Goal: Task Accomplishment & Management: Use online tool/utility

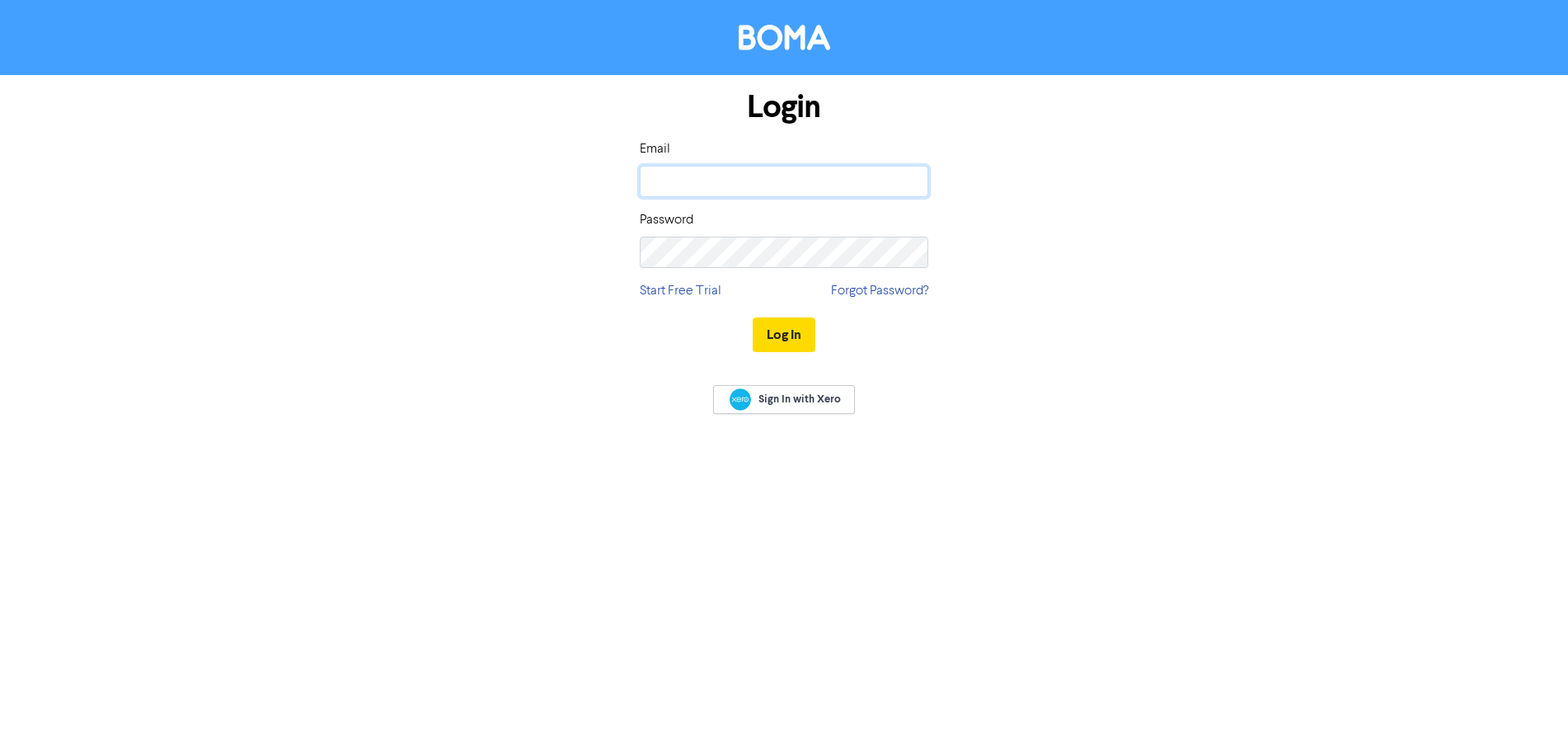
click at [771, 189] on input "email" at bounding box center [784, 181] width 289 height 32
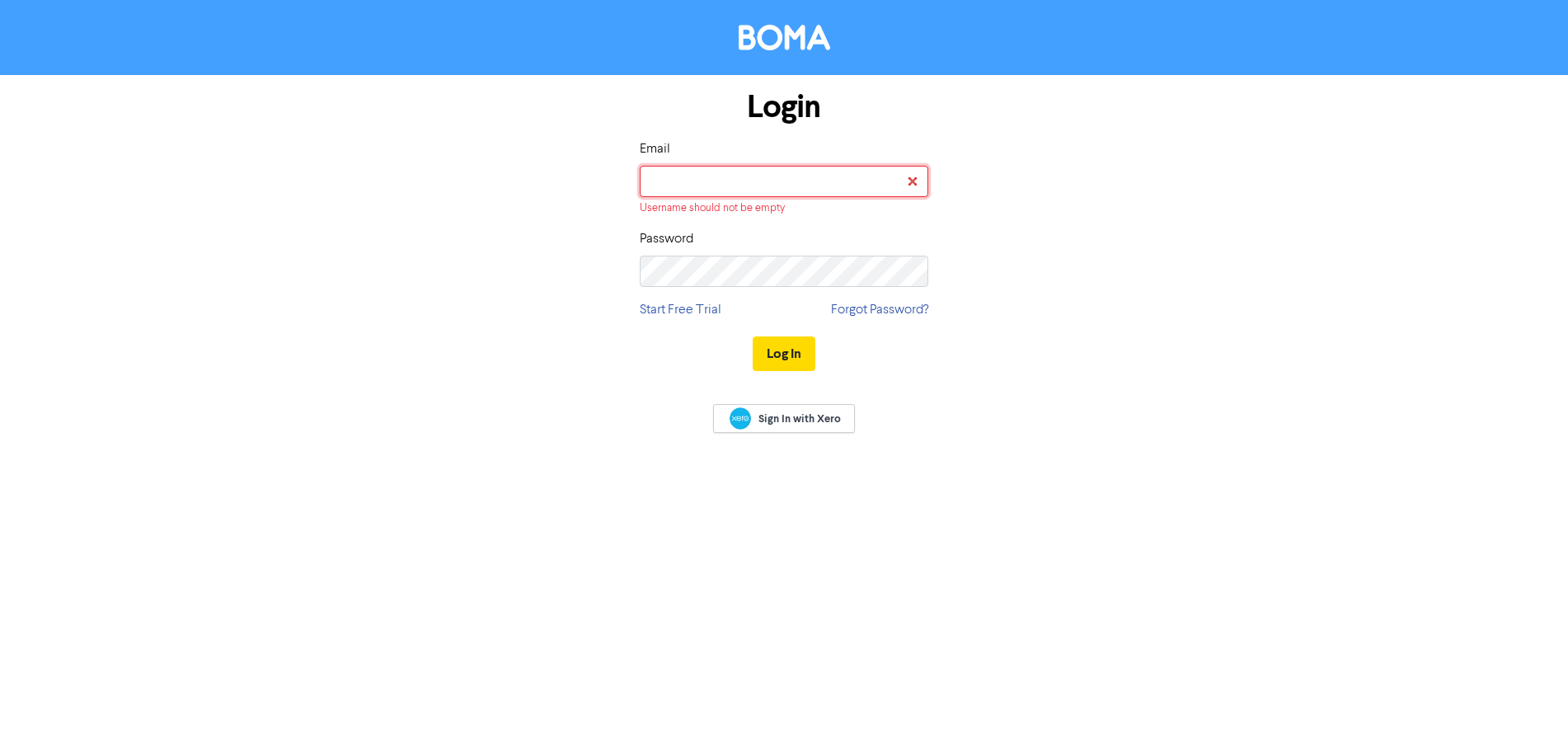
type input "[PERSON_NAME][EMAIL_ADDRESS][DOMAIN_NAME]"
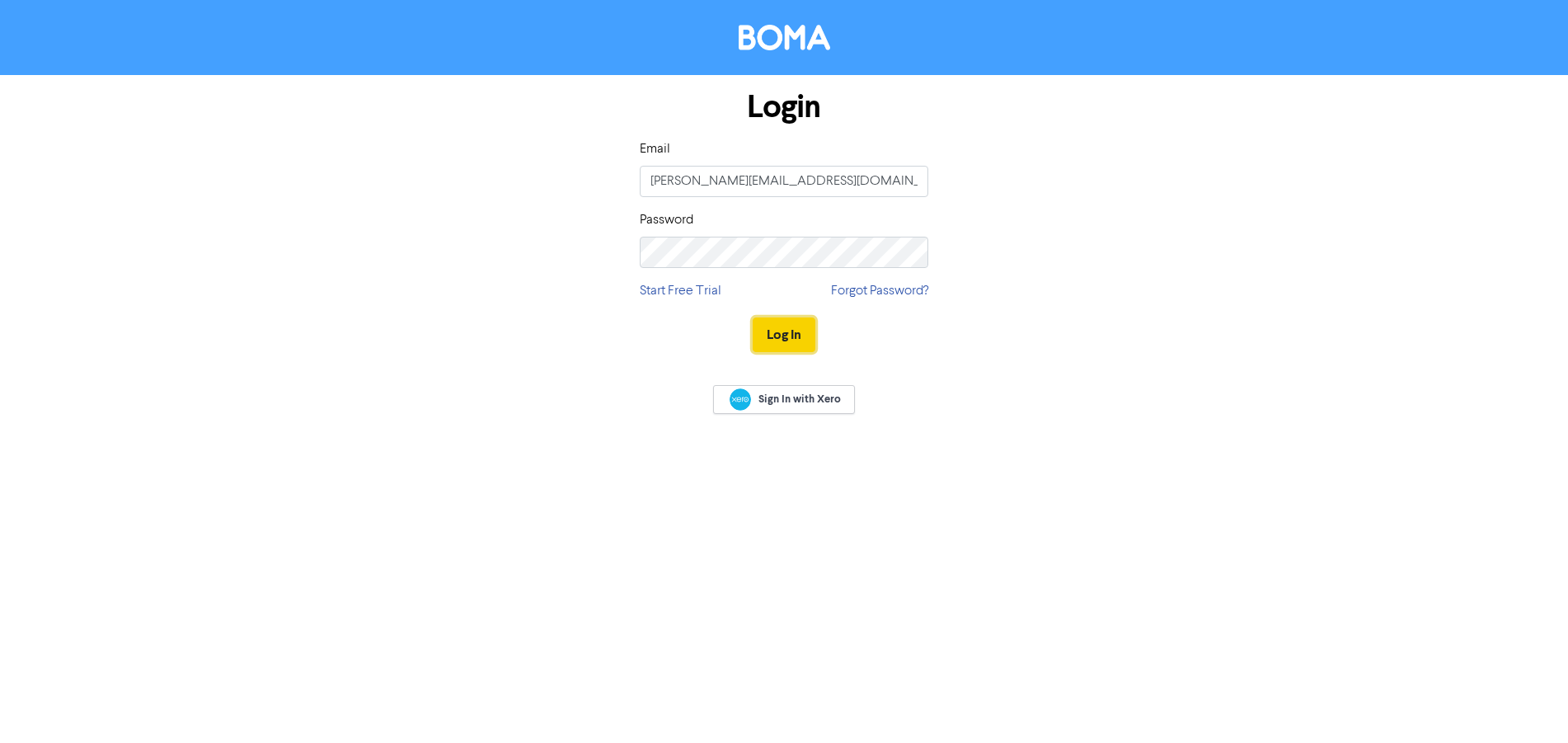
click at [809, 338] on button "Log In" at bounding box center [784, 334] width 62 height 35
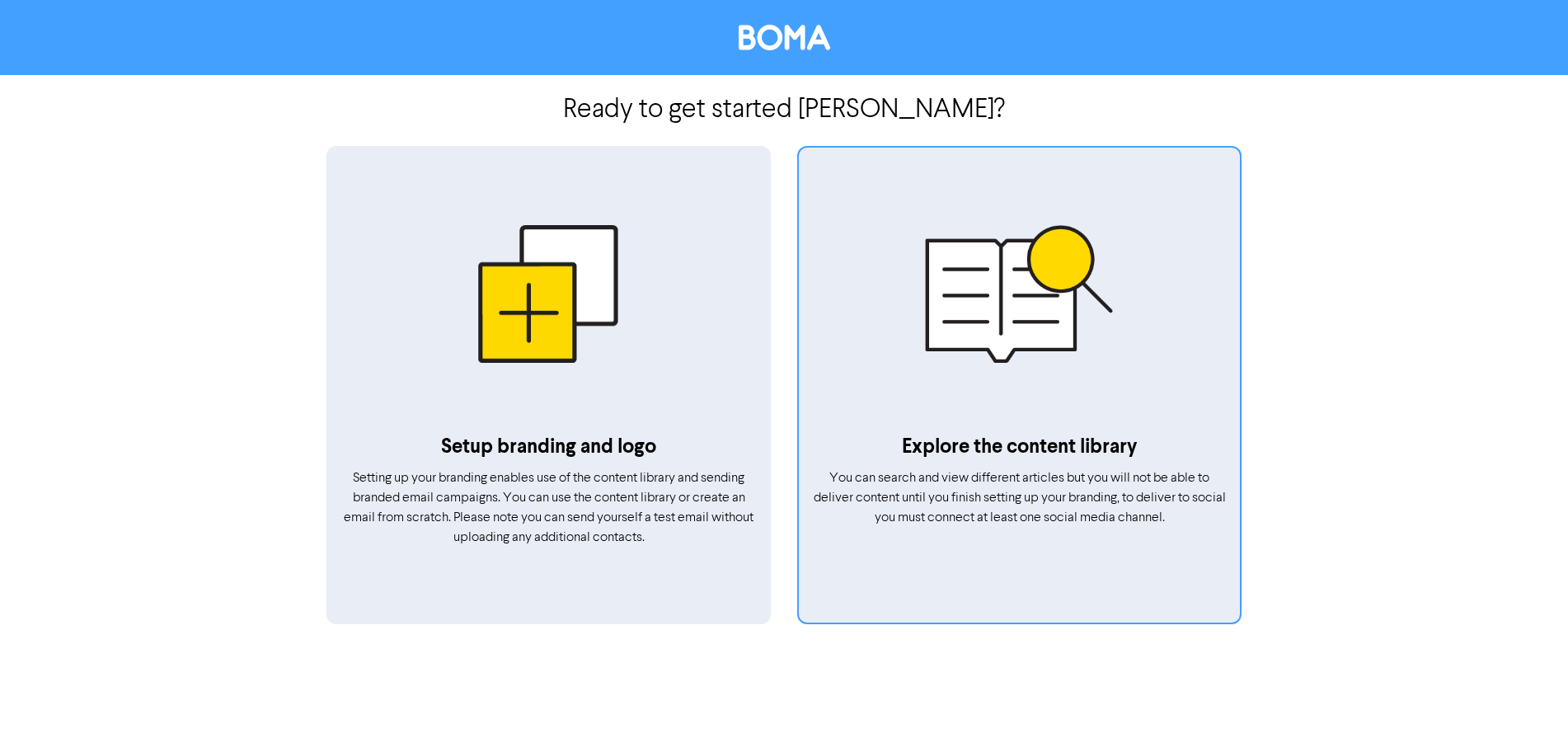
click at [971, 353] on div at bounding box center [1020, 294] width 441 height 275
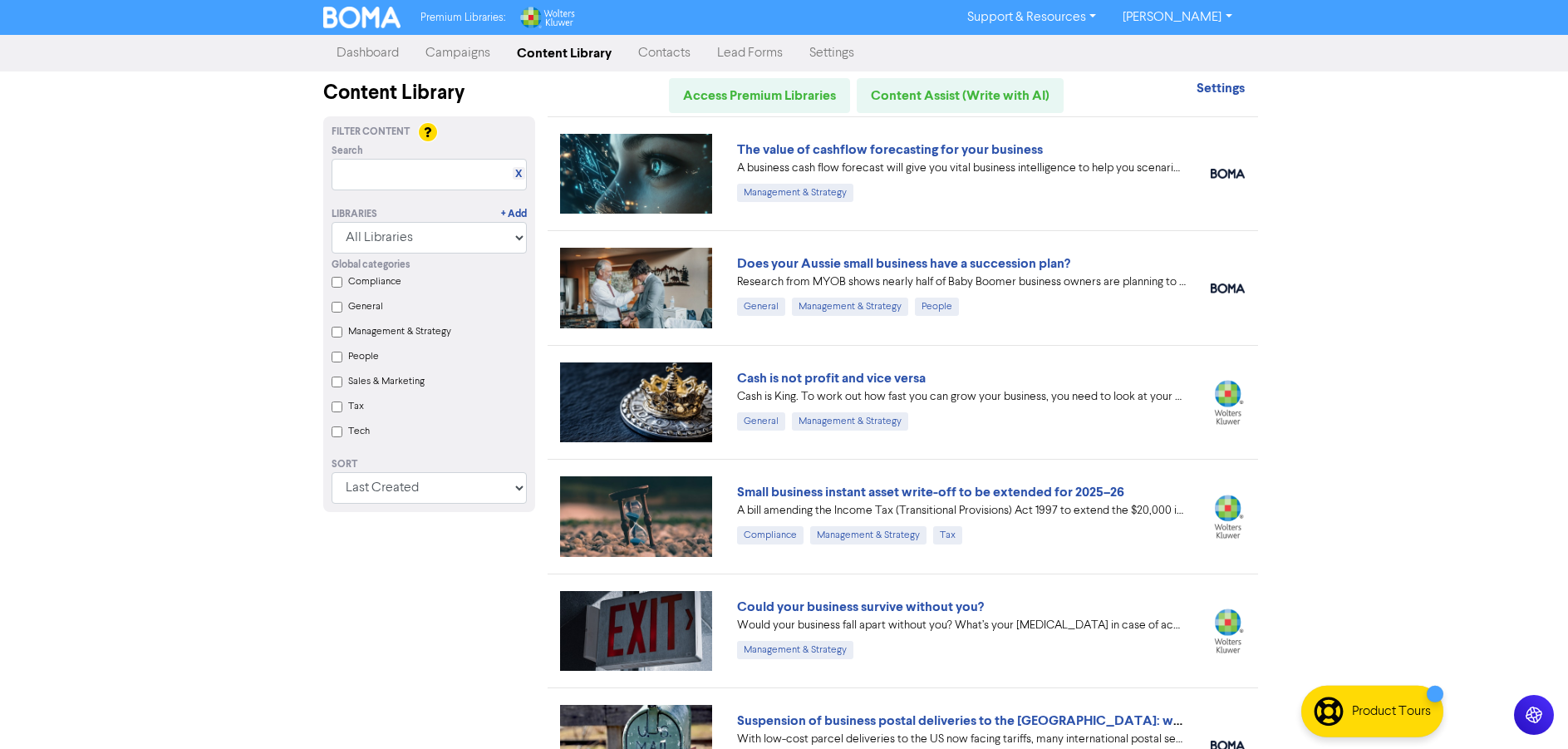
click at [447, 59] on link "Campaigns" at bounding box center [457, 53] width 91 height 34
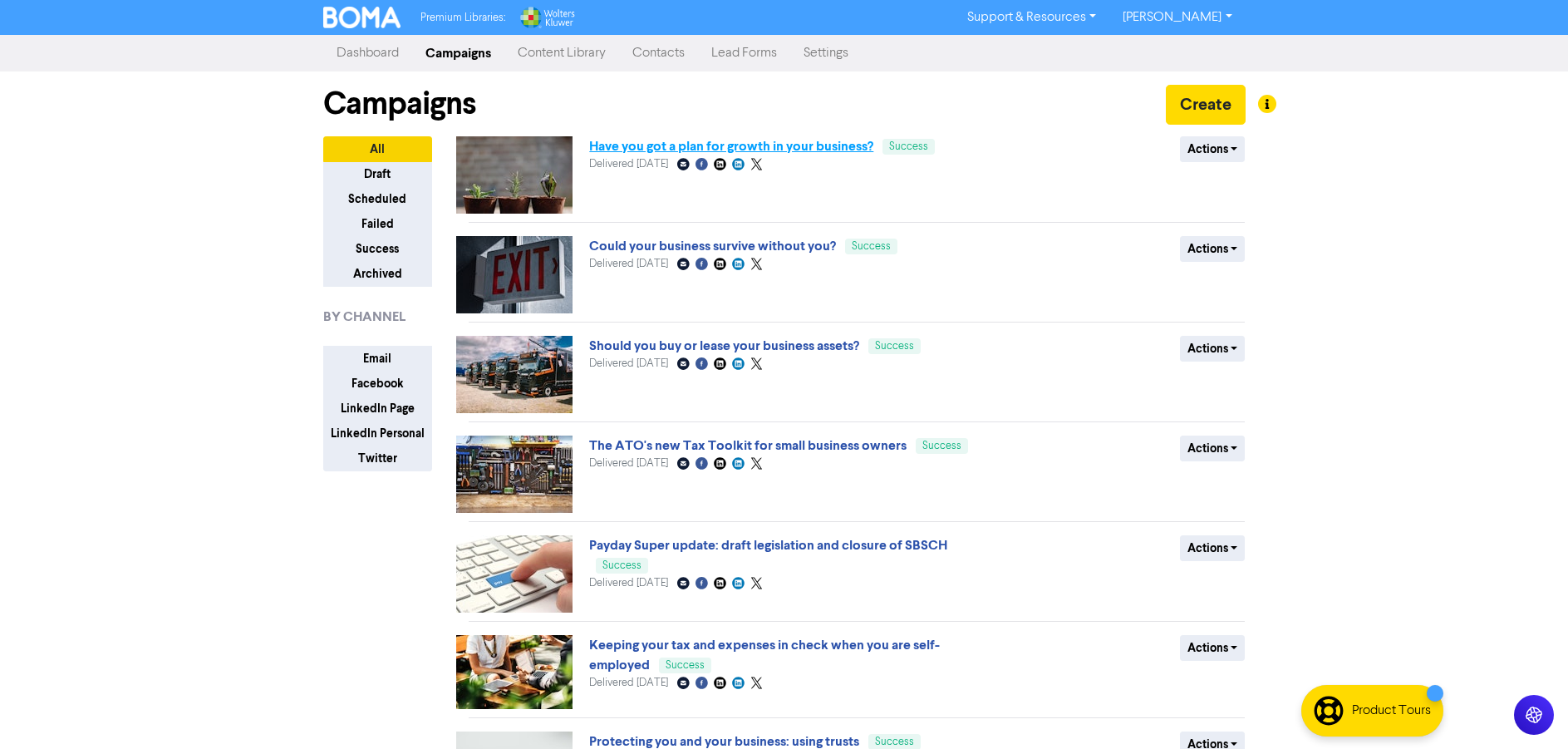
click at [713, 148] on link "Have you got a plan for growth in your business?" at bounding box center [731, 146] width 284 height 16
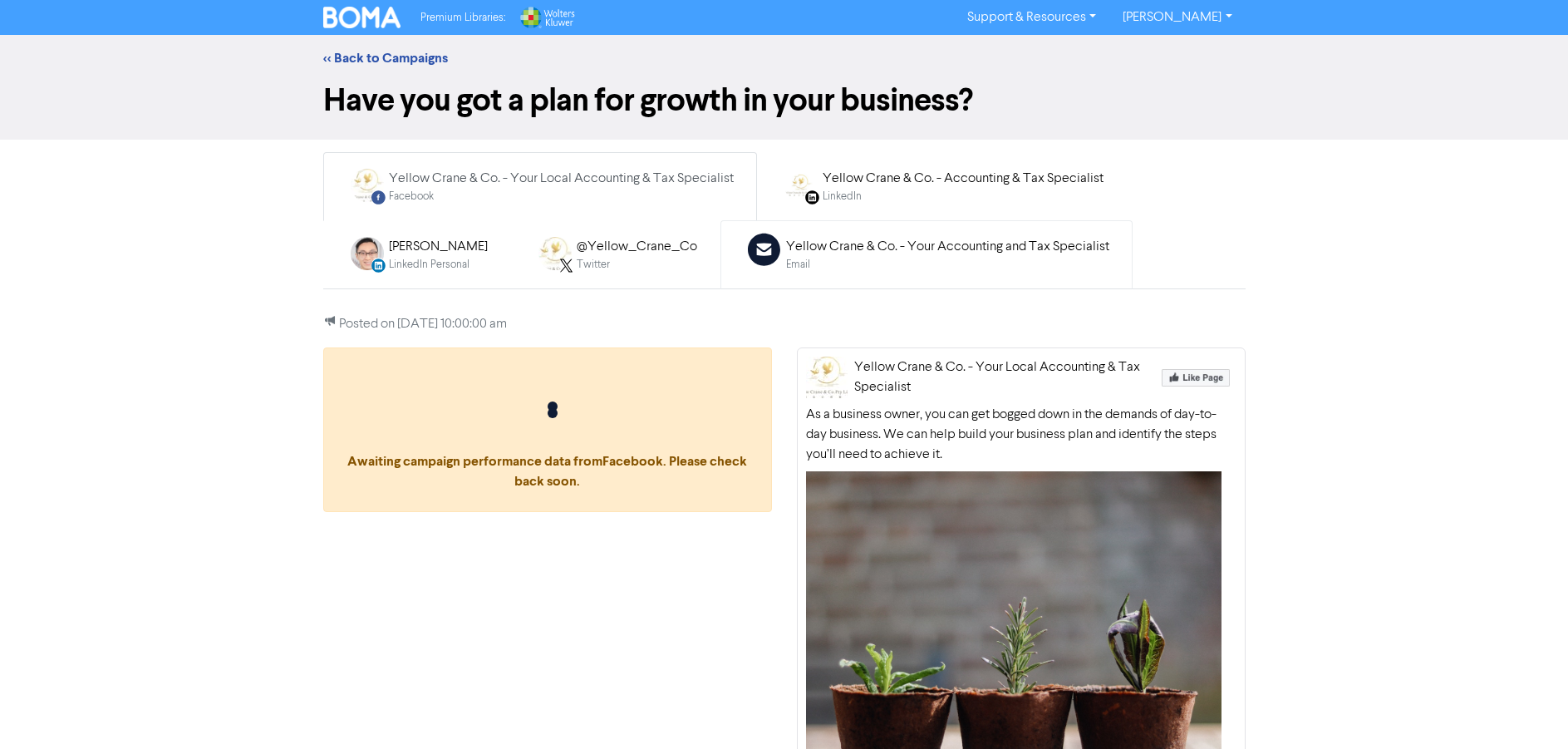
click at [851, 260] on div "Email" at bounding box center [947, 265] width 323 height 16
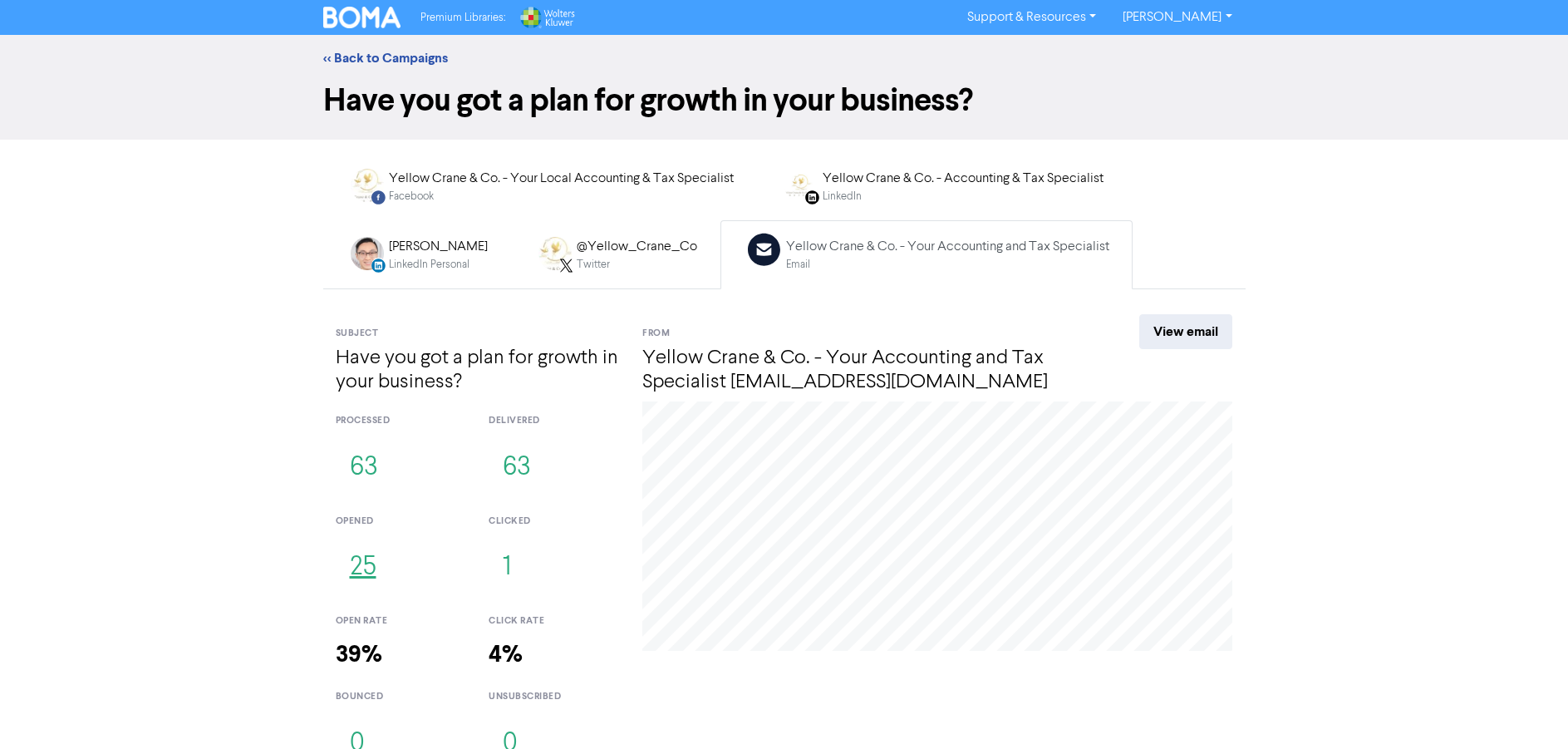
click at [362, 561] on button "25" at bounding box center [364, 568] width 55 height 55
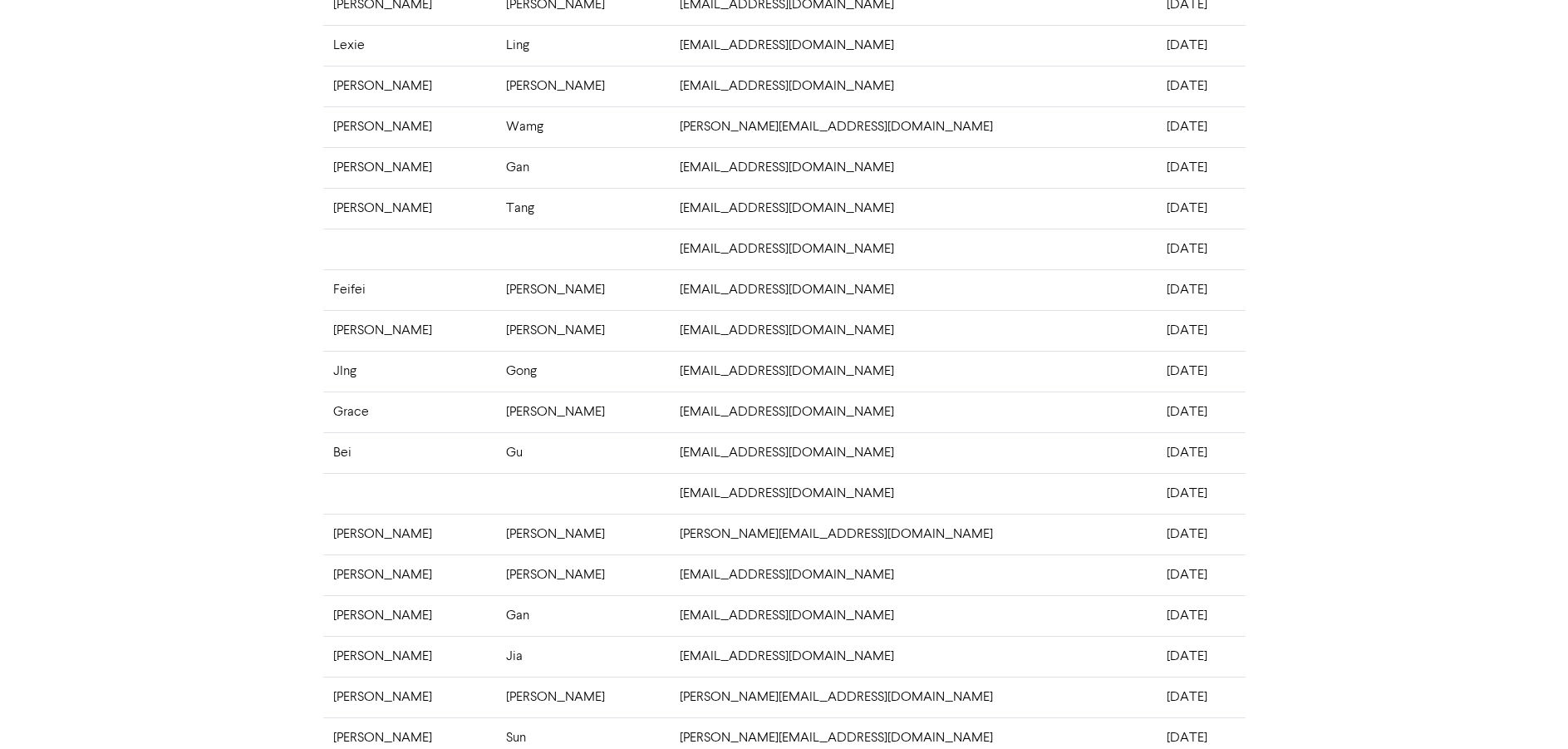
scroll to position [333, 0]
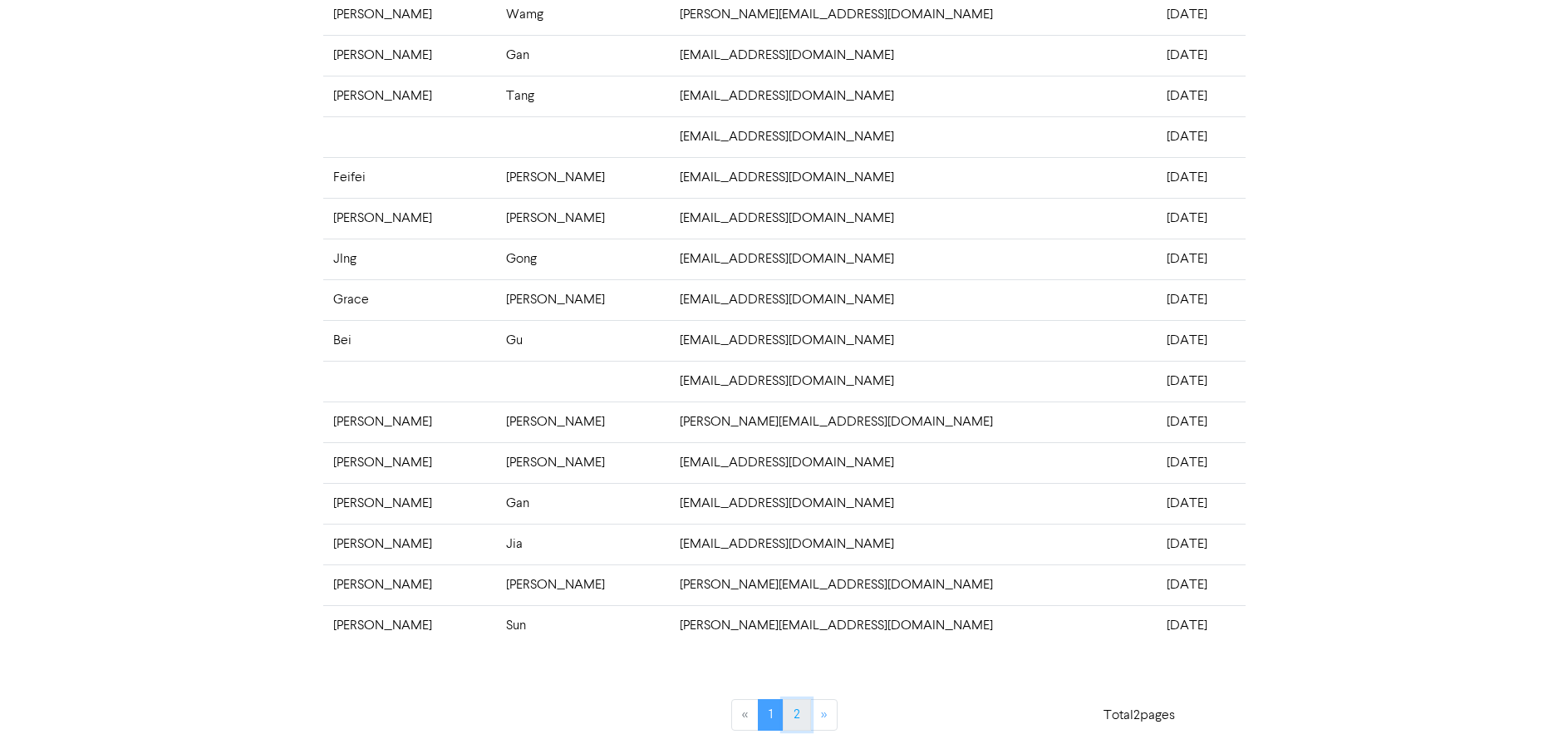
click at [790, 712] on link "2" at bounding box center [796, 715] width 28 height 32
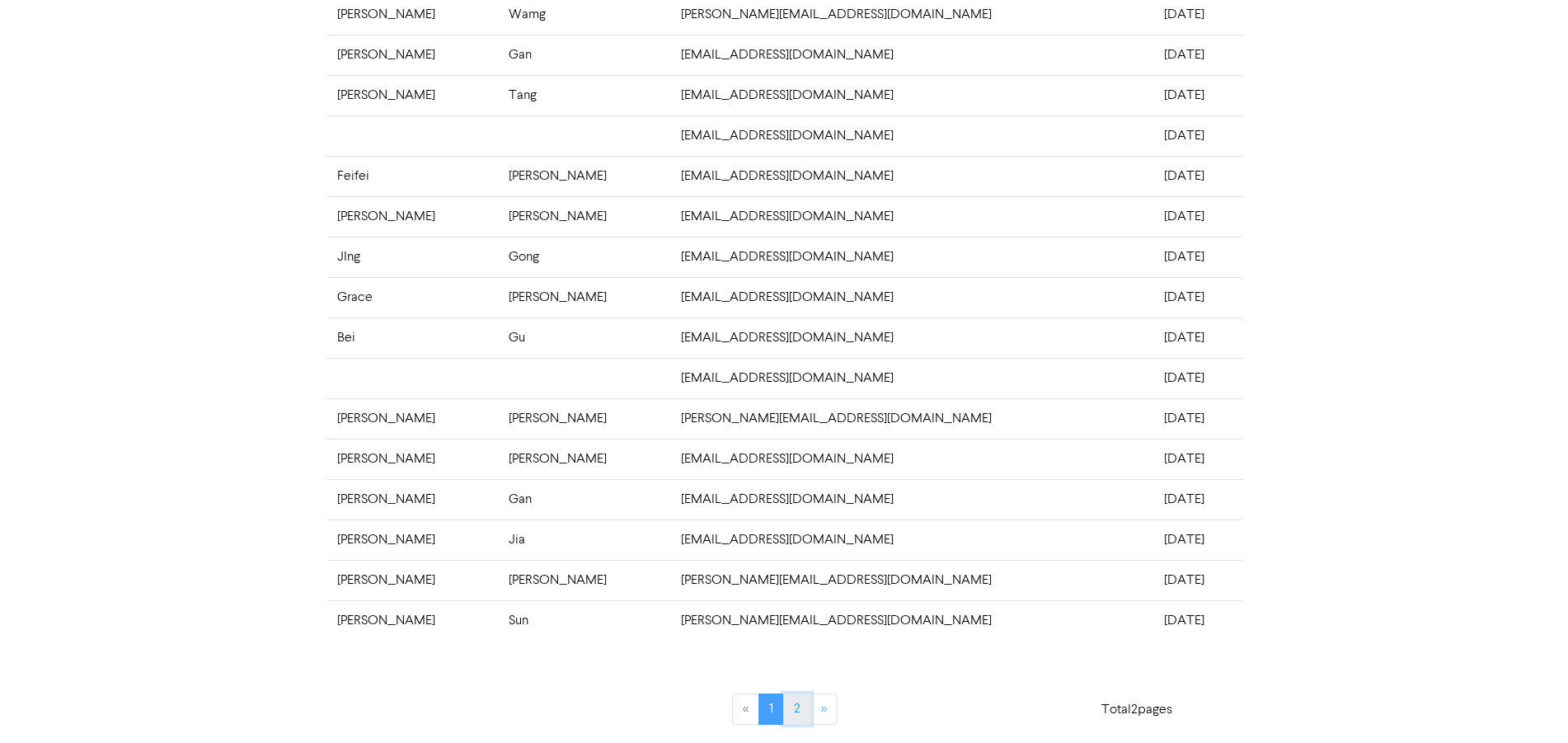
scroll to position [0, 0]
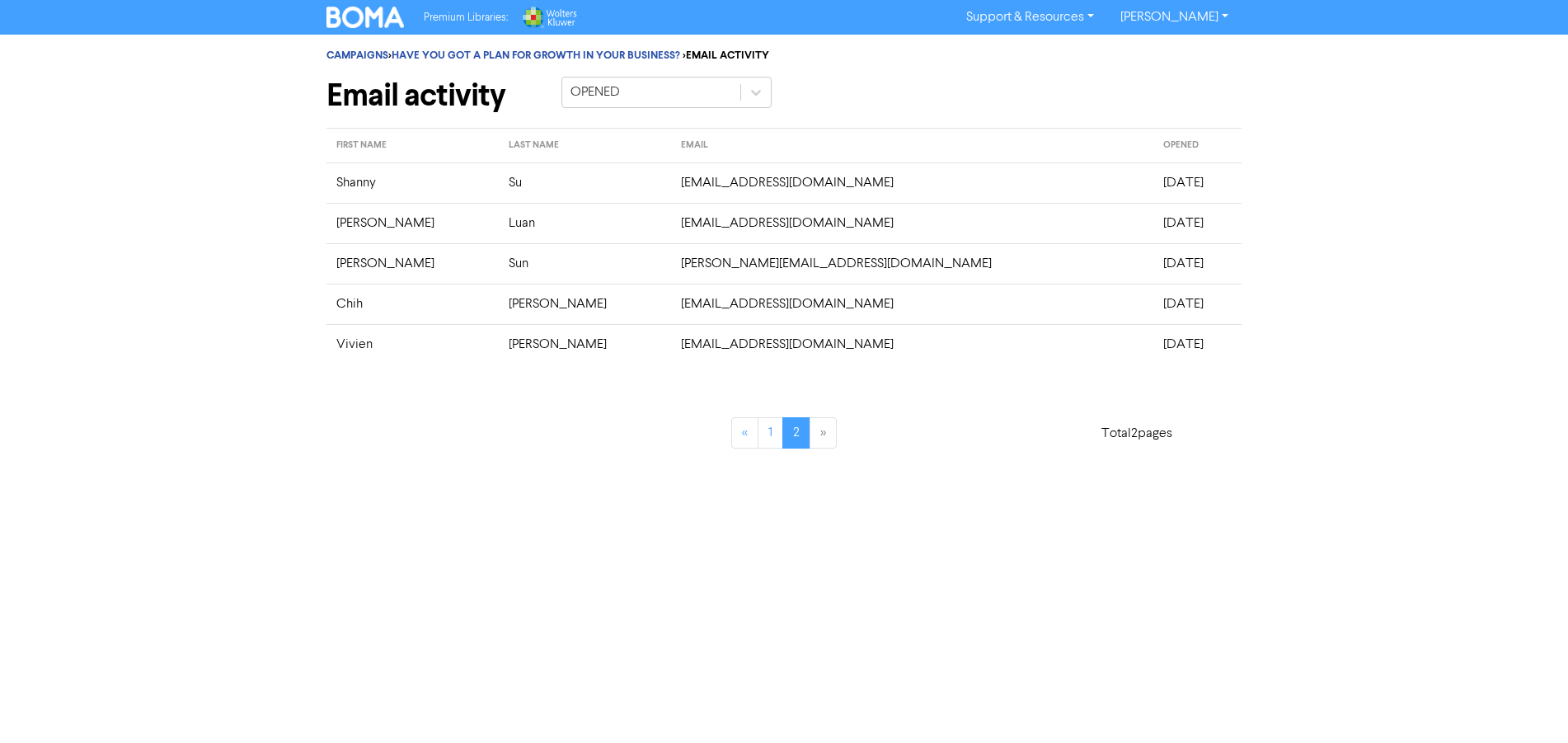
click at [363, 22] on img at bounding box center [365, 17] width 78 height 21
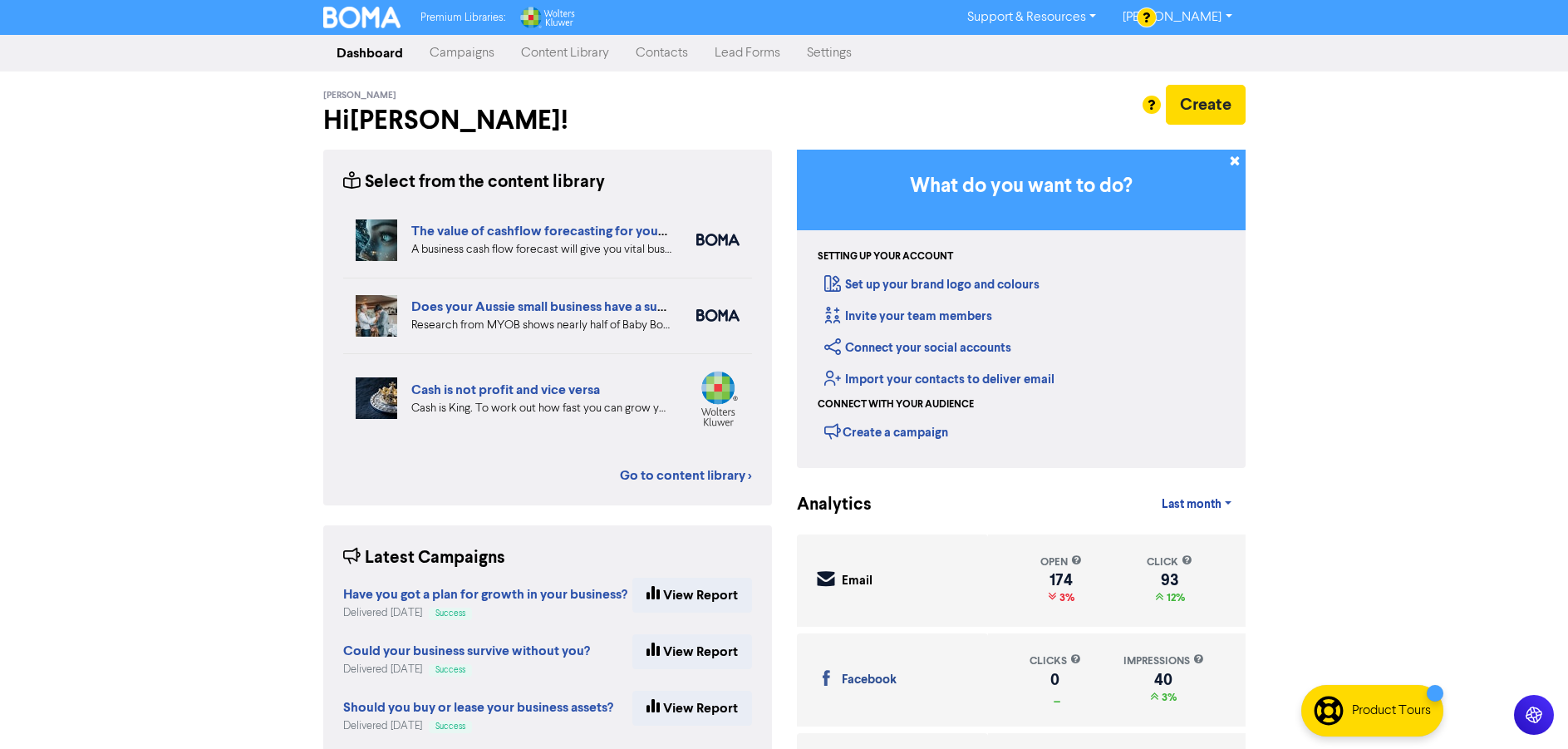
click at [548, 60] on link "Content Library" at bounding box center [564, 53] width 115 height 34
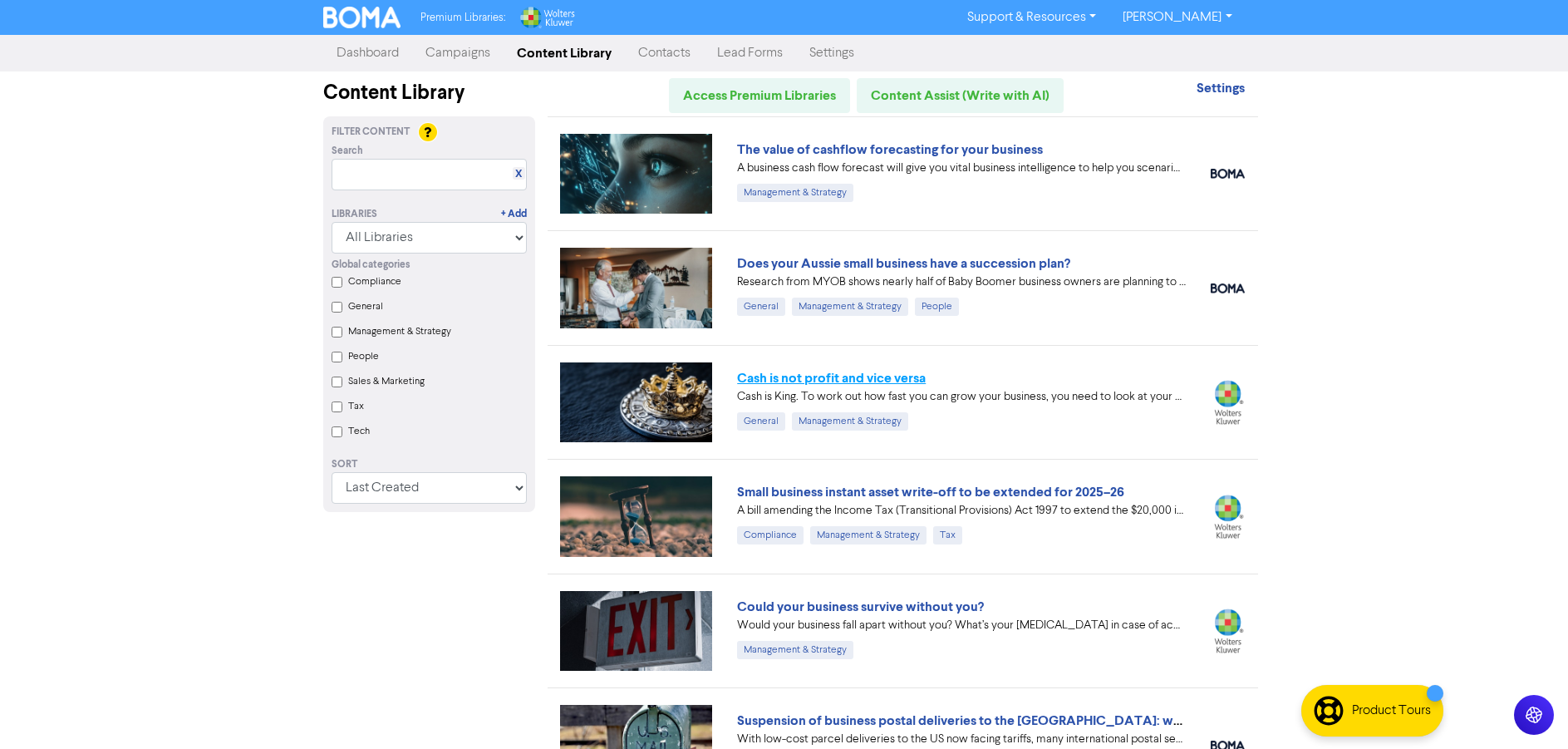
click at [851, 373] on link "Cash is not profit and vice versa" at bounding box center [831, 378] width 189 height 16
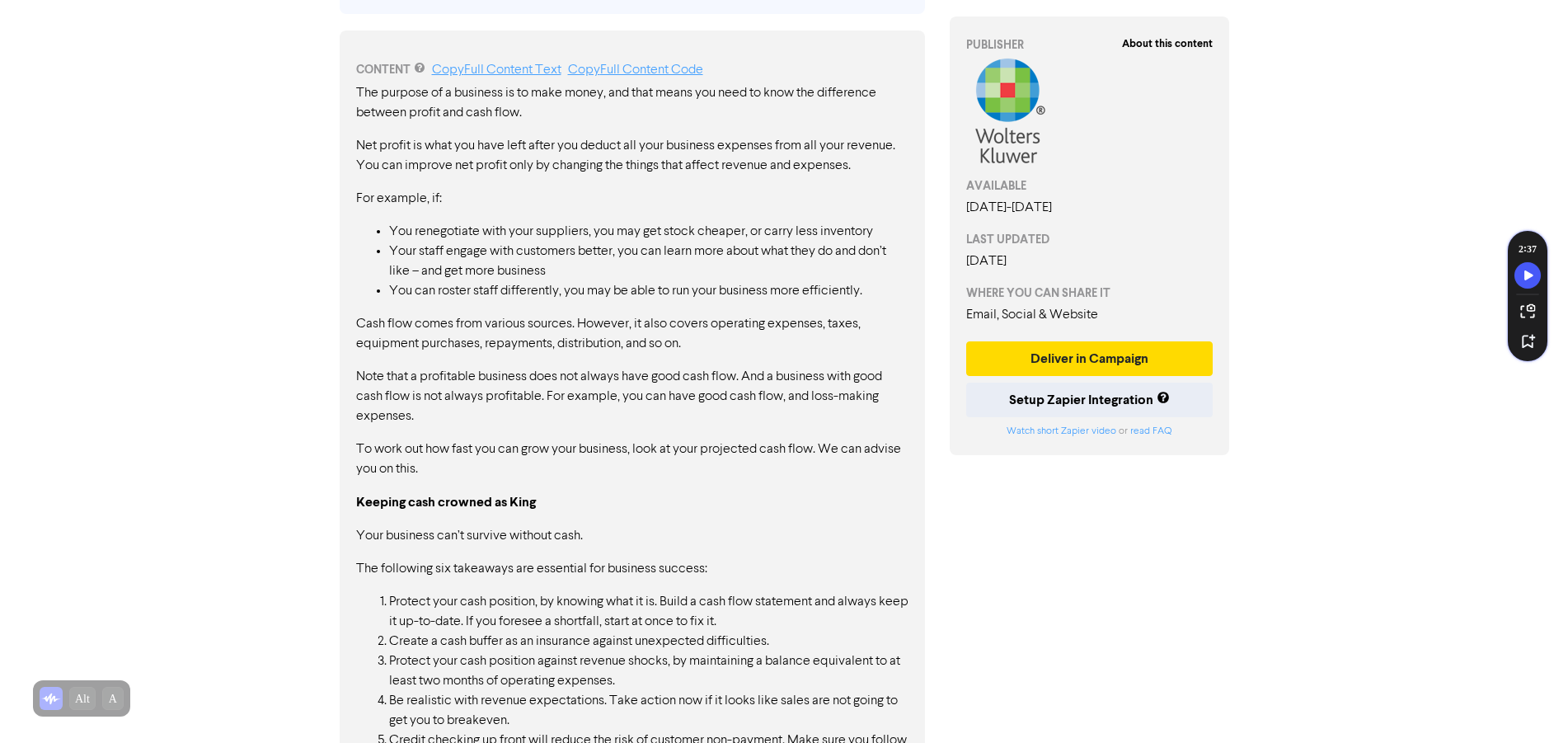
scroll to position [974, 0]
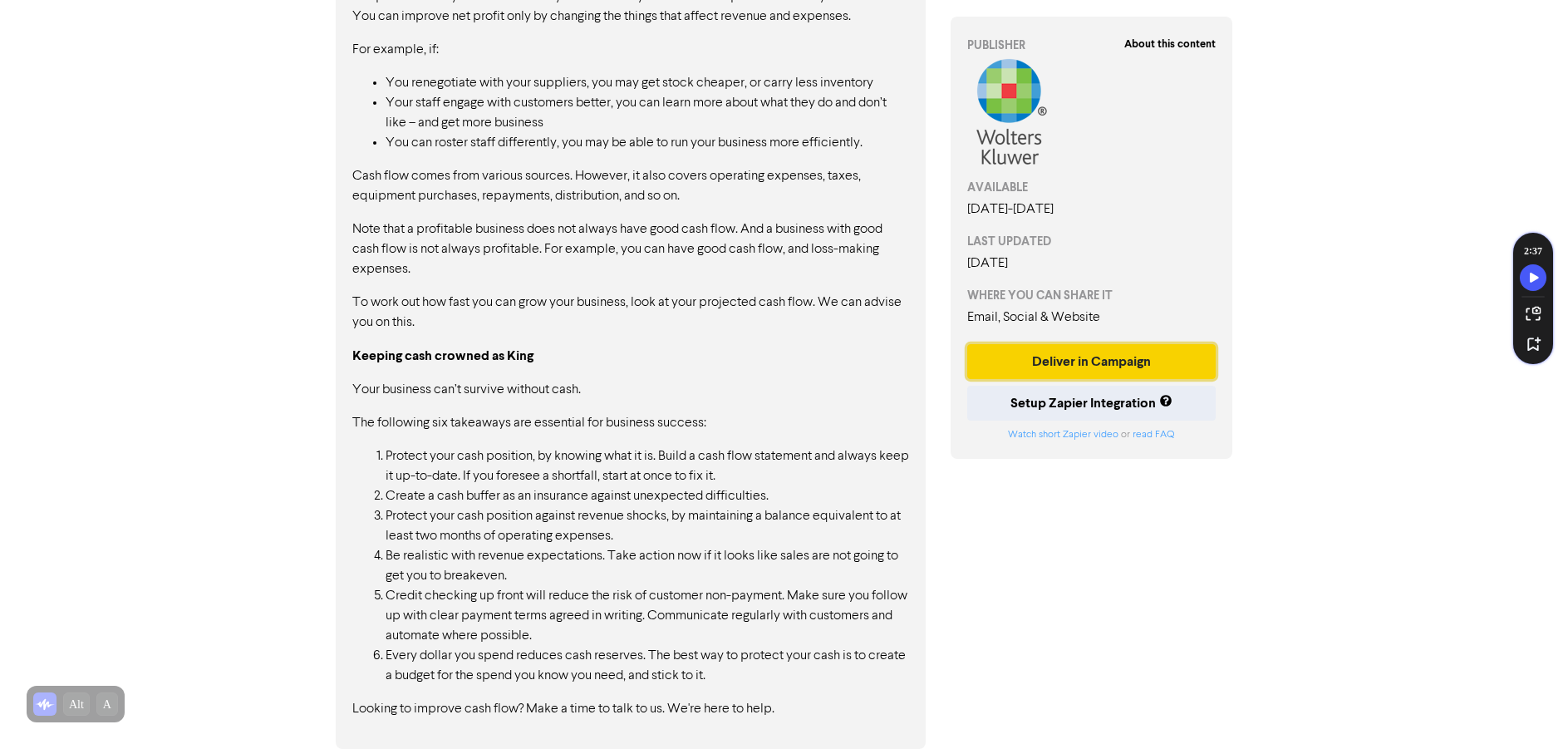
click at [1069, 361] on button "Deliver in Campaign" at bounding box center [1092, 361] width 249 height 35
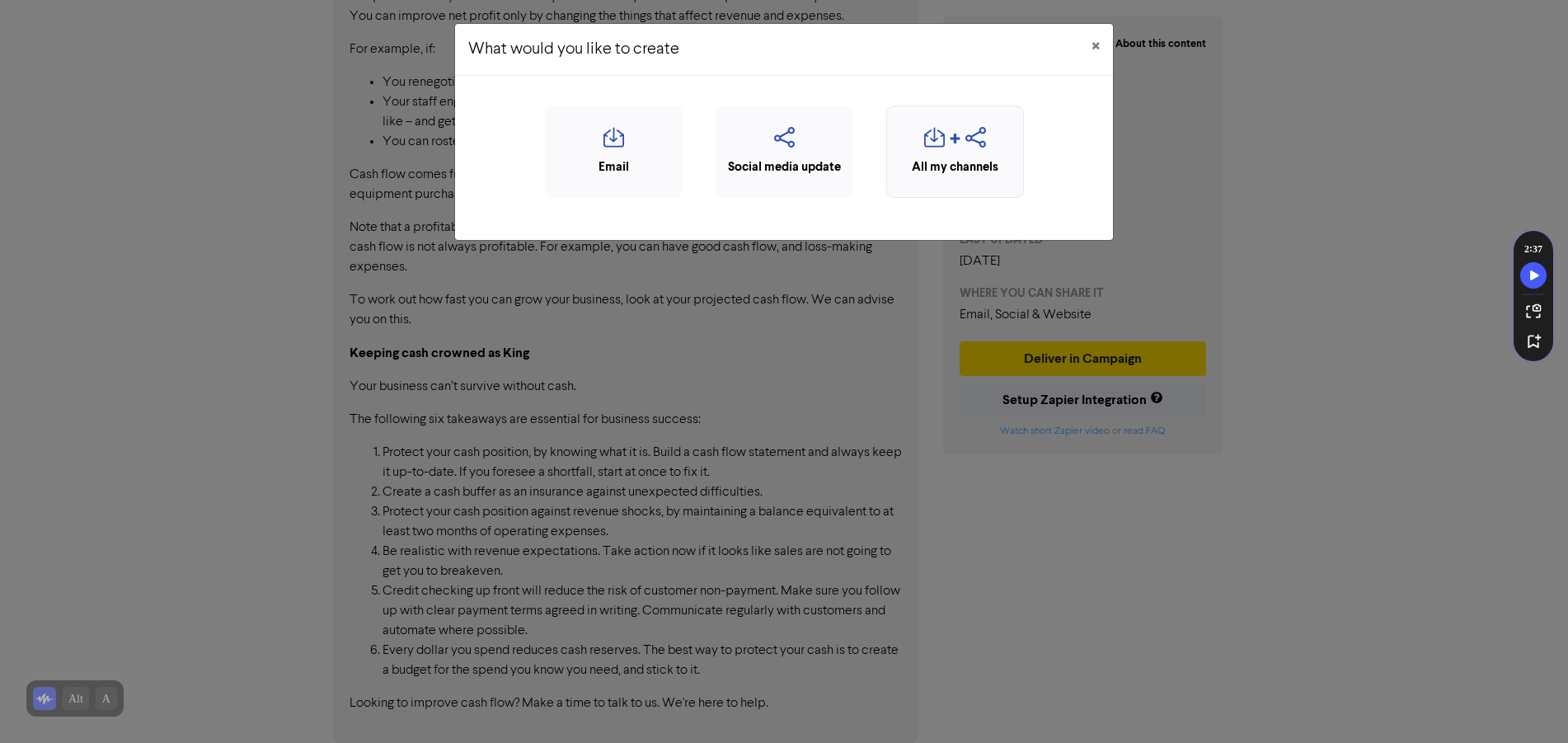
click at [928, 168] on div "All my channels" at bounding box center [955, 168] width 120 height 19
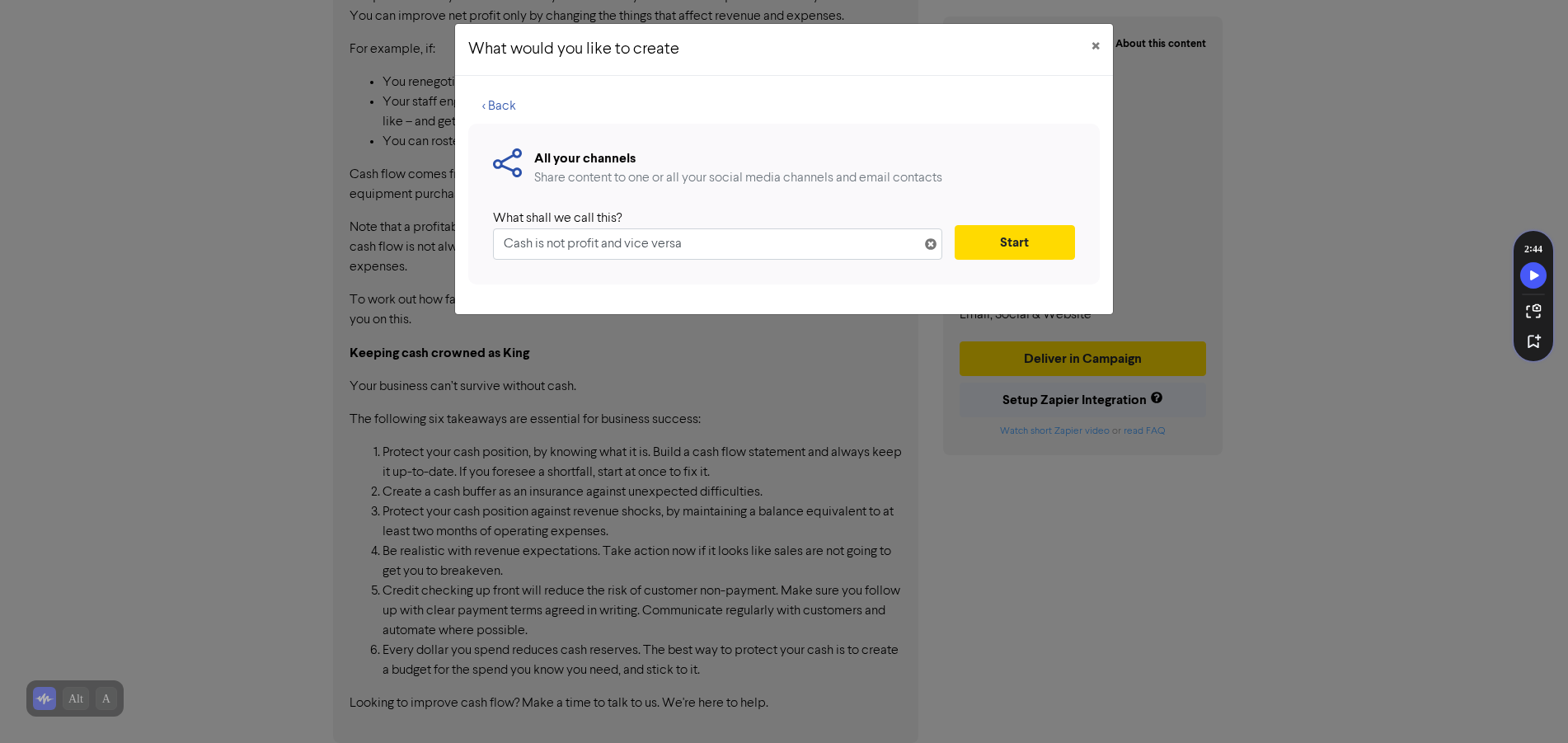
drag, startPoint x: 753, startPoint y: 250, endPoint x: 18, endPoint y: 220, distance: 735.6
click at [49, 226] on div "What would you like to create × < Back All your channels Share content to one o…" at bounding box center [784, 371] width 1568 height 743
click at [1040, 247] on button "Start" at bounding box center [1015, 242] width 121 height 35
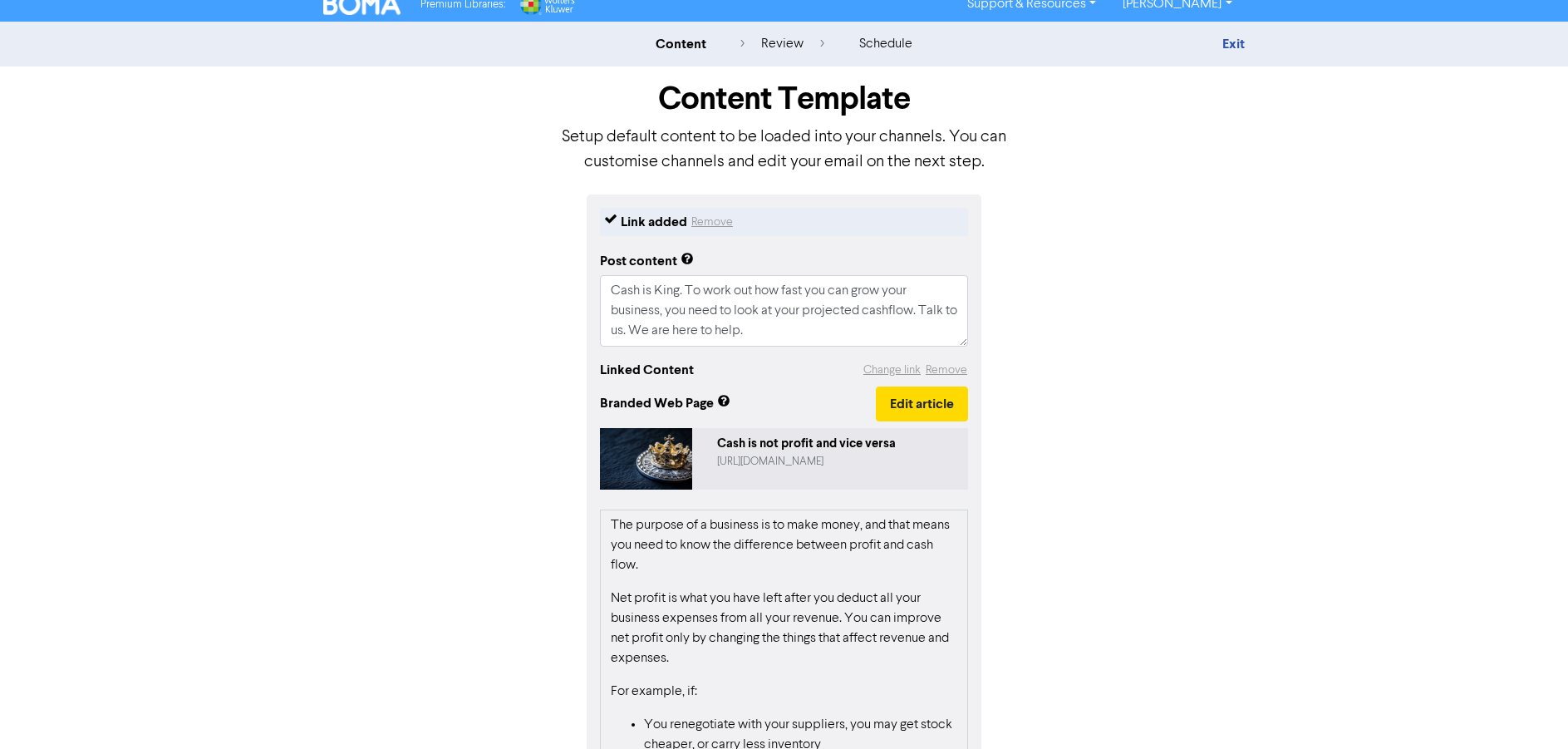
scroll to position [196, 0]
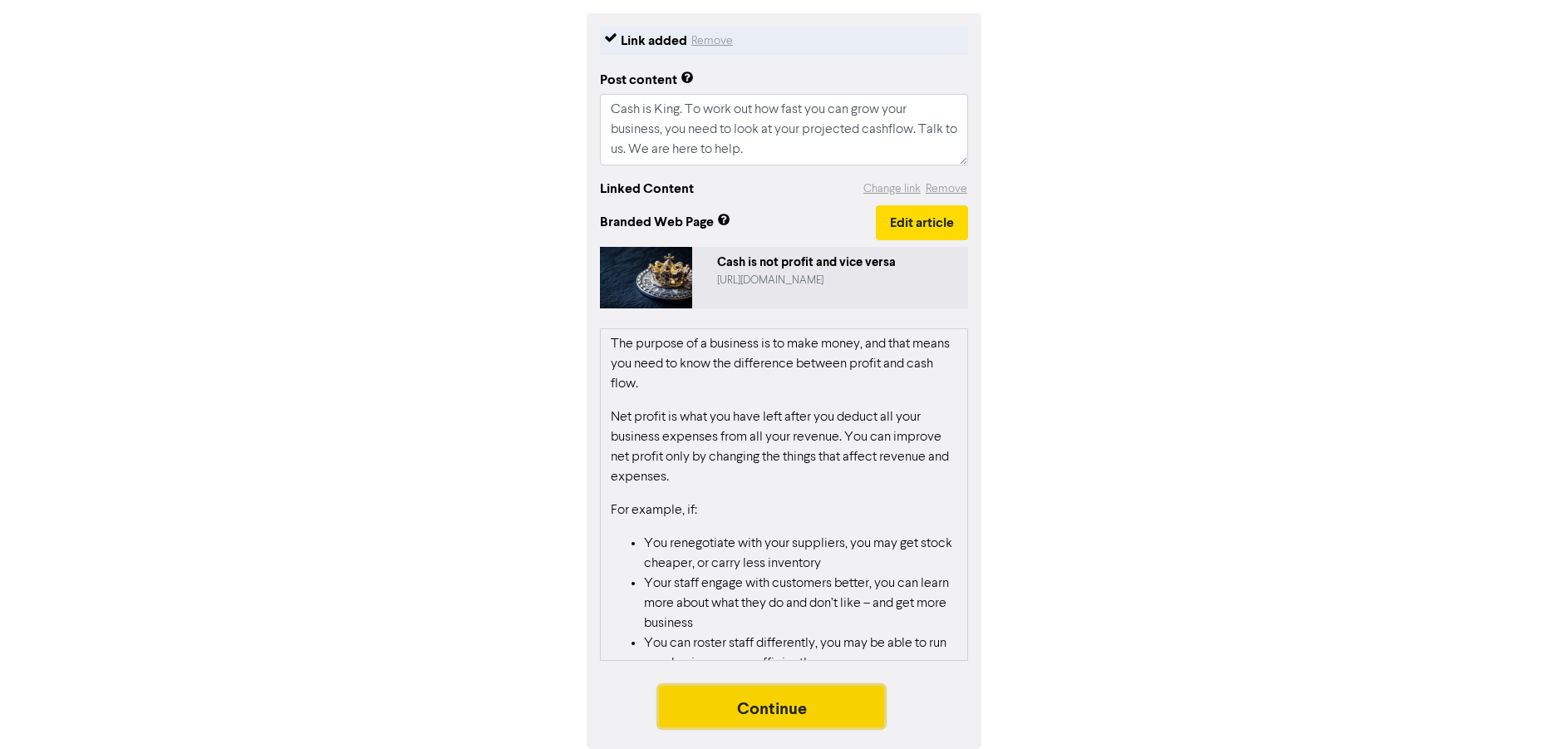
click at [841, 719] on button "Continue" at bounding box center [772, 707] width 226 height 41
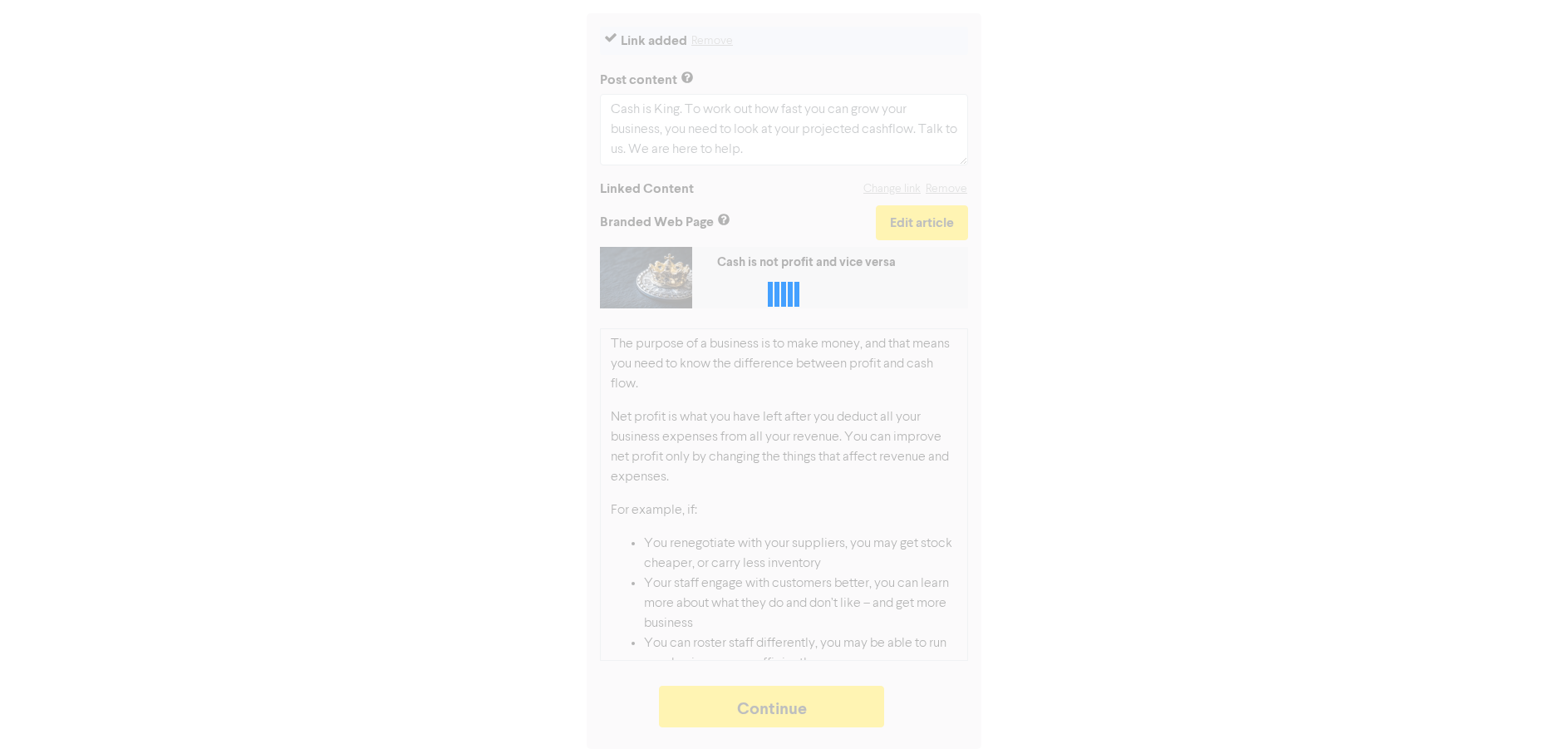
type textarea "x"
select select "LEARN_MORE"
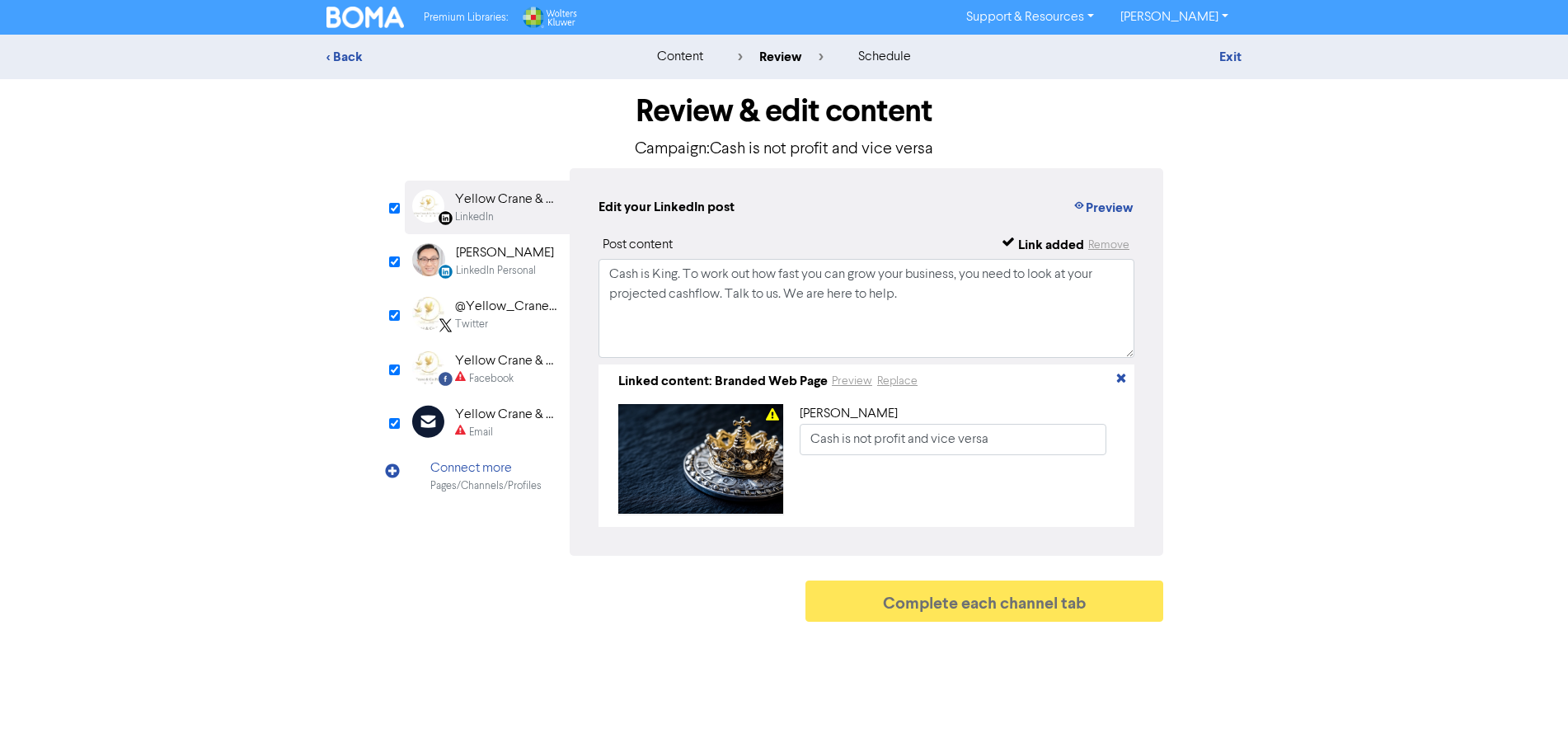
click at [480, 374] on div "Facebook" at bounding box center [492, 379] width 44 height 15
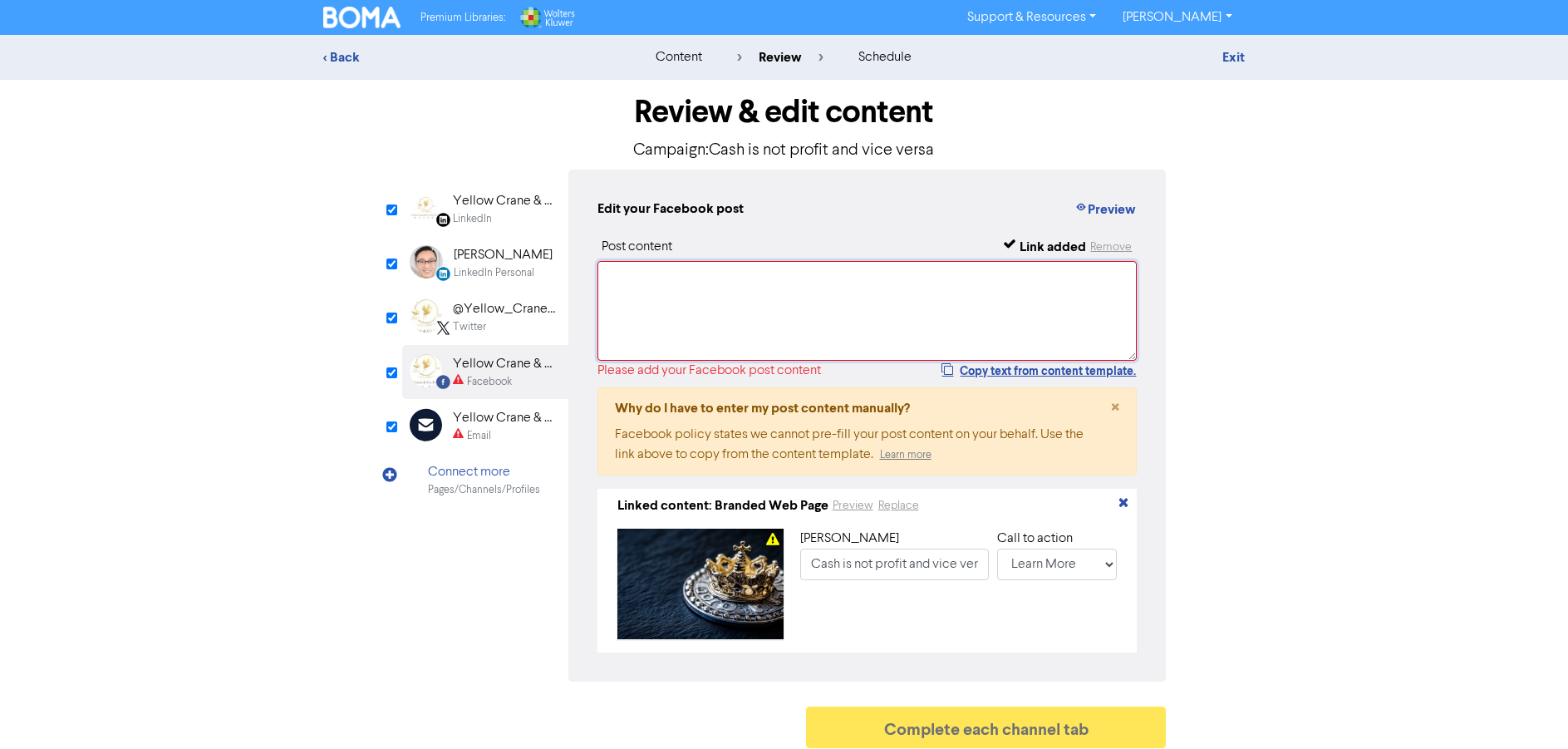
click at [688, 305] on textarea at bounding box center [867, 311] width 540 height 100
paste textarea "Cash is not profit and vice versa"
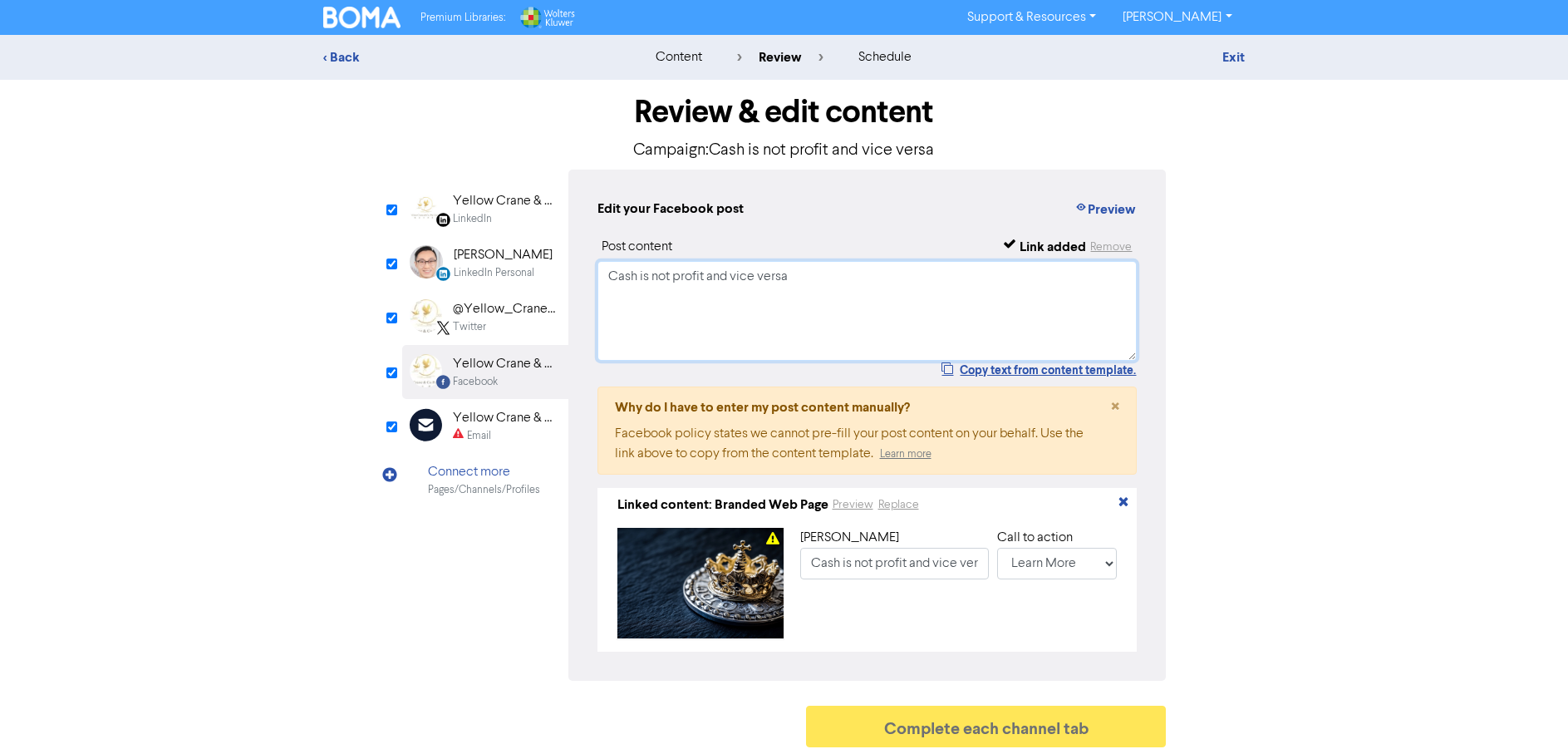
type textarea "Cash is not profit and vice versa"
click at [487, 433] on div "Email" at bounding box center [479, 436] width 24 height 16
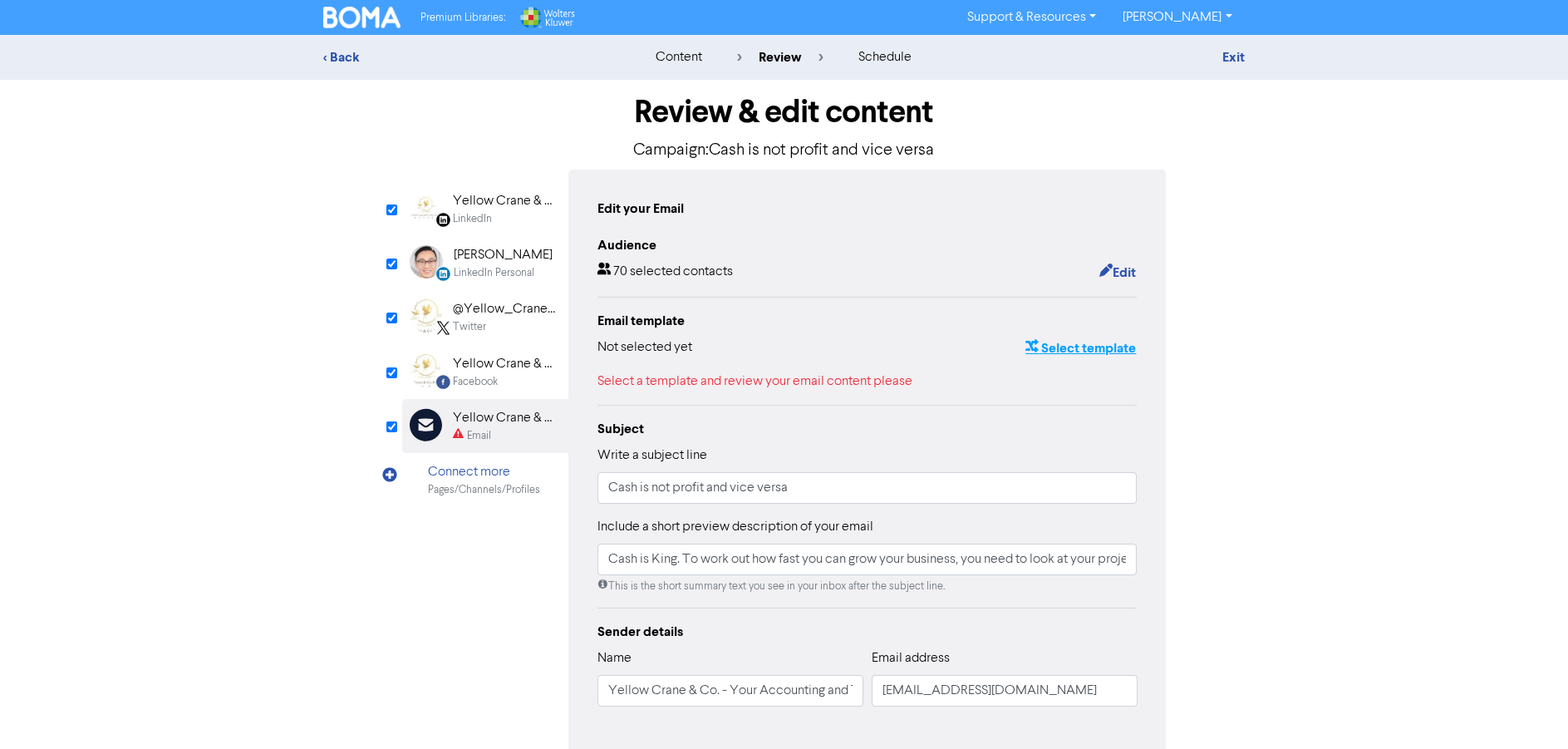
click at [1045, 346] on button "Select template" at bounding box center [1080, 348] width 112 height 22
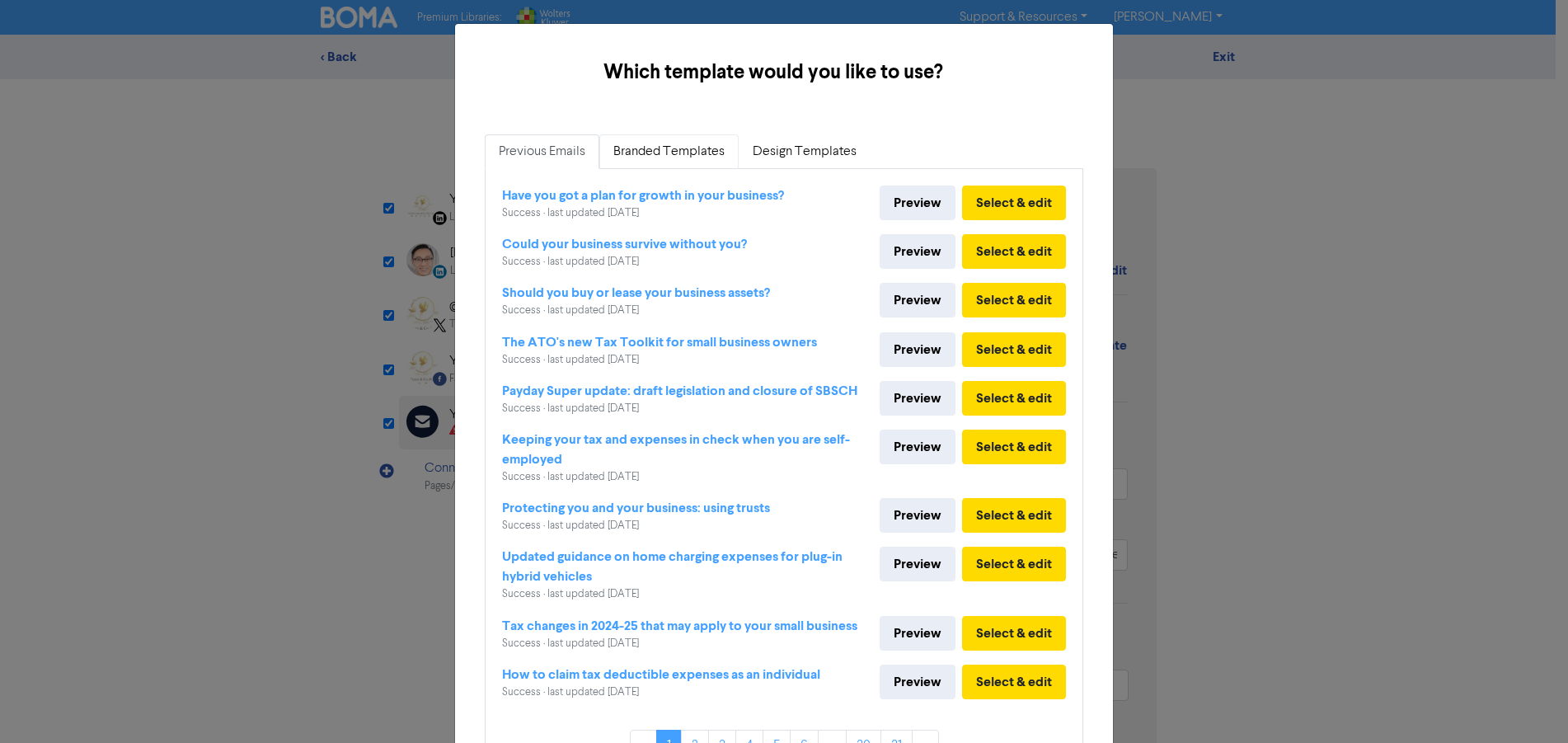
click at [677, 144] on link "Branded Templates" at bounding box center [669, 151] width 139 height 35
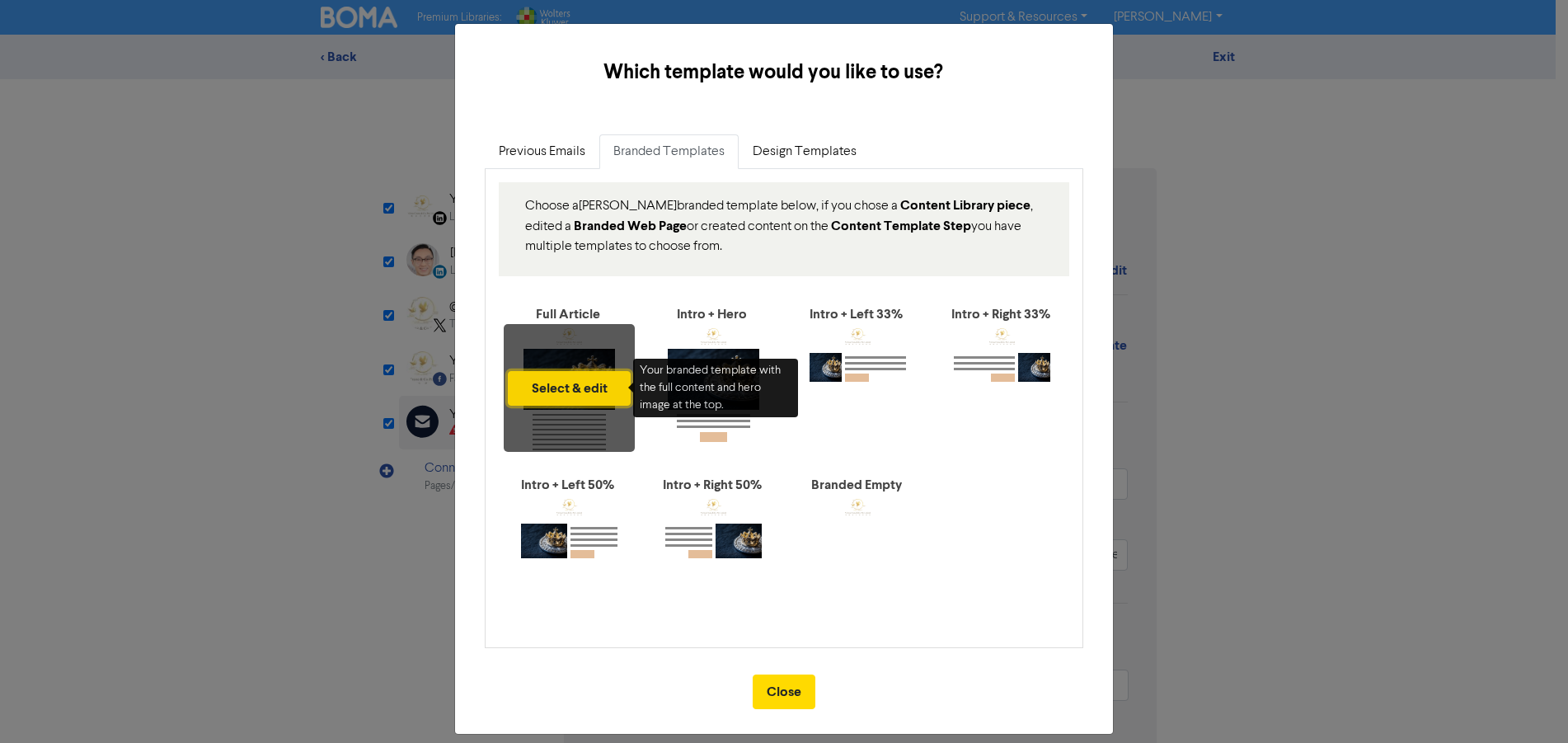
click at [566, 384] on button "Select & edit" at bounding box center [569, 388] width 123 height 35
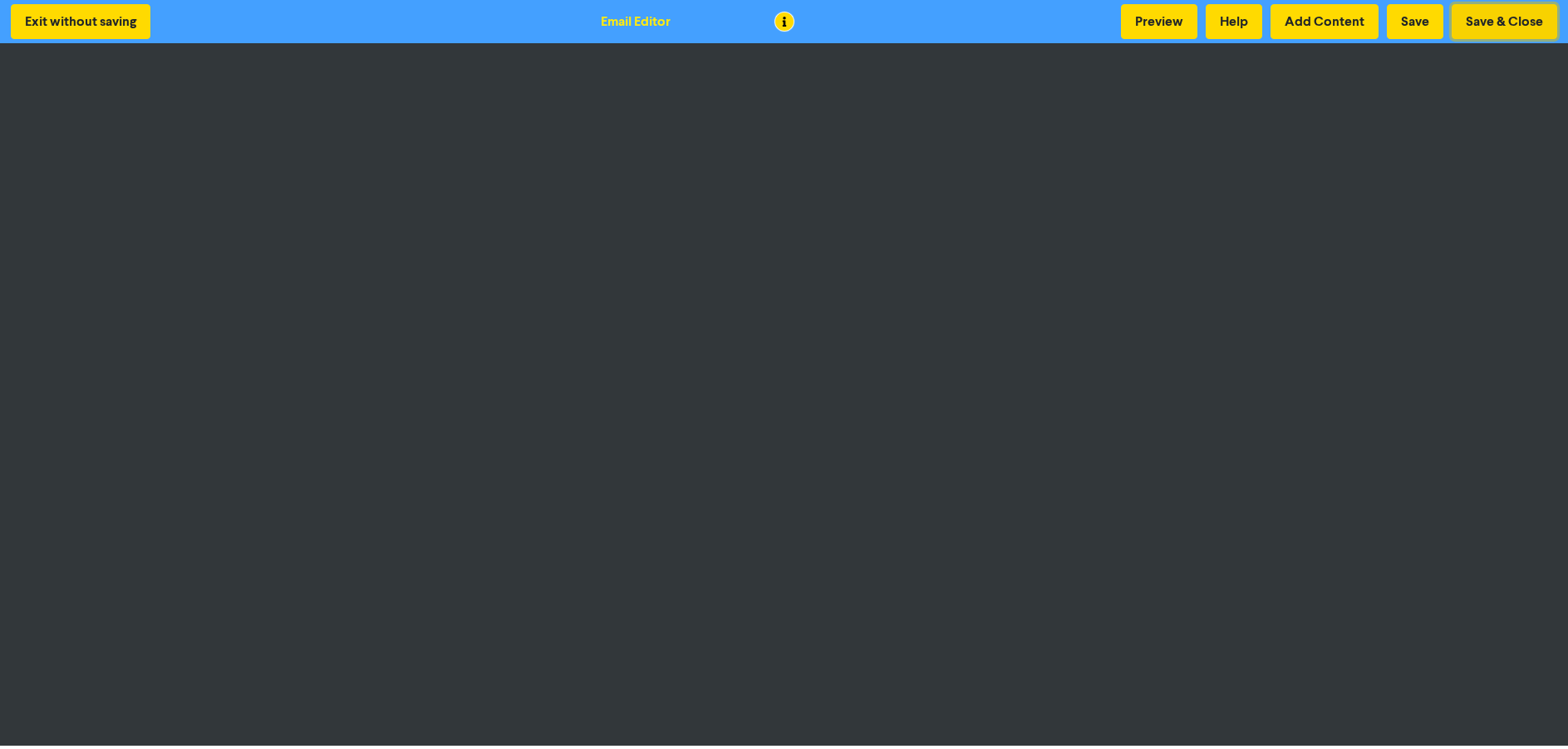
click at [1518, 14] on button "Save & Close" at bounding box center [1504, 22] width 105 height 35
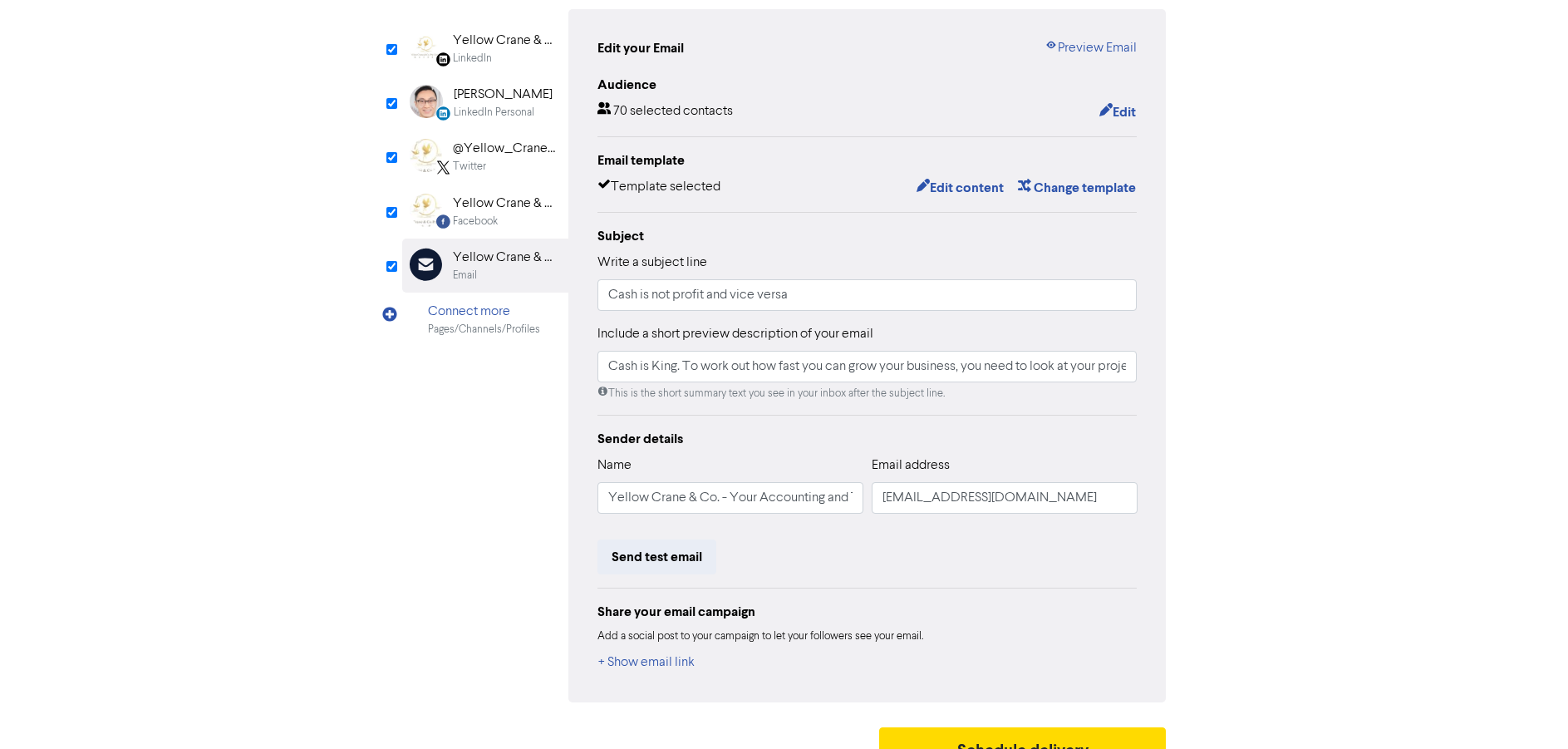
scroll to position [190, 0]
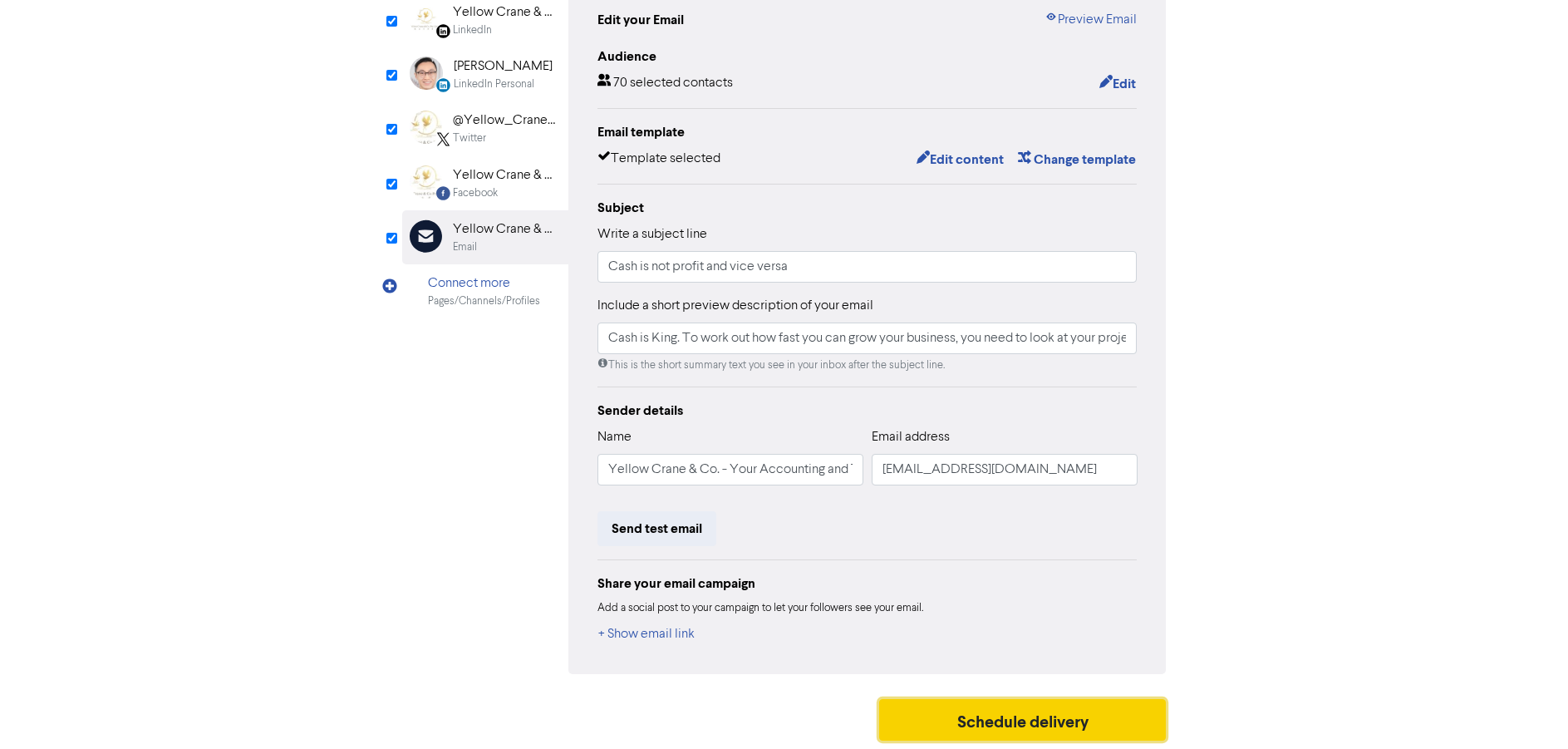
click at [1041, 713] on button "Schedule delivery" at bounding box center [1023, 720] width 288 height 41
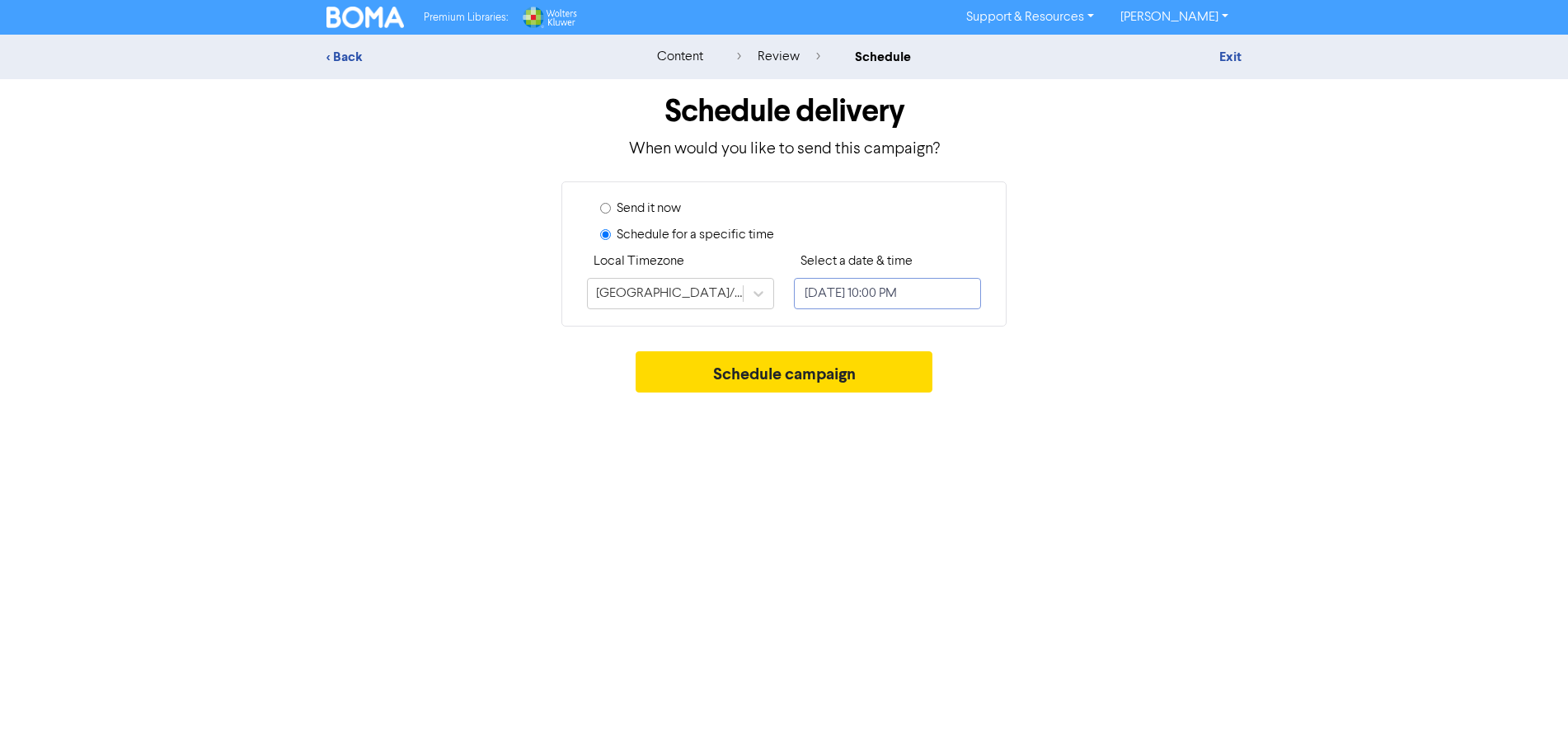
select select "8"
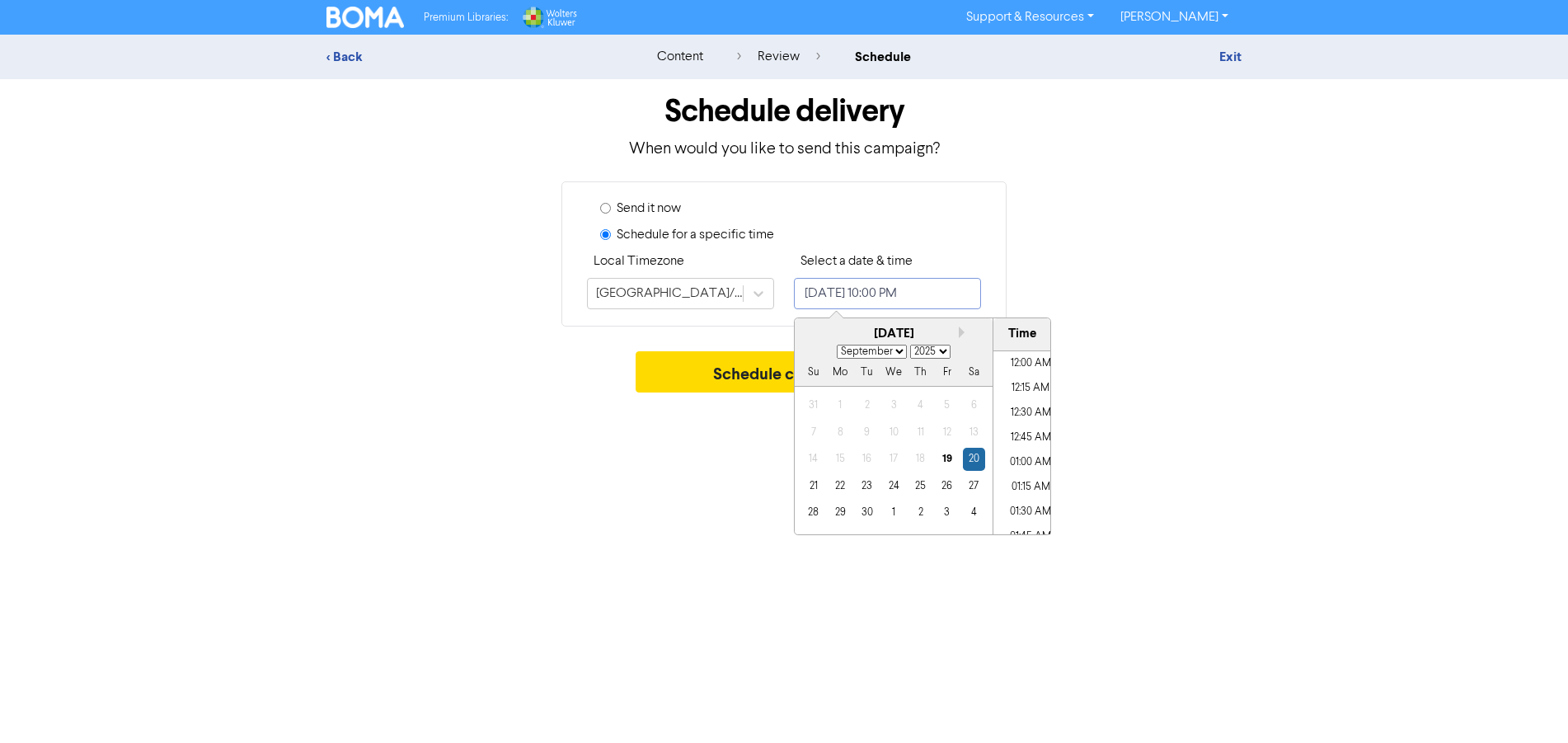
click at [885, 290] on input "[DATE] 10:00 PM" at bounding box center [887, 293] width 187 height 32
click at [861, 484] on div "23" at bounding box center [867, 486] width 22 height 22
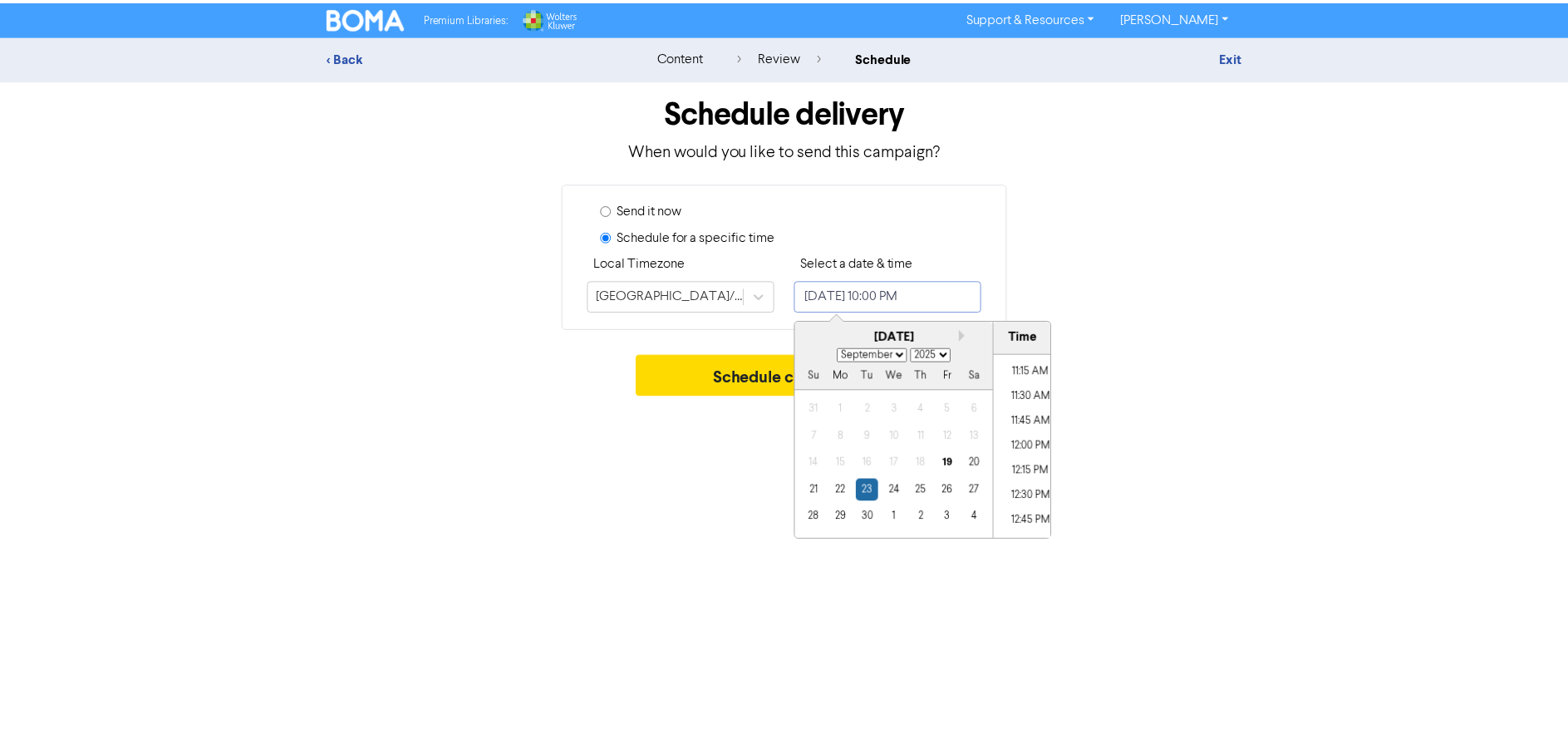
scroll to position [951, 0]
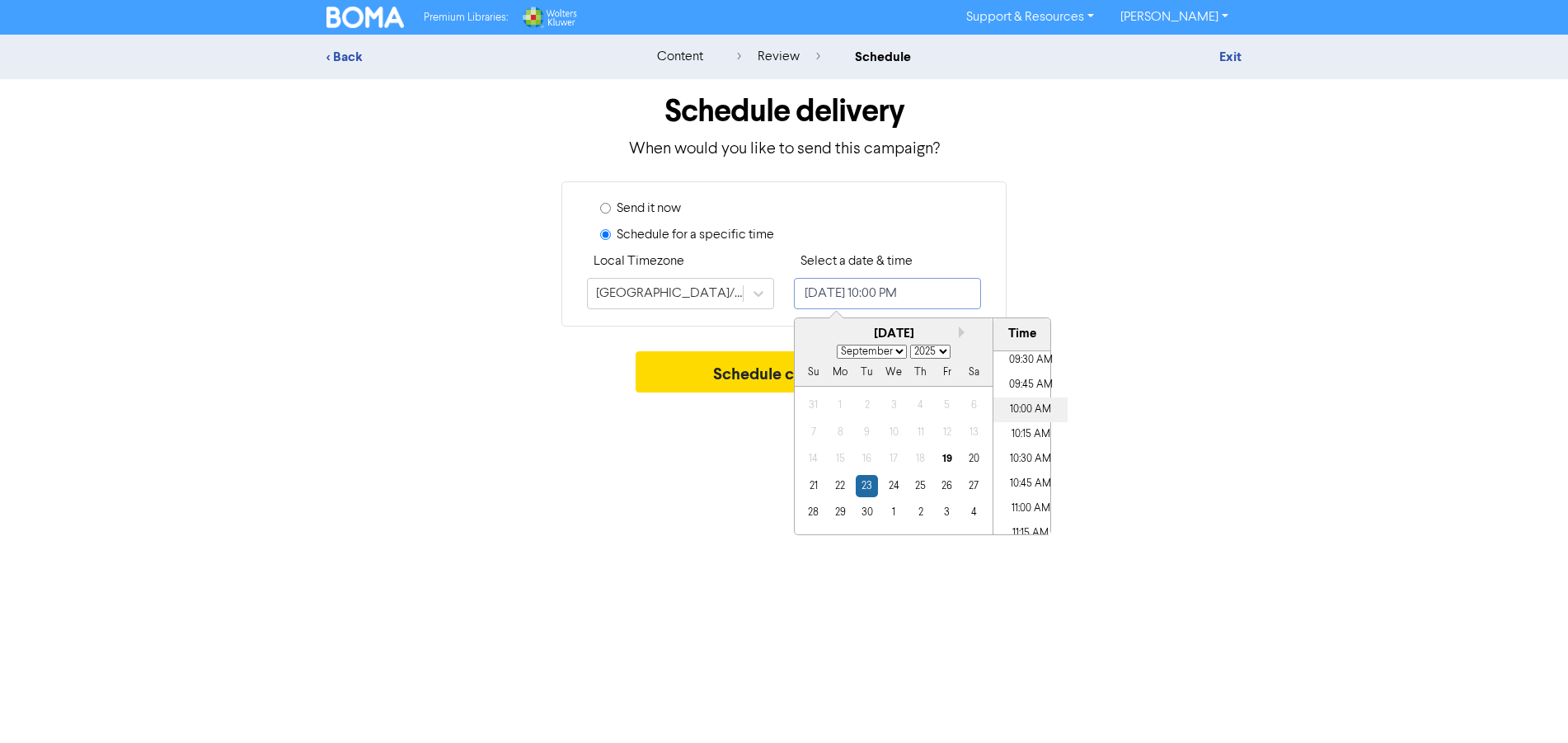
click at [1020, 406] on li "10:00 AM" at bounding box center [1030, 410] width 74 height 25
type input "[DATE] 10:00 AM"
click at [689, 375] on button "Schedule campaign" at bounding box center [785, 372] width 298 height 41
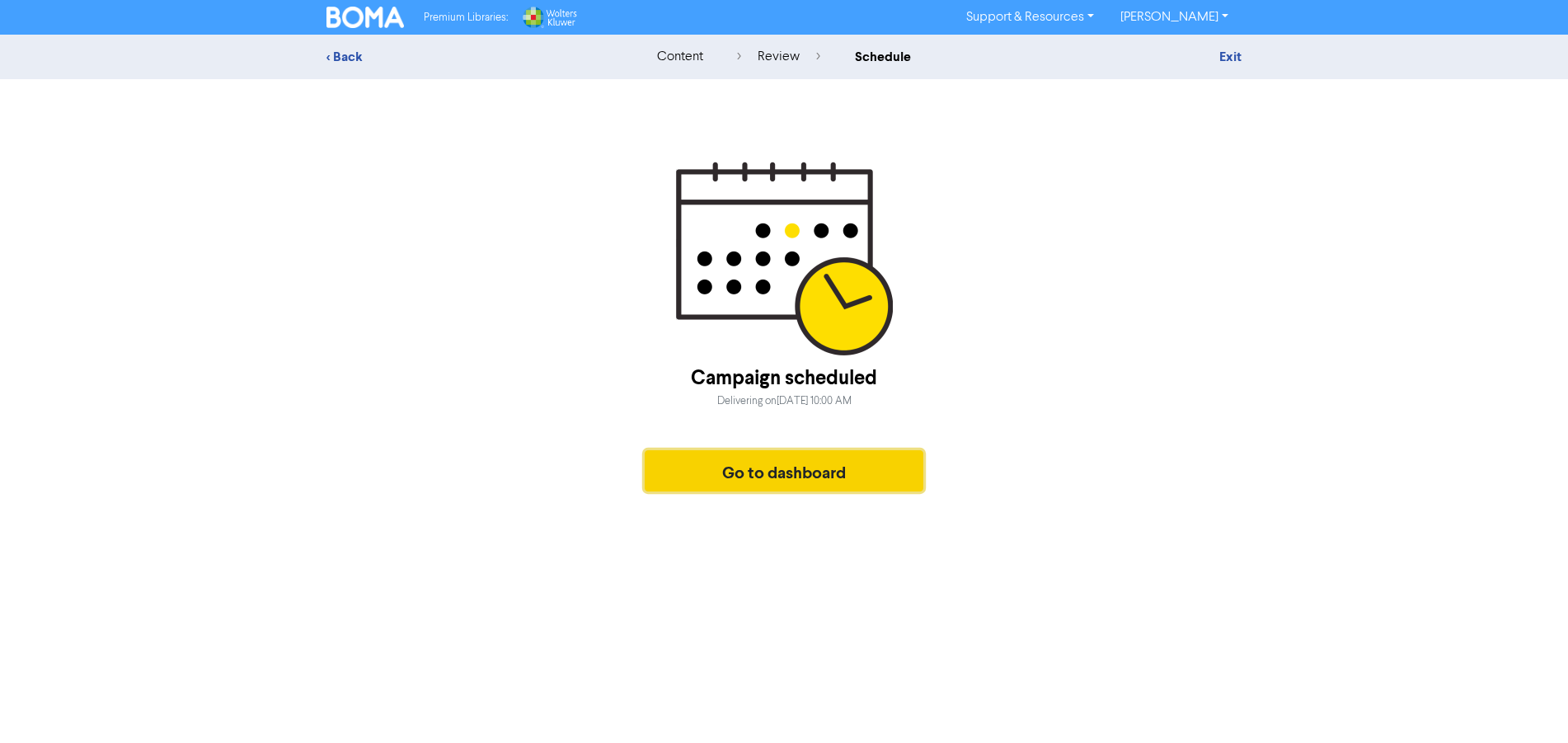
click at [816, 475] on button "Go to dashboard" at bounding box center [784, 471] width 279 height 41
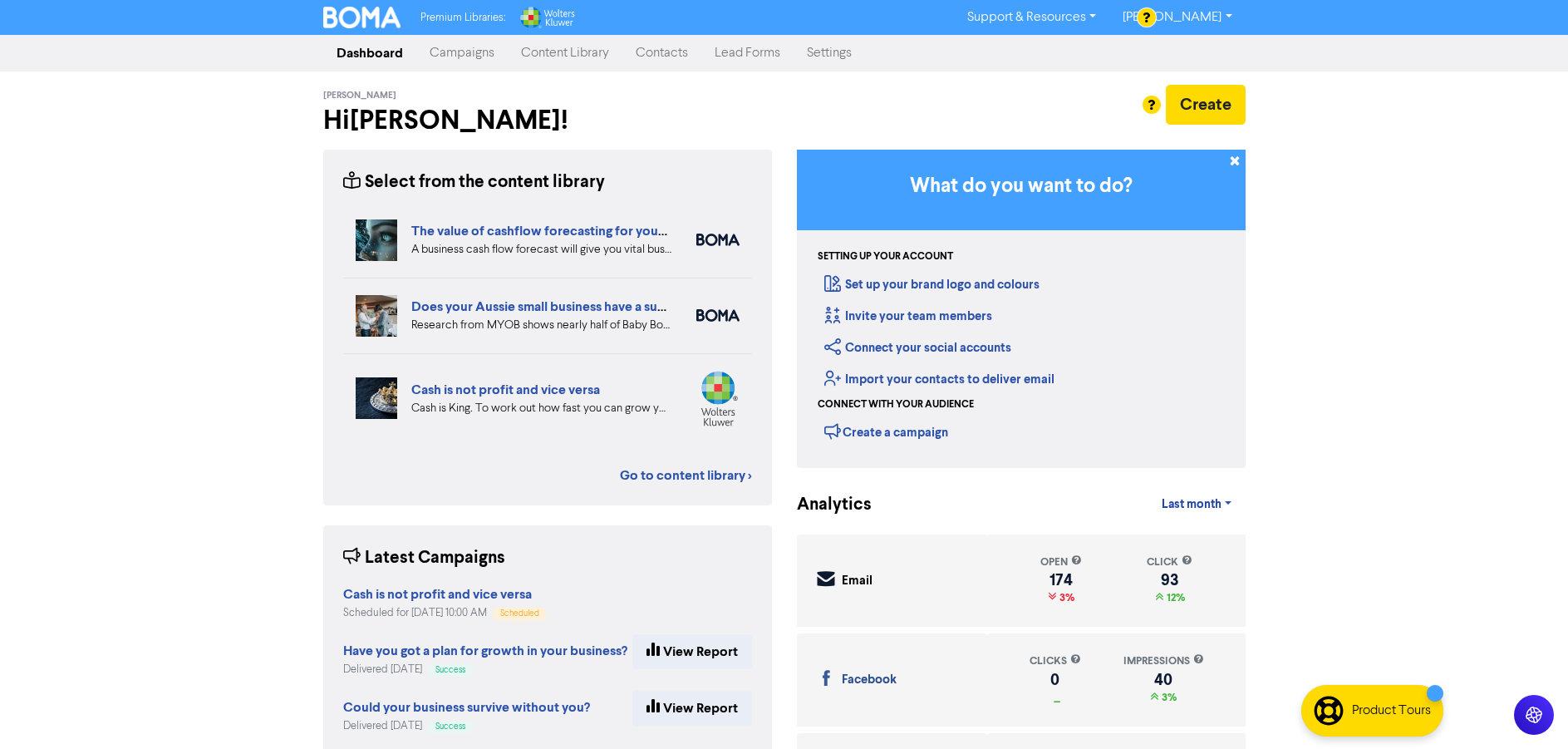
click at [453, 57] on link "Campaigns" at bounding box center [462, 53] width 91 height 34
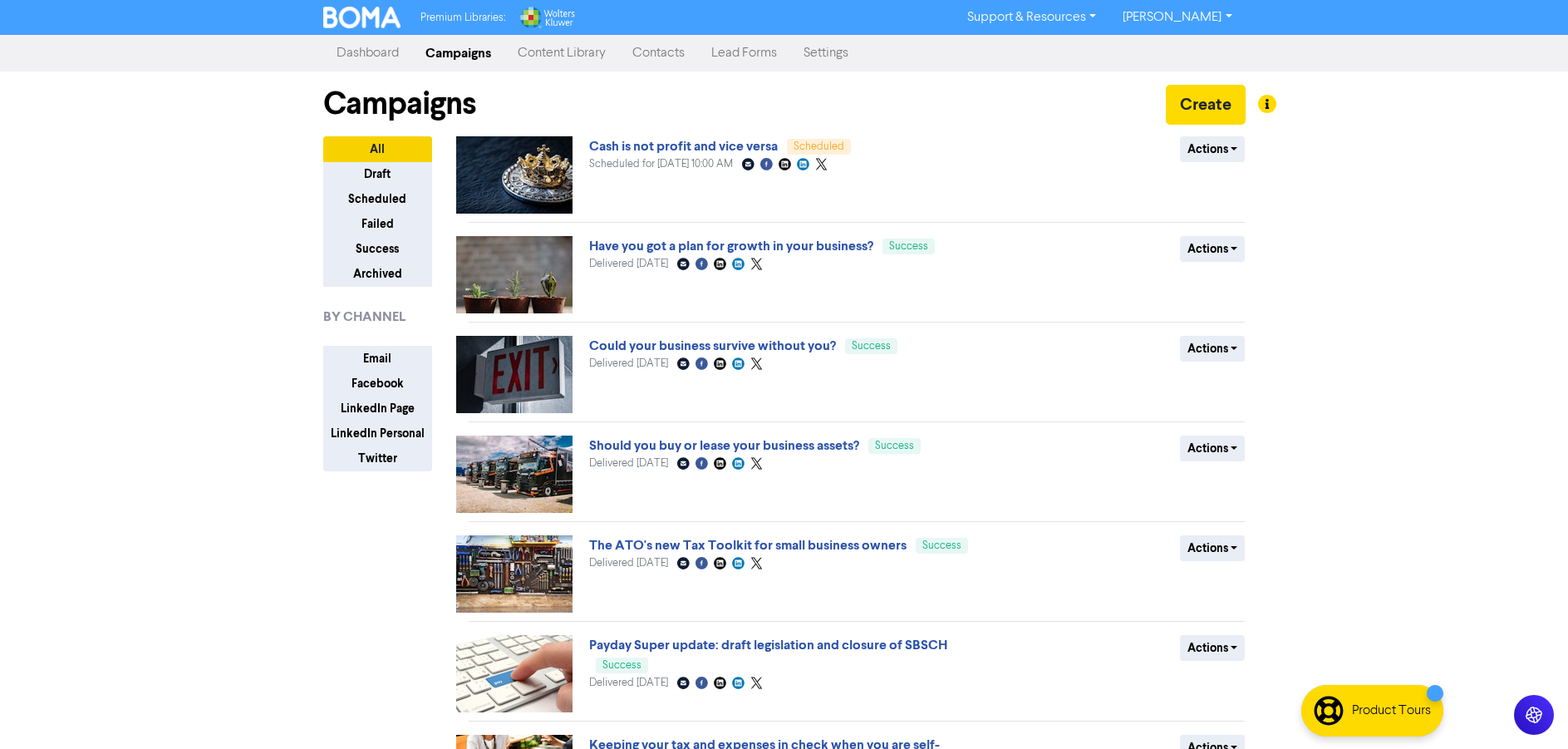
click at [544, 50] on link "Content Library" at bounding box center [561, 53] width 115 height 34
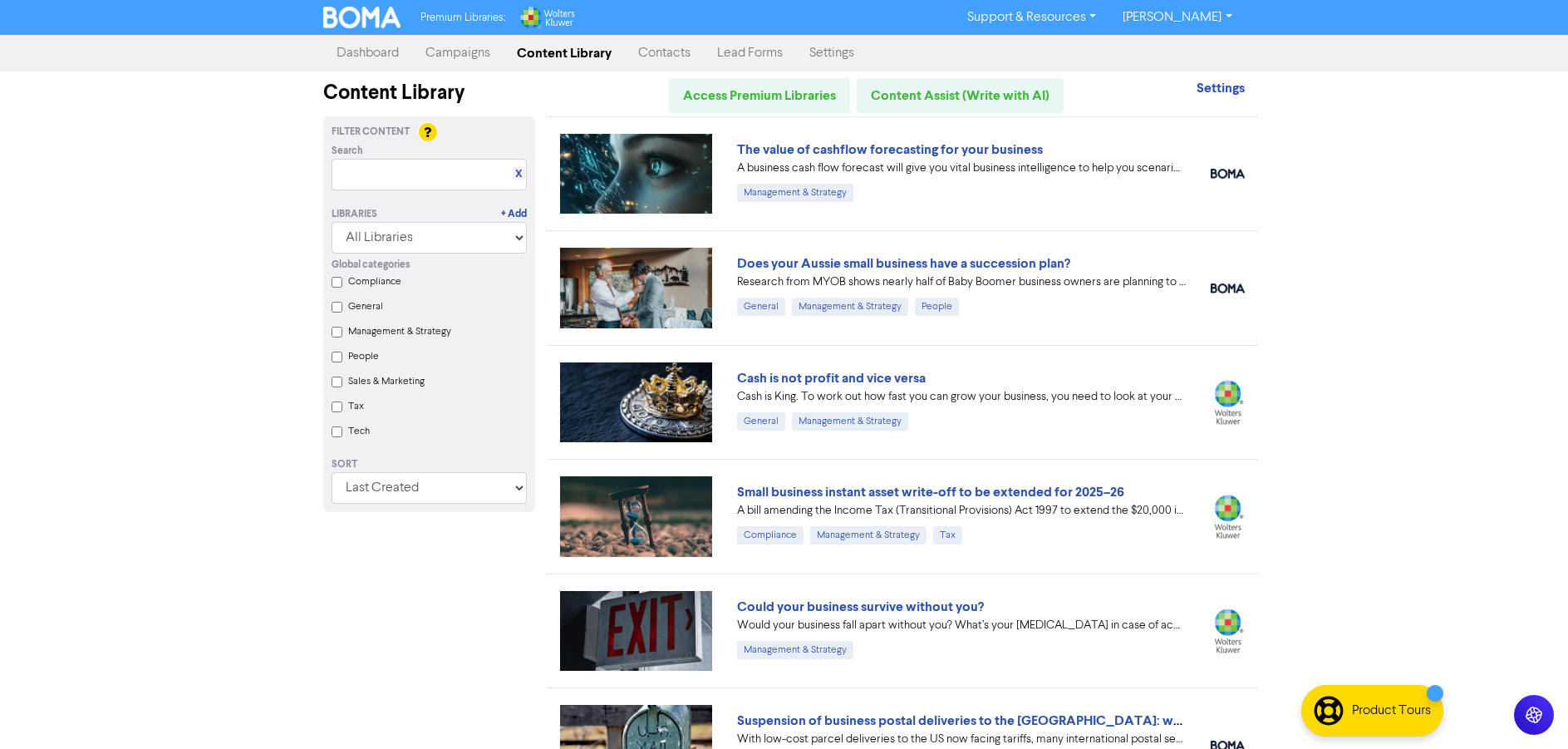
click at [641, 49] on link "Contacts" at bounding box center [664, 53] width 79 height 34
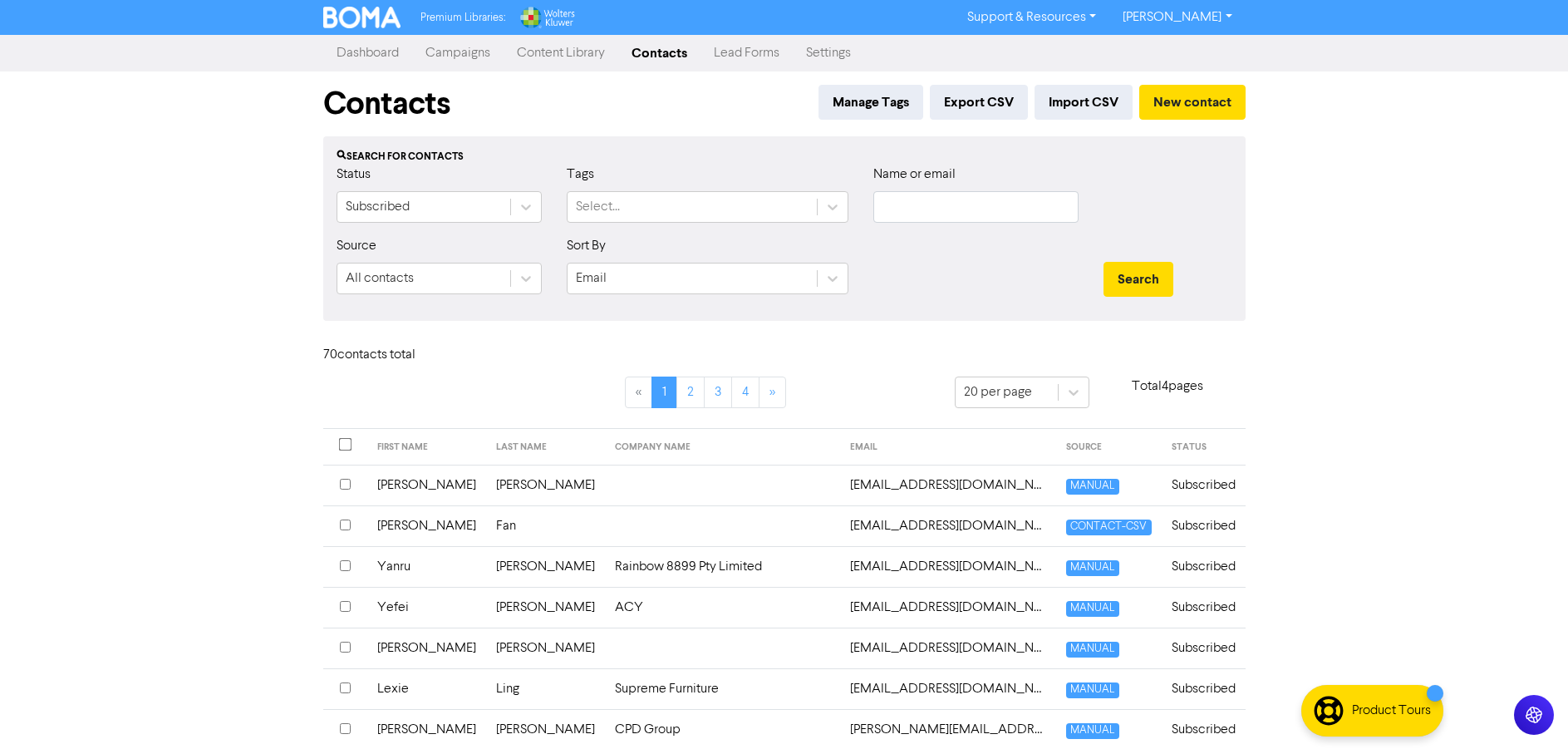
click at [372, 54] on link "Dashboard" at bounding box center [367, 53] width 89 height 34
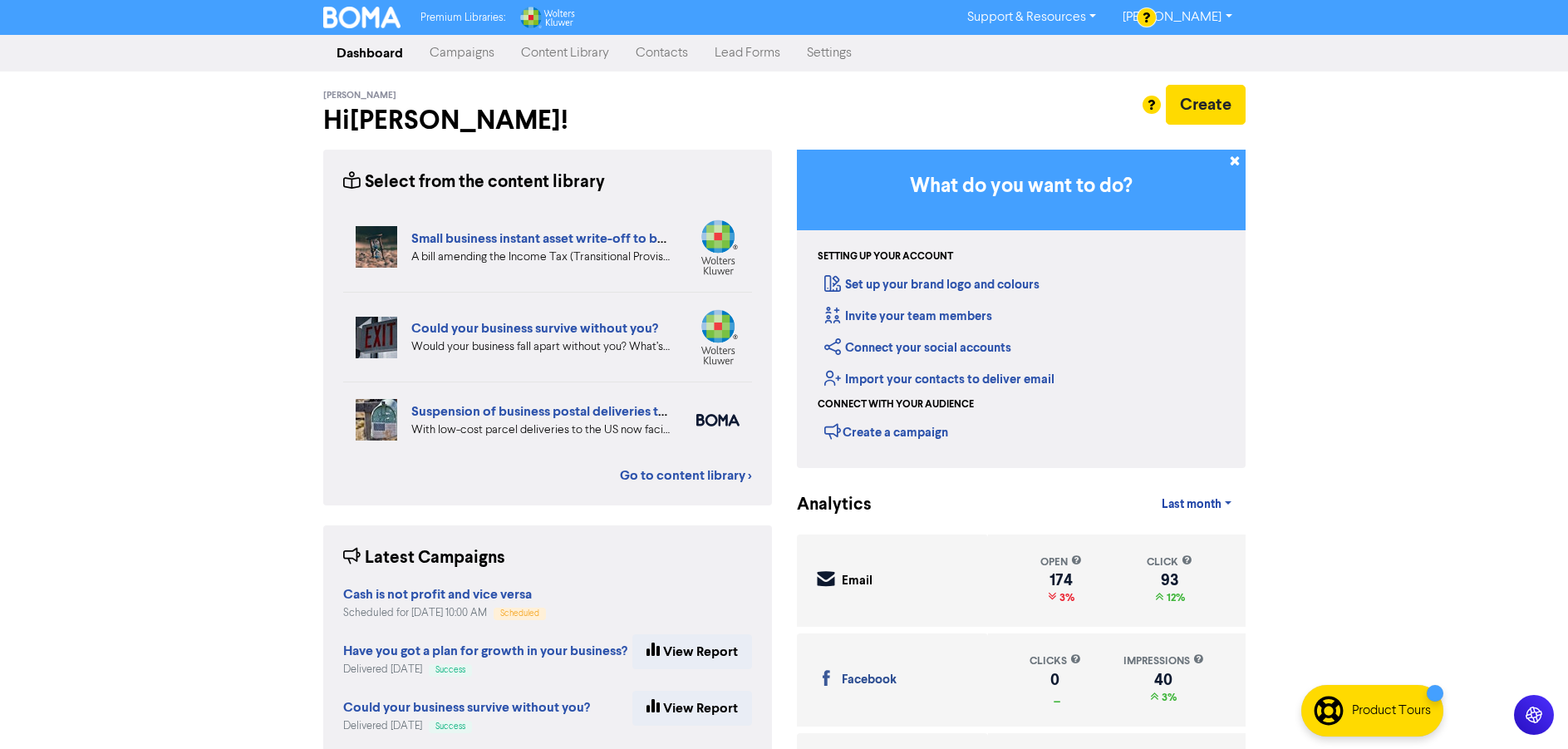
click at [639, 53] on link "Contacts" at bounding box center [662, 53] width 79 height 34
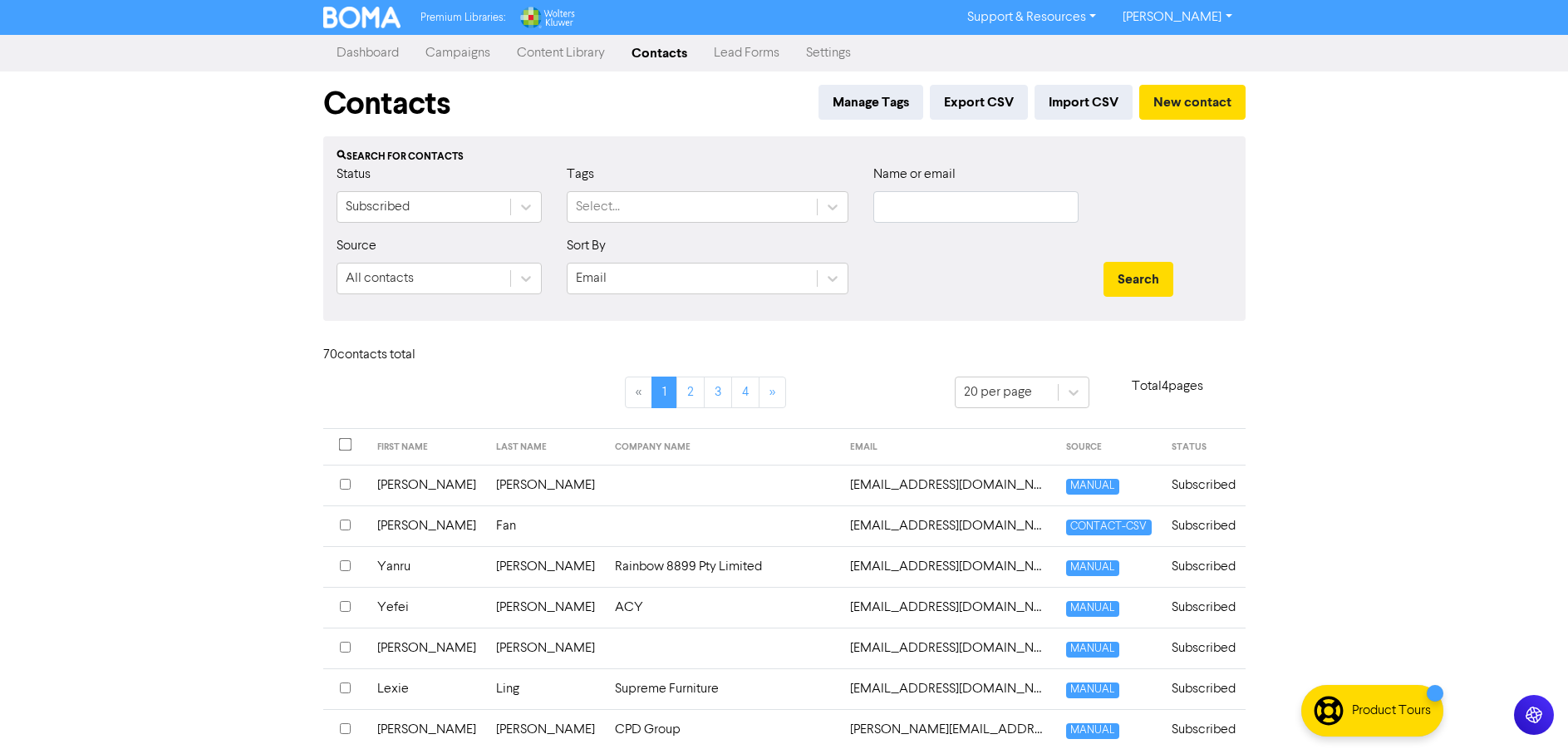
click at [565, 53] on link "Content Library" at bounding box center [560, 53] width 115 height 34
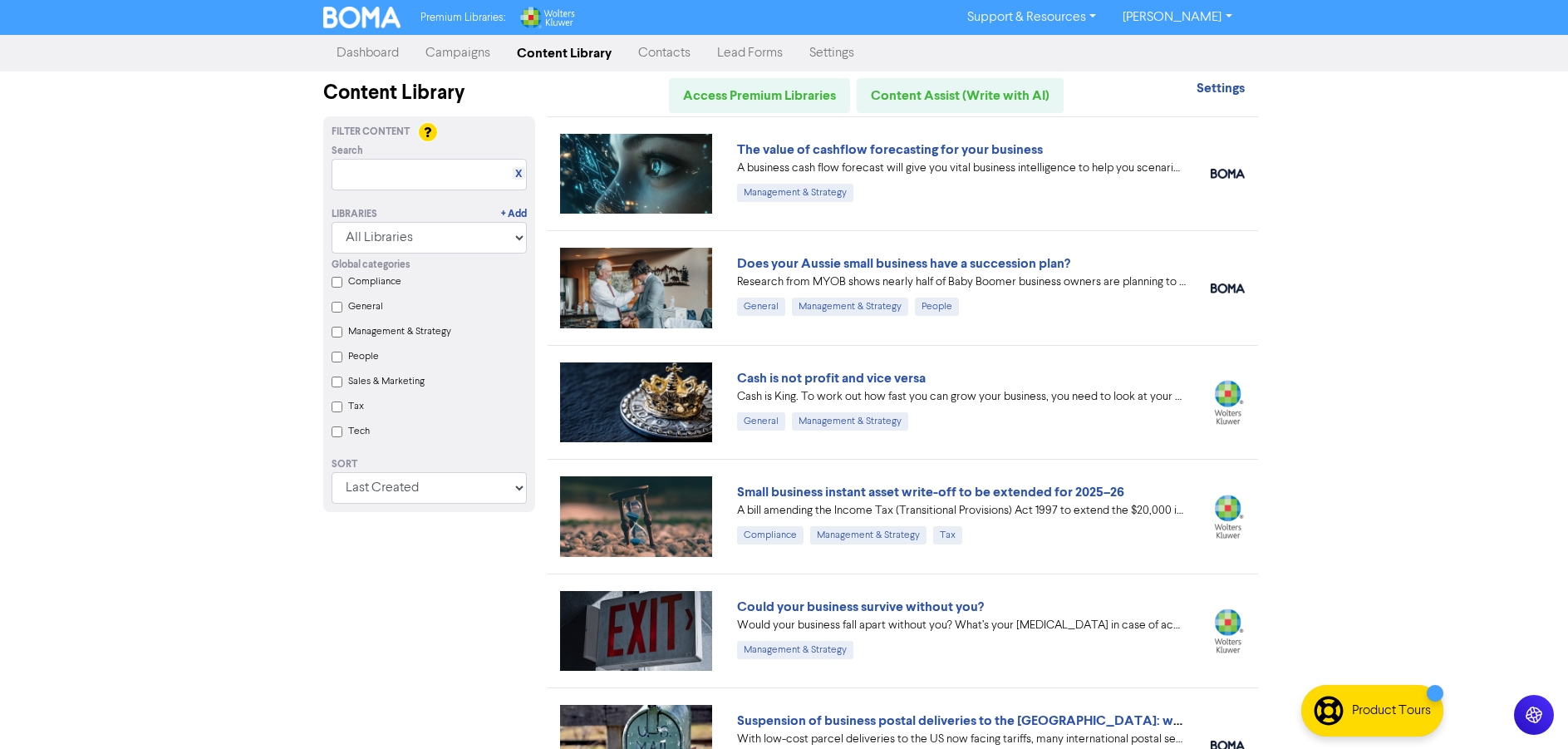
click at [333, 412] on input "Tax" at bounding box center [337, 407] width 11 height 11
checkbox input "true"
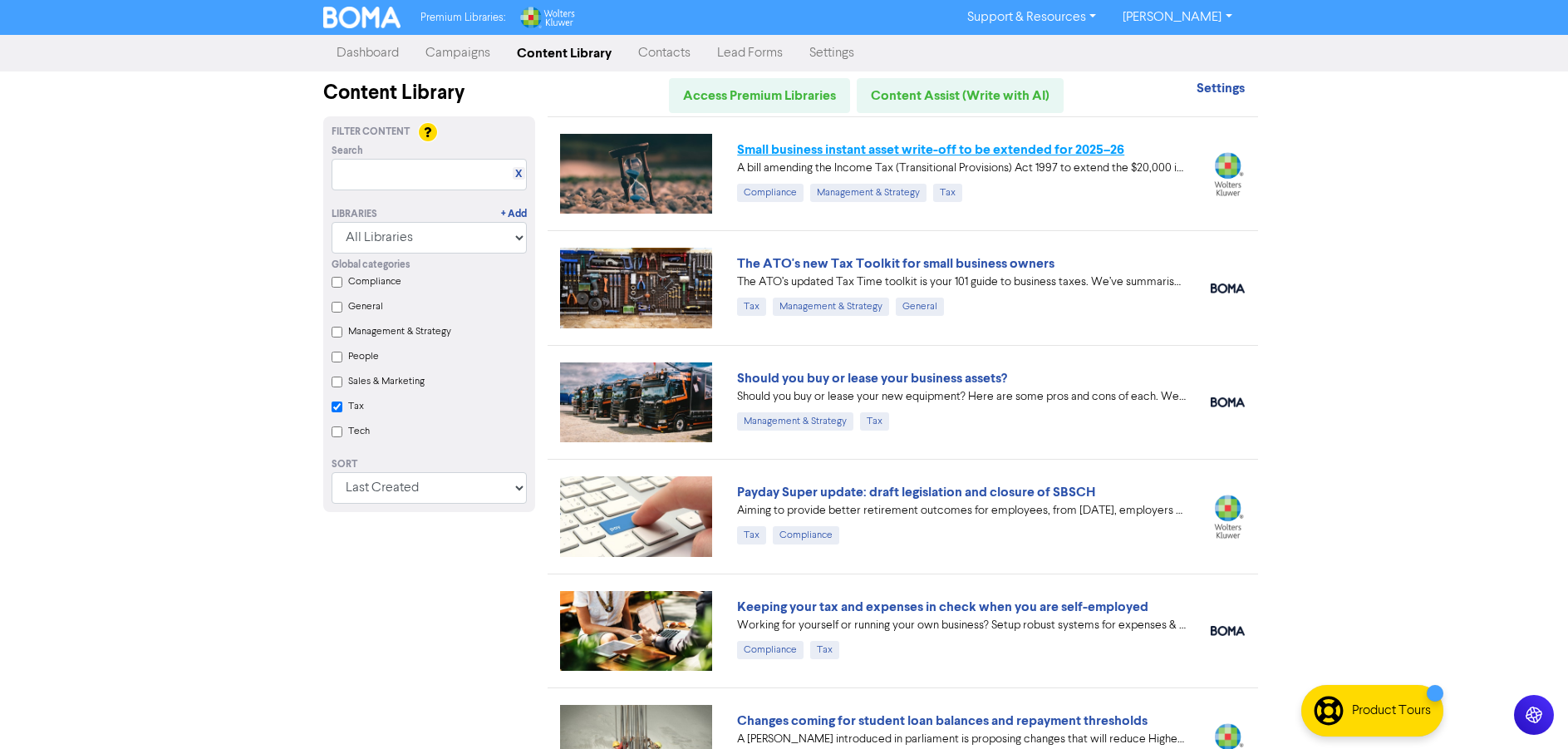
click at [990, 154] on link "Small business instant asset write-off to be extended for 2025–26" at bounding box center [930, 149] width 387 height 16
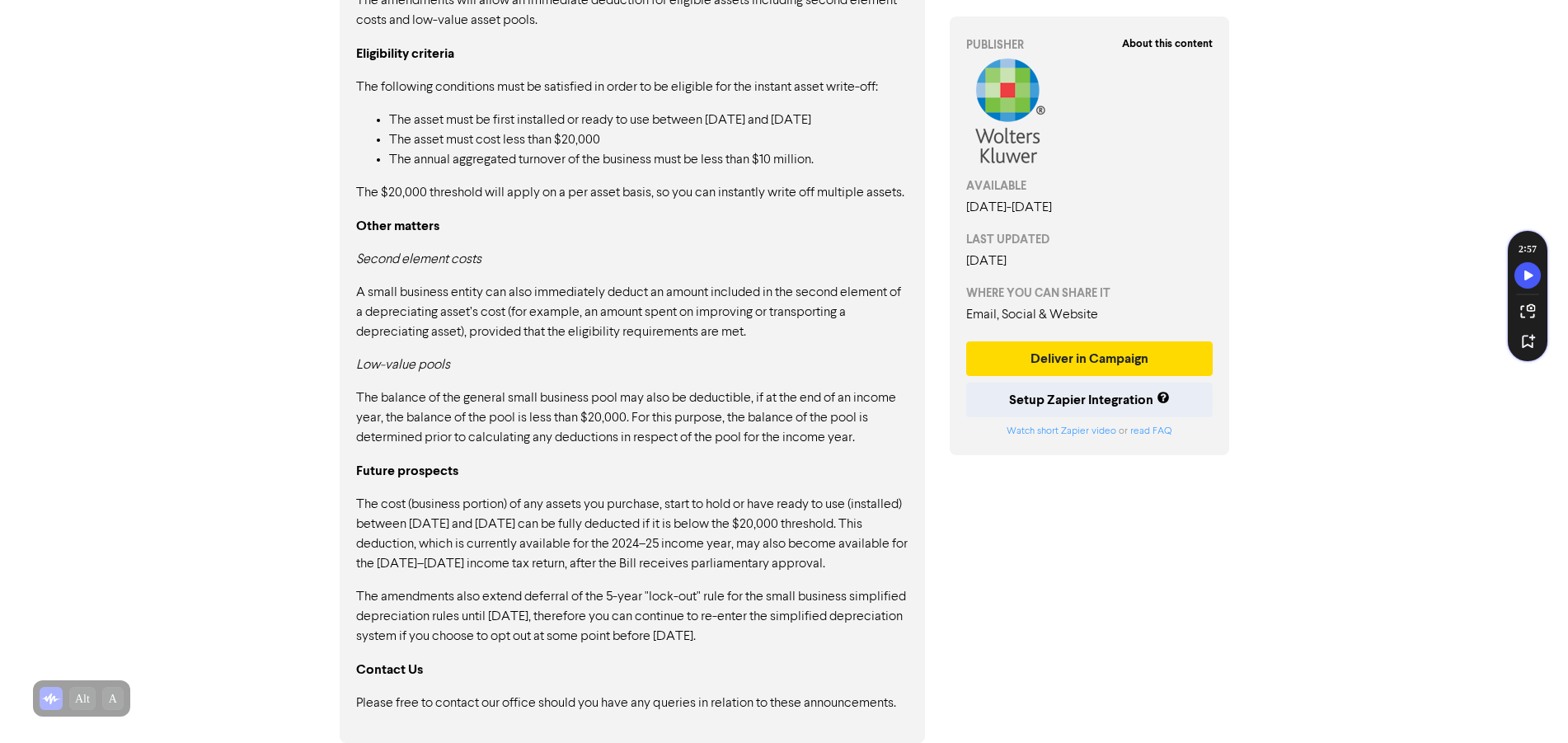
scroll to position [822, 0]
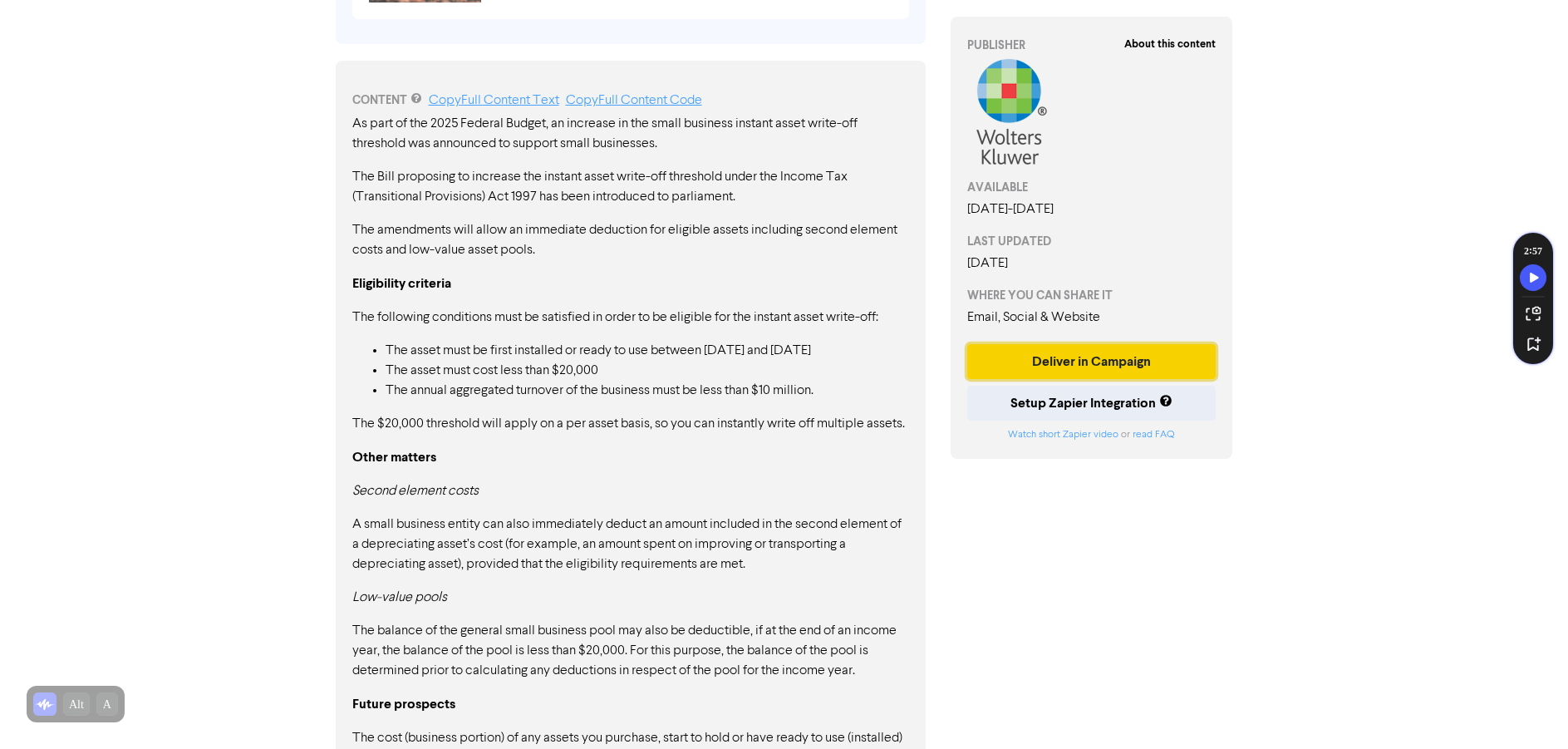
click at [1193, 379] on button "Deliver in Campaign" at bounding box center [1092, 361] width 249 height 35
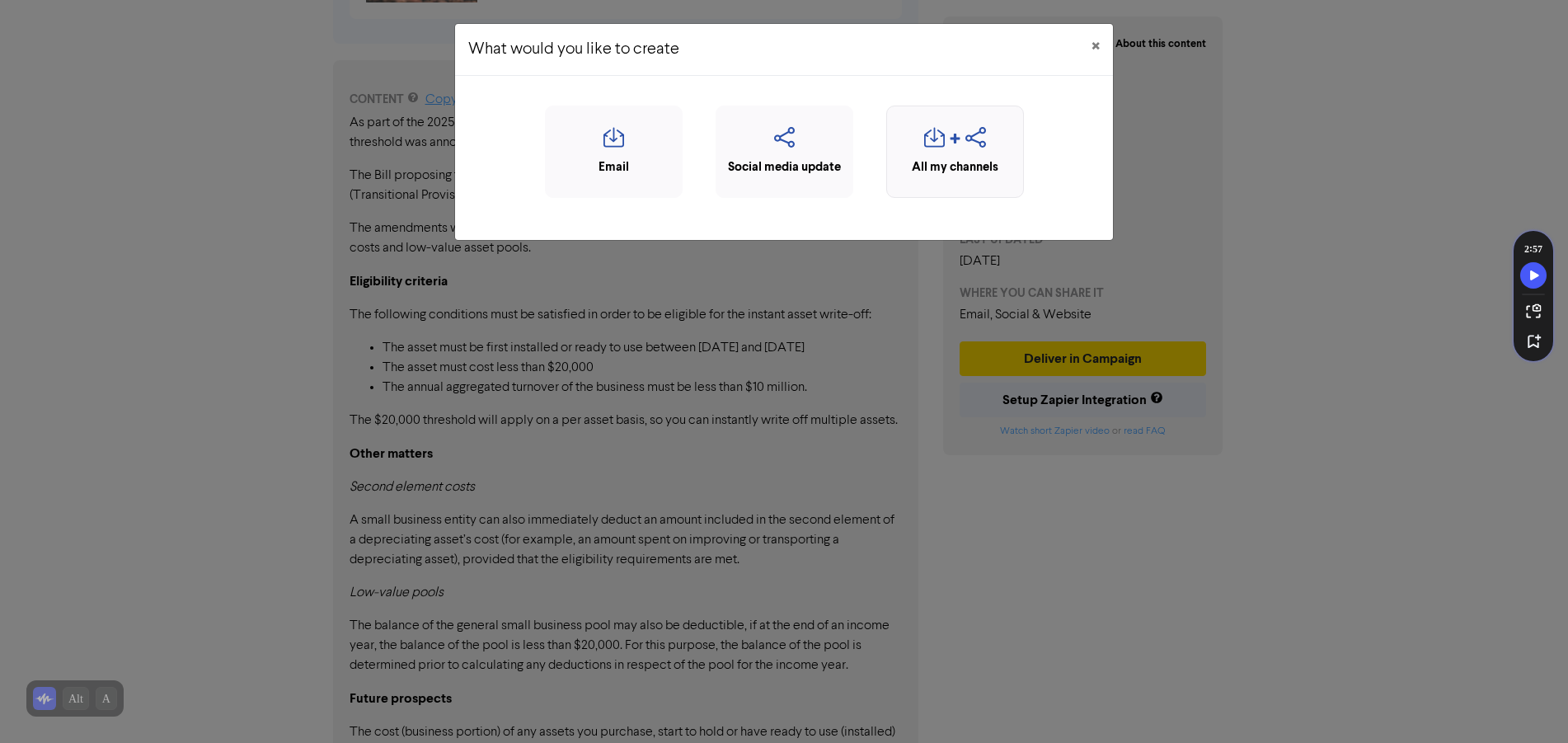
click at [962, 177] on div "All my channels" at bounding box center [955, 151] width 138 height 92
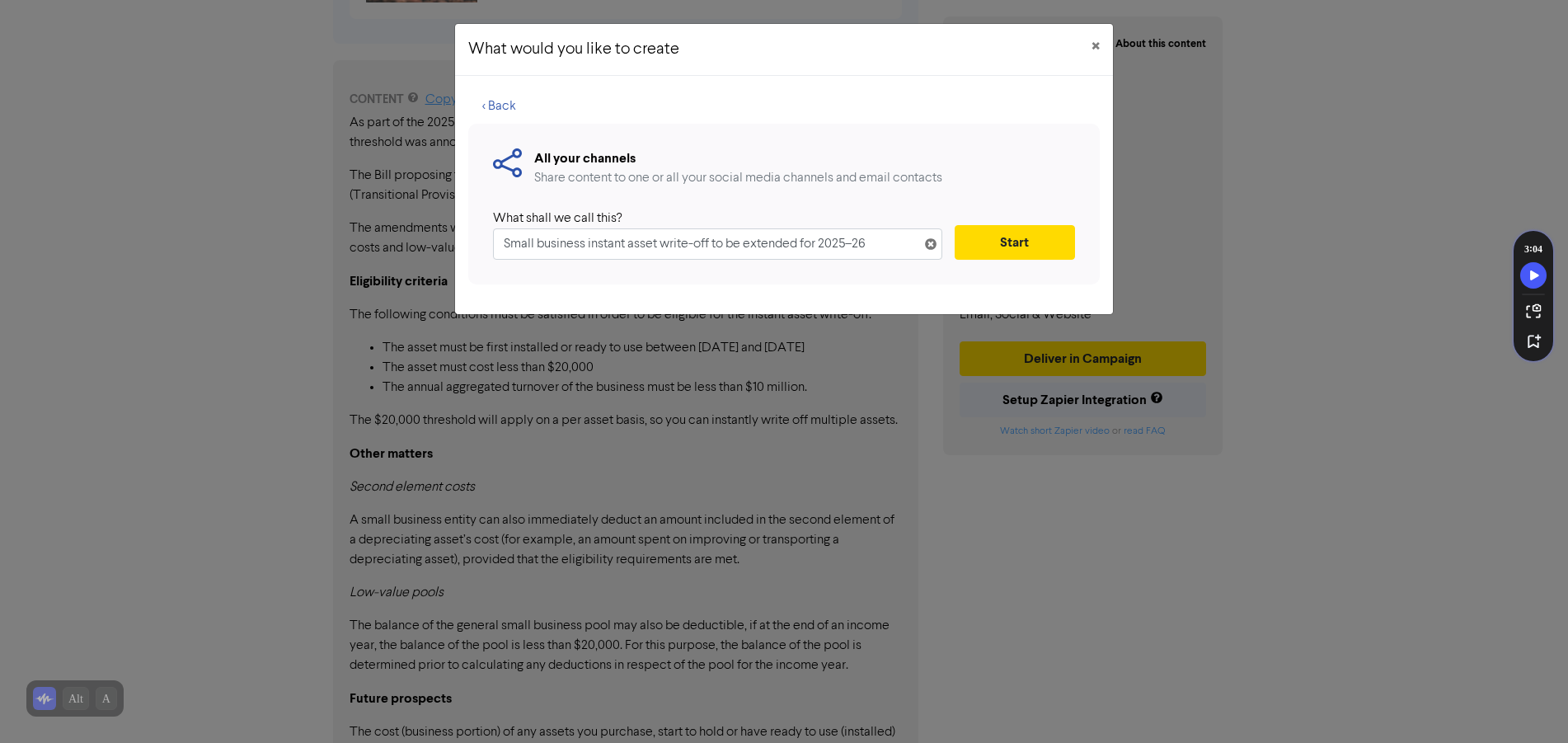
drag, startPoint x: 591, startPoint y: 242, endPoint x: 98, endPoint y: 184, distance: 496.4
click at [104, 194] on div "What would you like to create × < Back All your channels Share content to one o…" at bounding box center [784, 371] width 1568 height 743
click at [1005, 251] on button "Start" at bounding box center [1015, 242] width 121 height 35
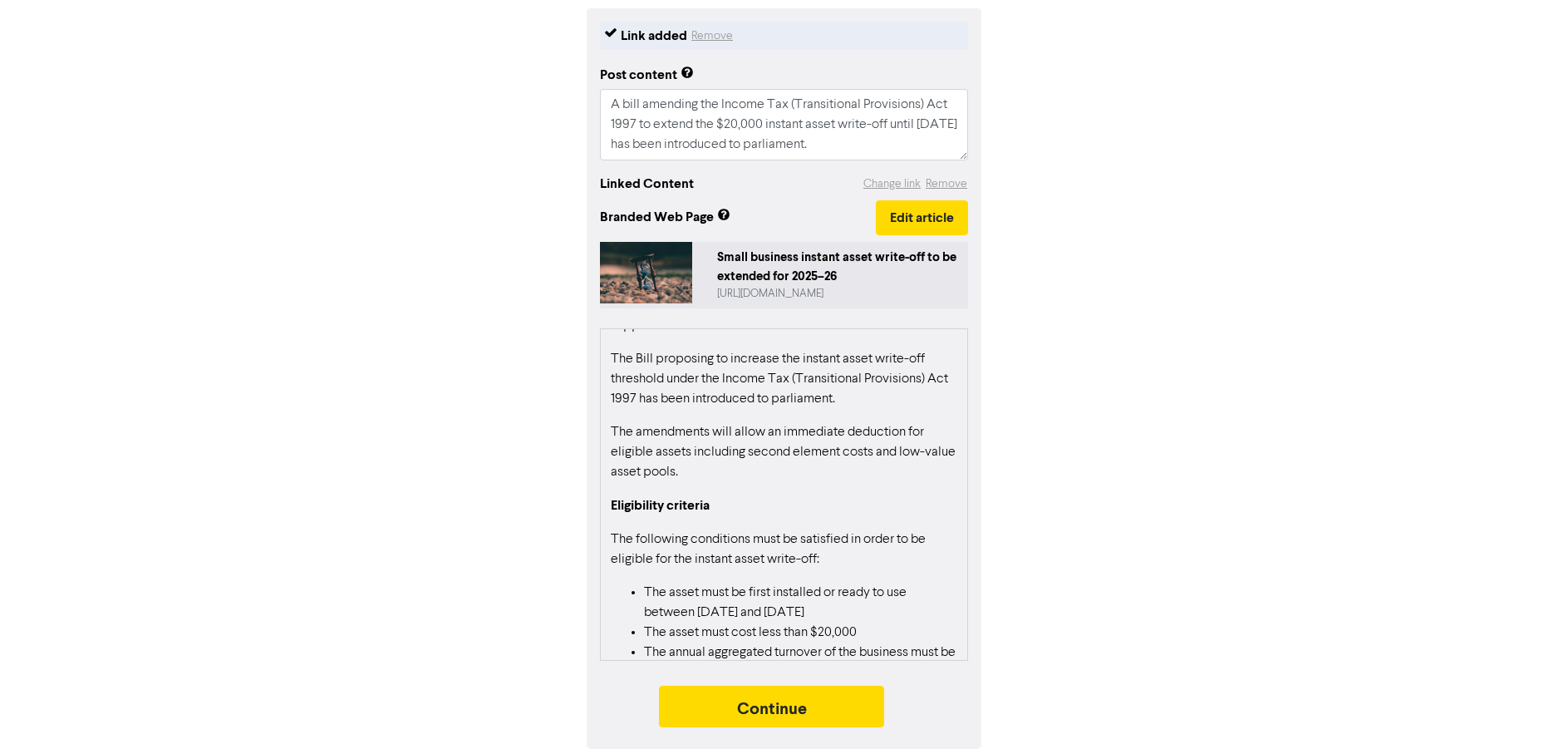
scroll to position [249, 0]
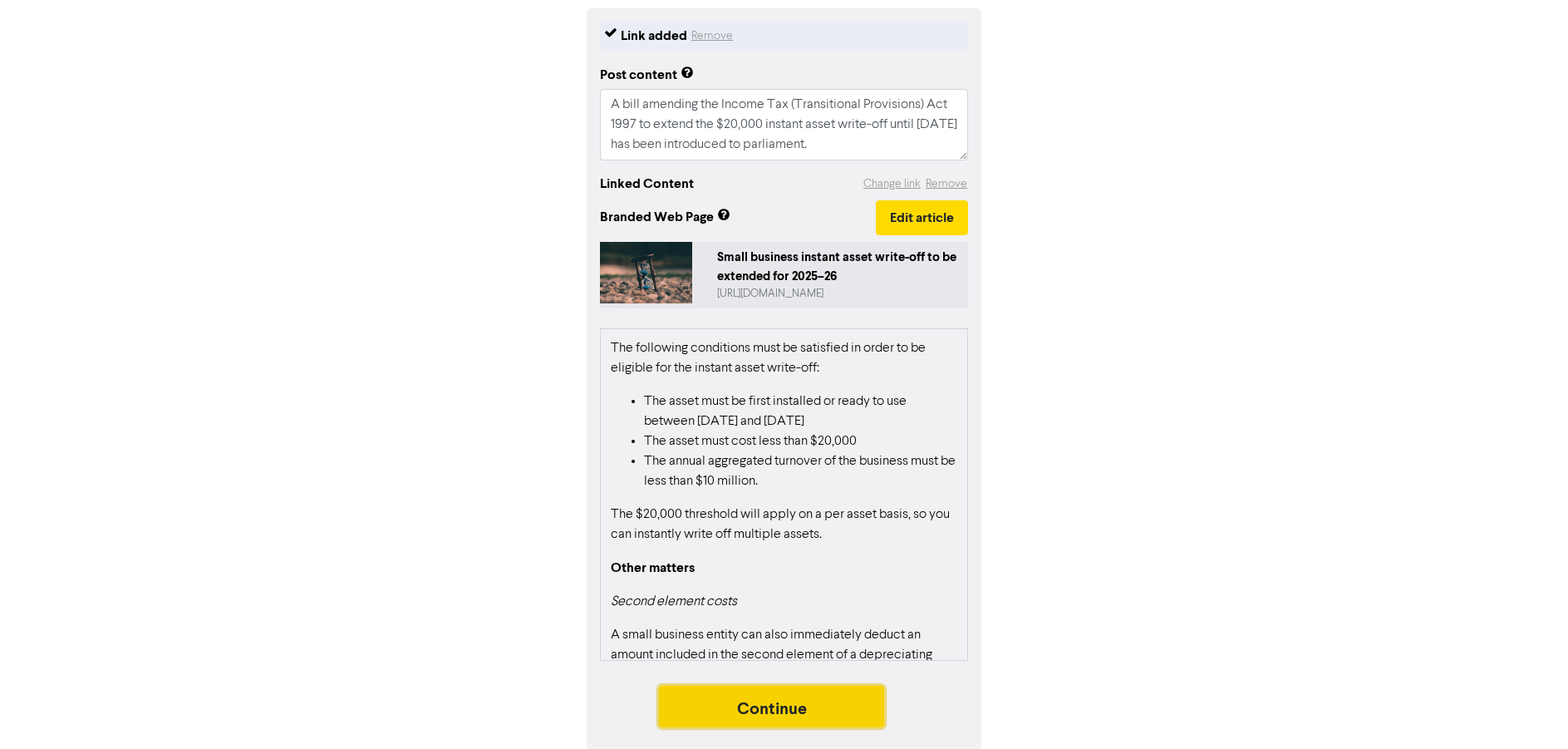
click at [832, 704] on button "Continue" at bounding box center [772, 707] width 226 height 41
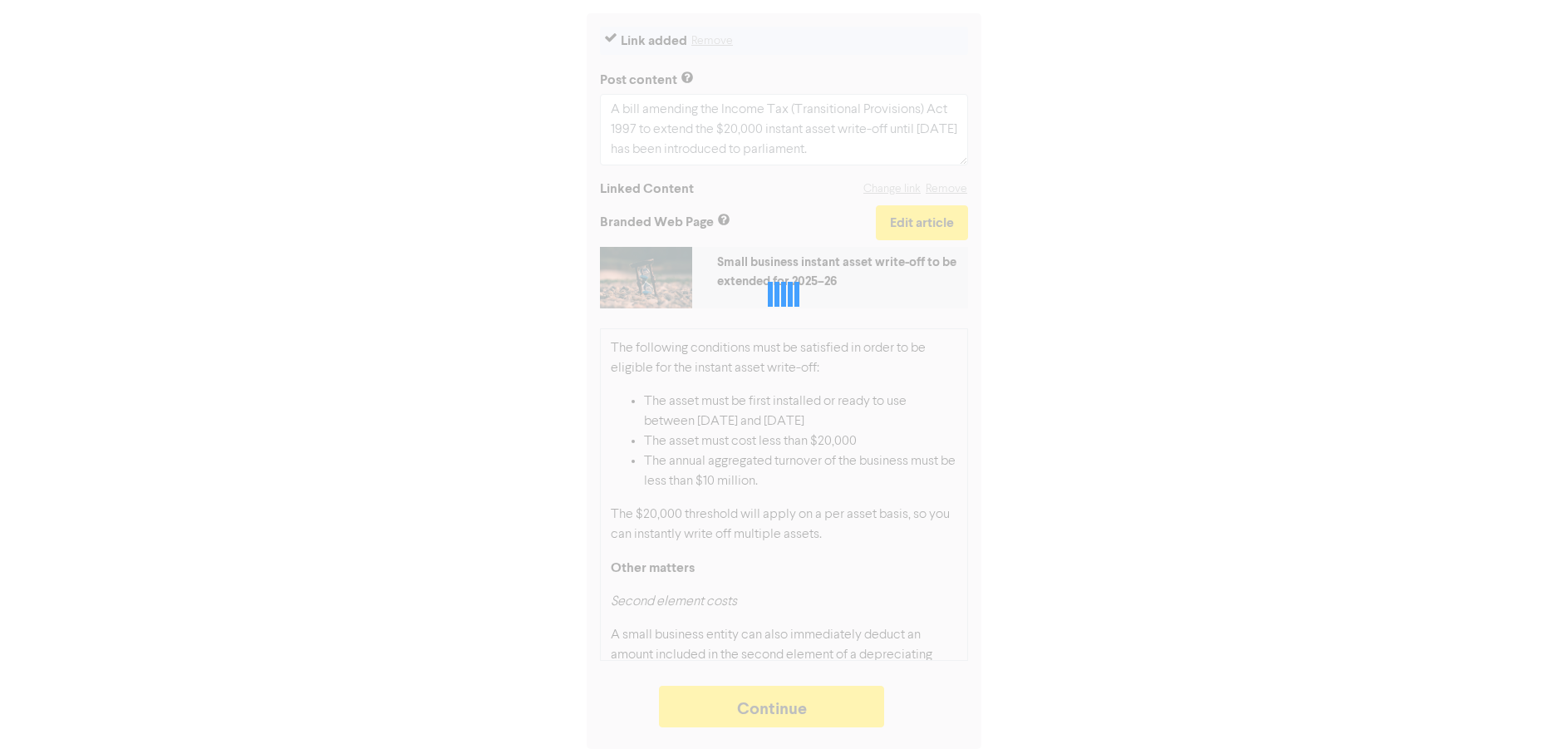
type textarea "x"
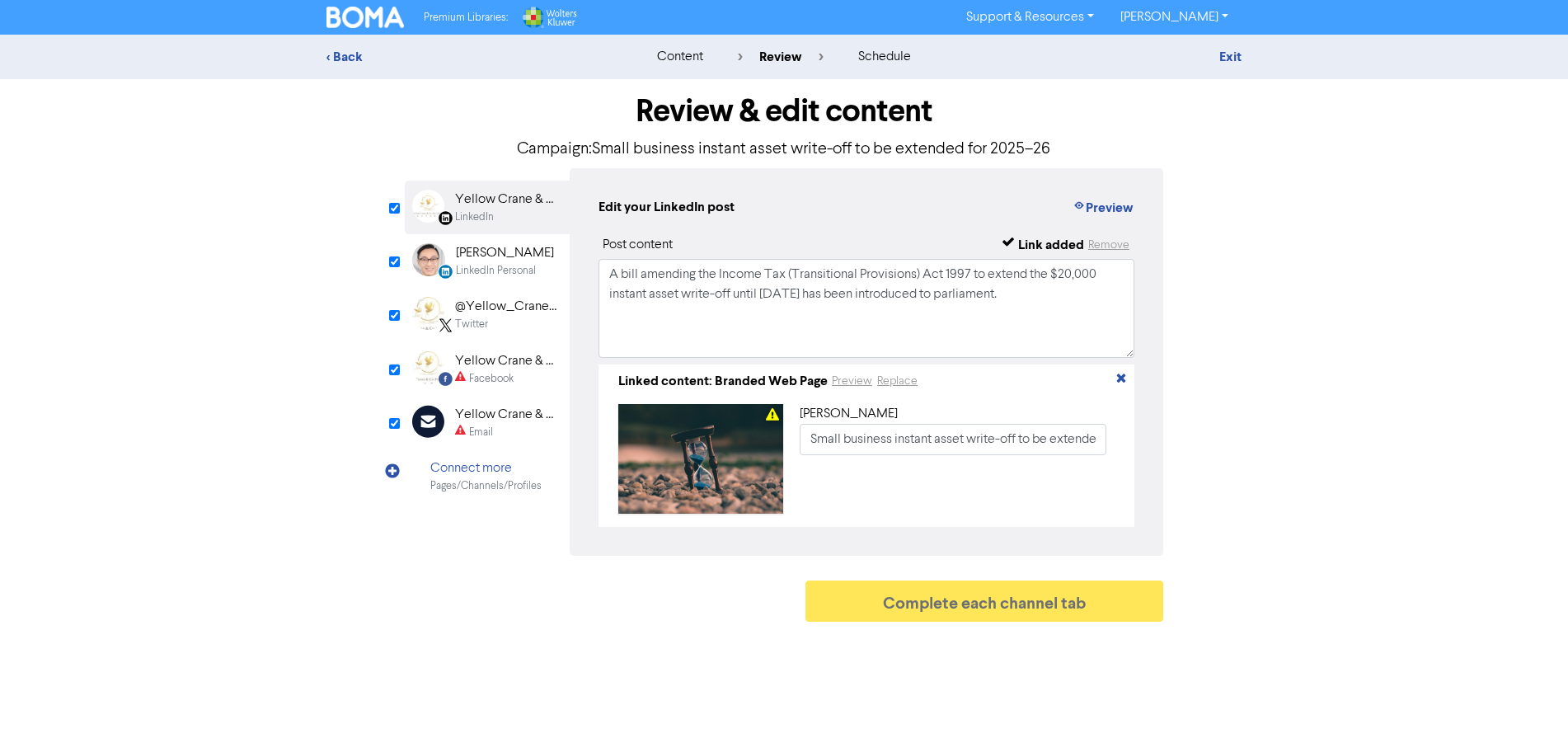
click at [492, 332] on div "Twitter" at bounding box center [507, 324] width 105 height 15
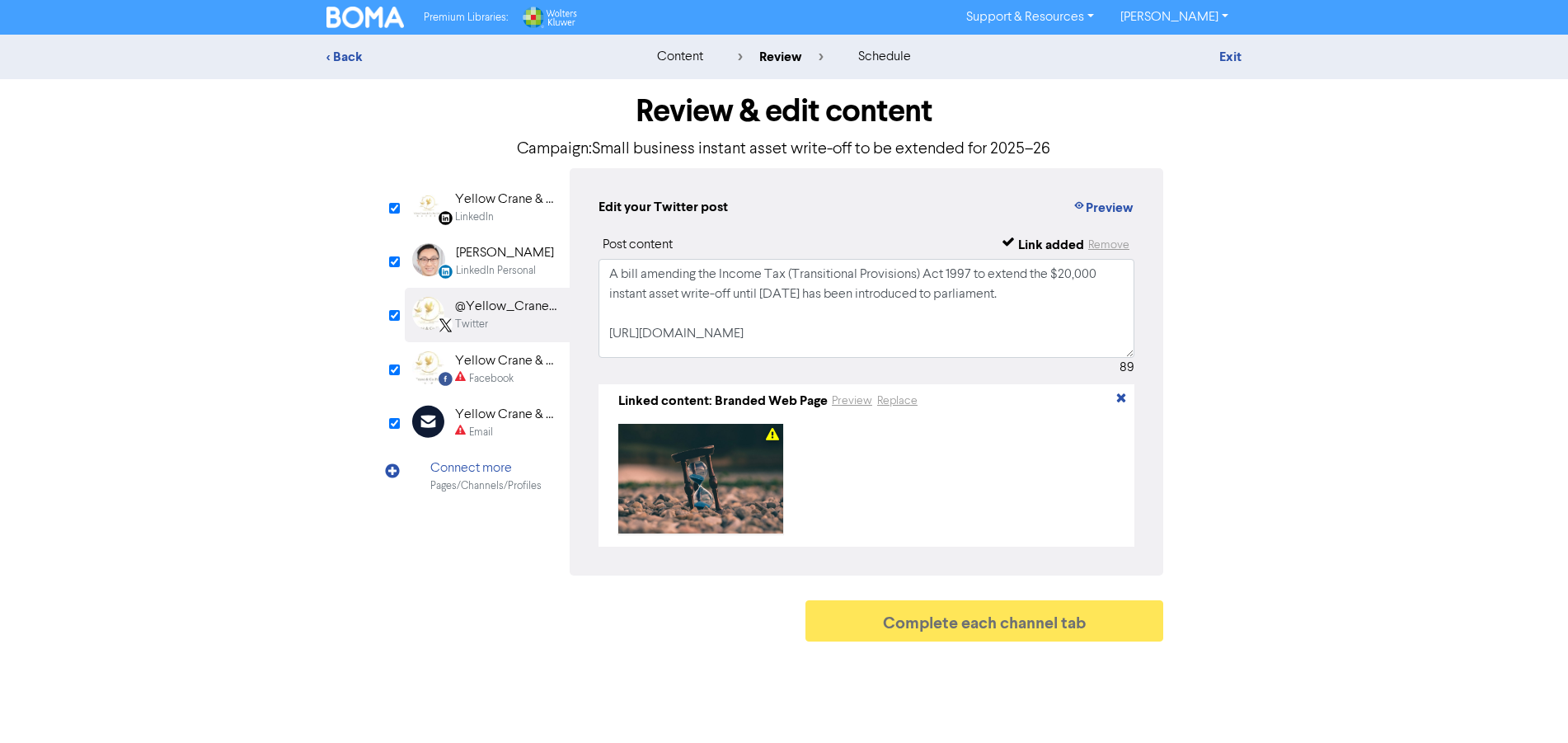
click at [486, 366] on div "Yellow Crane & Co. - Your Local Accounting & Tax Specialist" at bounding box center [507, 361] width 105 height 20
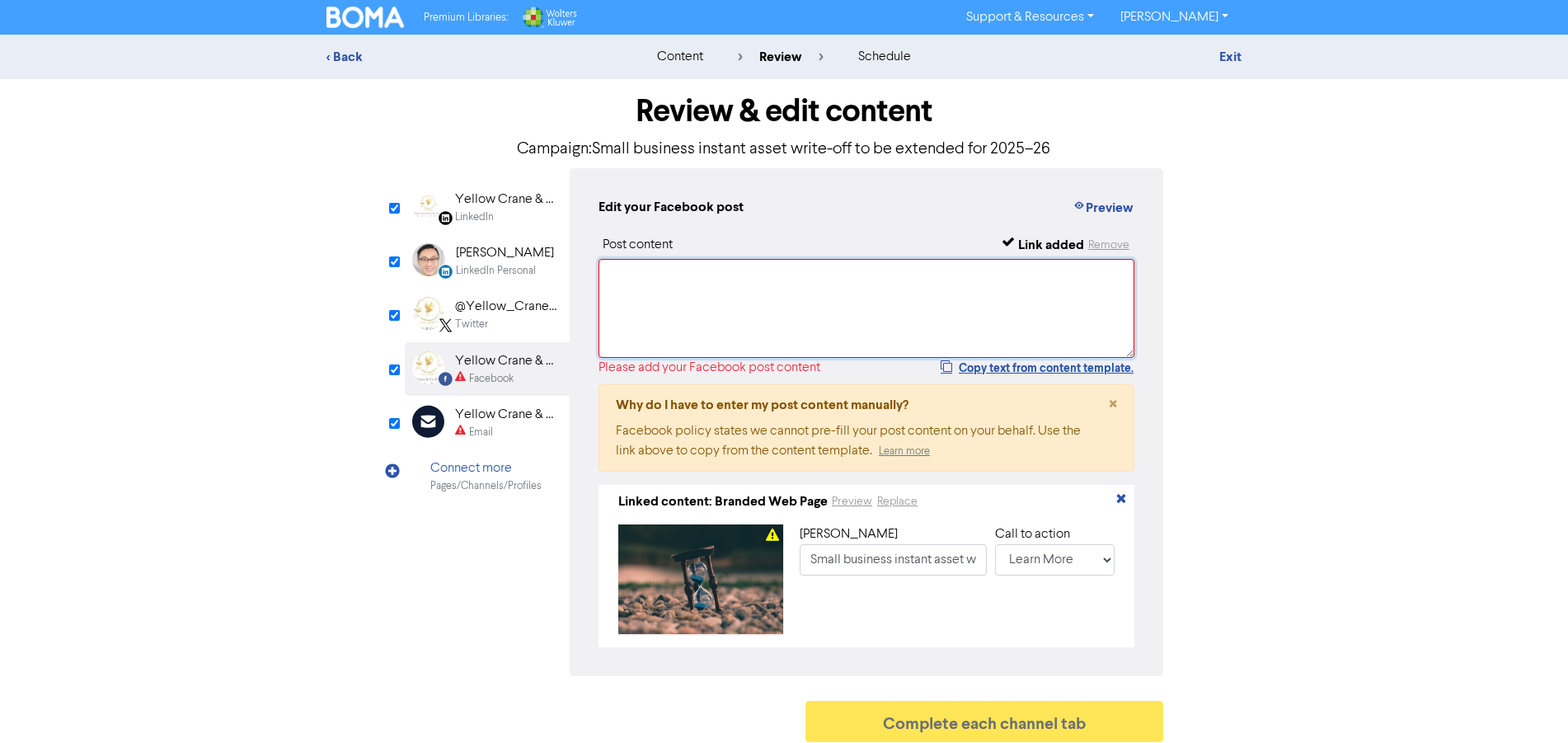
click at [661, 280] on textarea at bounding box center [866, 309] width 536 height 99
paste textarea "Small business instant asset write-off to be extended for 2025–26"
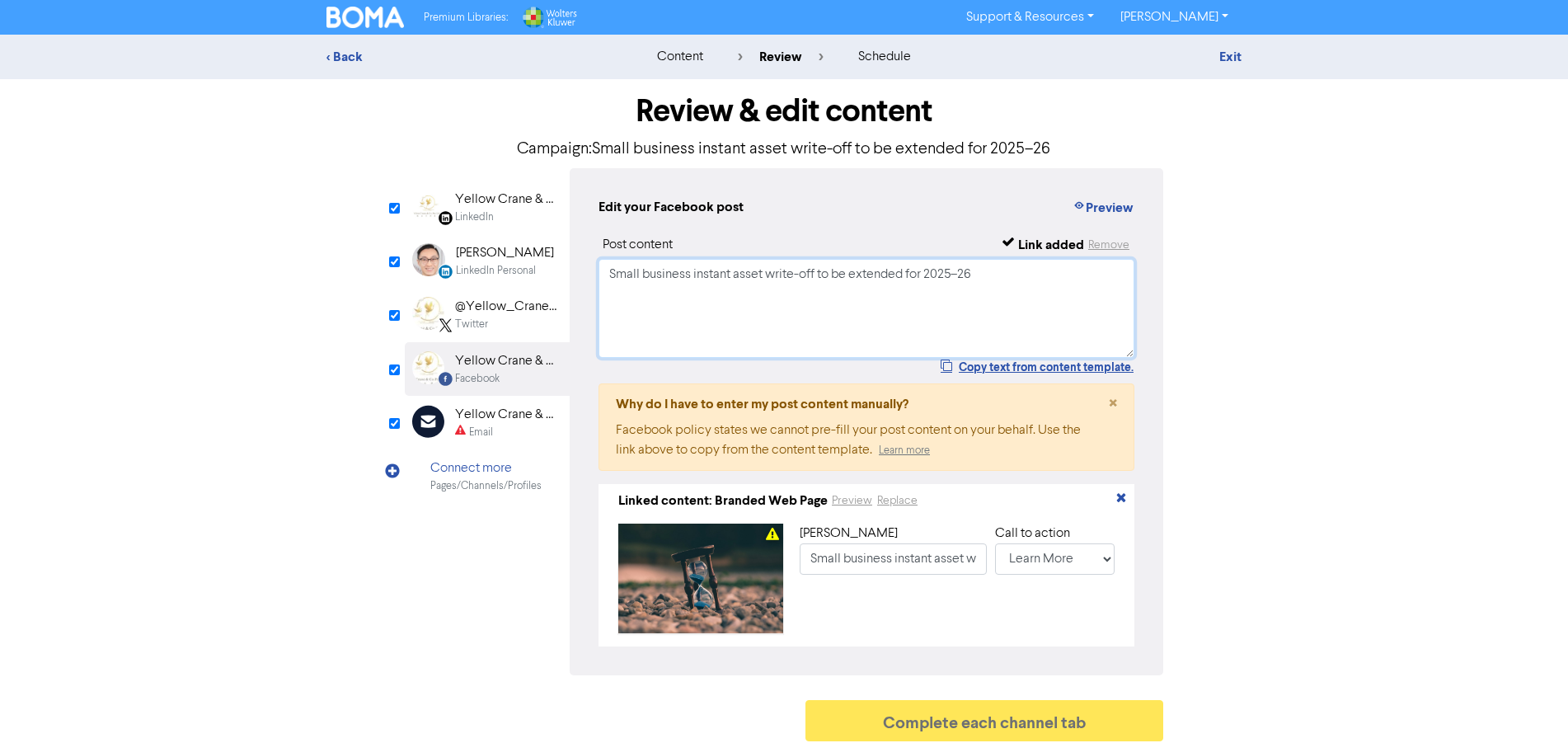
type textarea "Small business instant asset write-off to be extended for 2025–26"
click at [484, 423] on div "Yellow Crane & Co. - Your Accounting and Tax Specialist" at bounding box center [507, 415] width 105 height 20
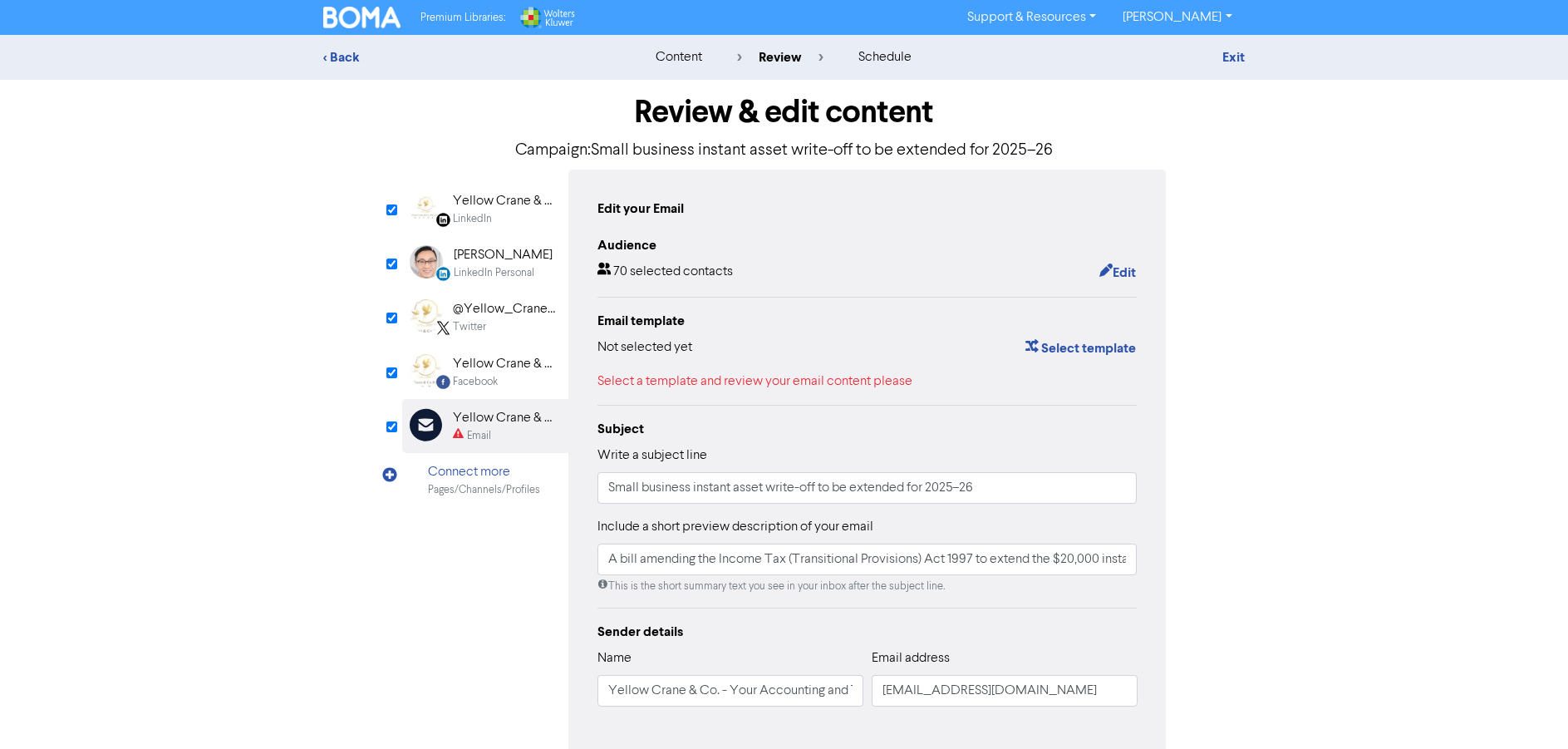
click at [507, 363] on div "Yellow Crane & Co. - Your Local Accounting & Tax Specialist" at bounding box center [506, 364] width 106 height 20
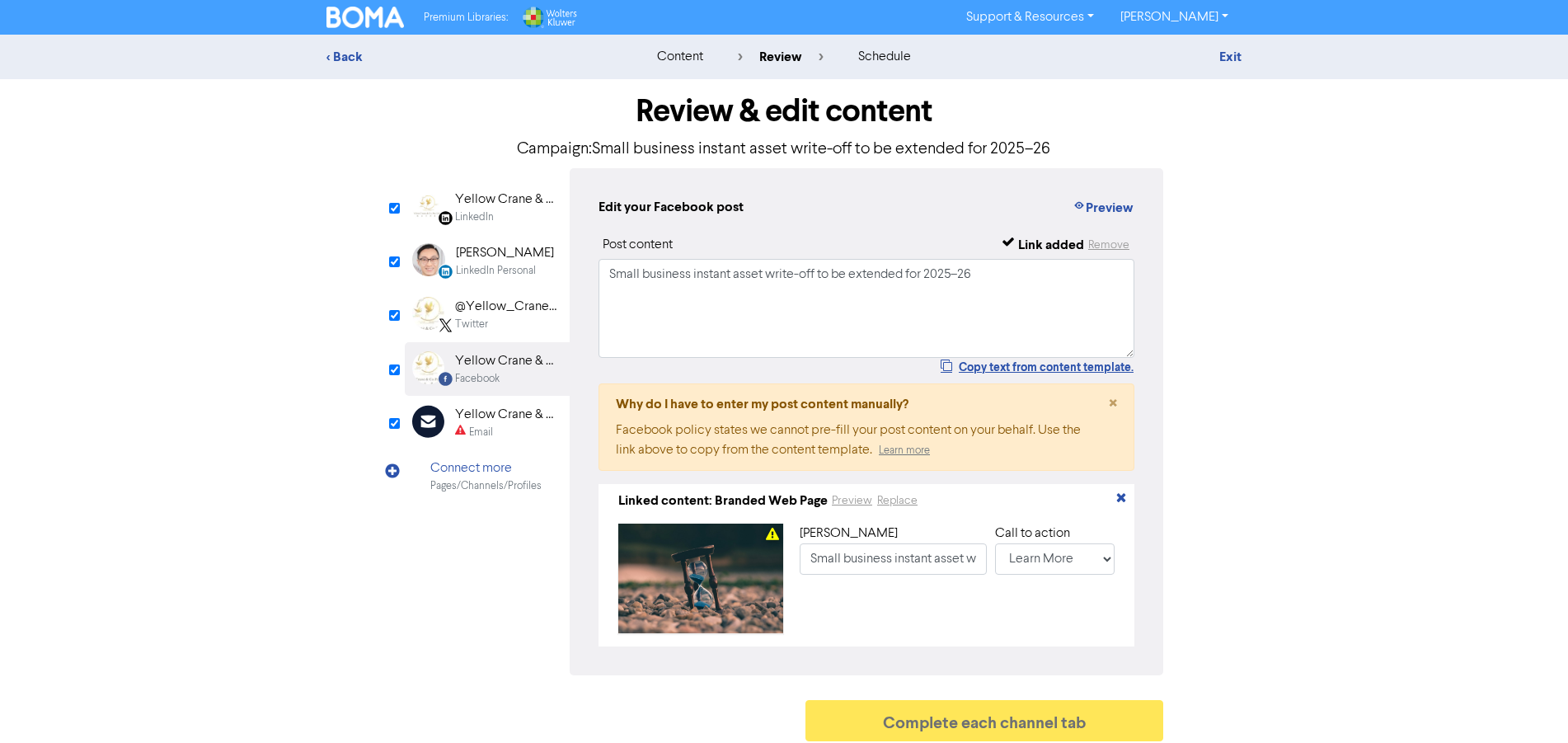
click at [504, 419] on div "Yellow Crane & Co. - Your Accounting and Tax Specialist" at bounding box center [507, 415] width 105 height 20
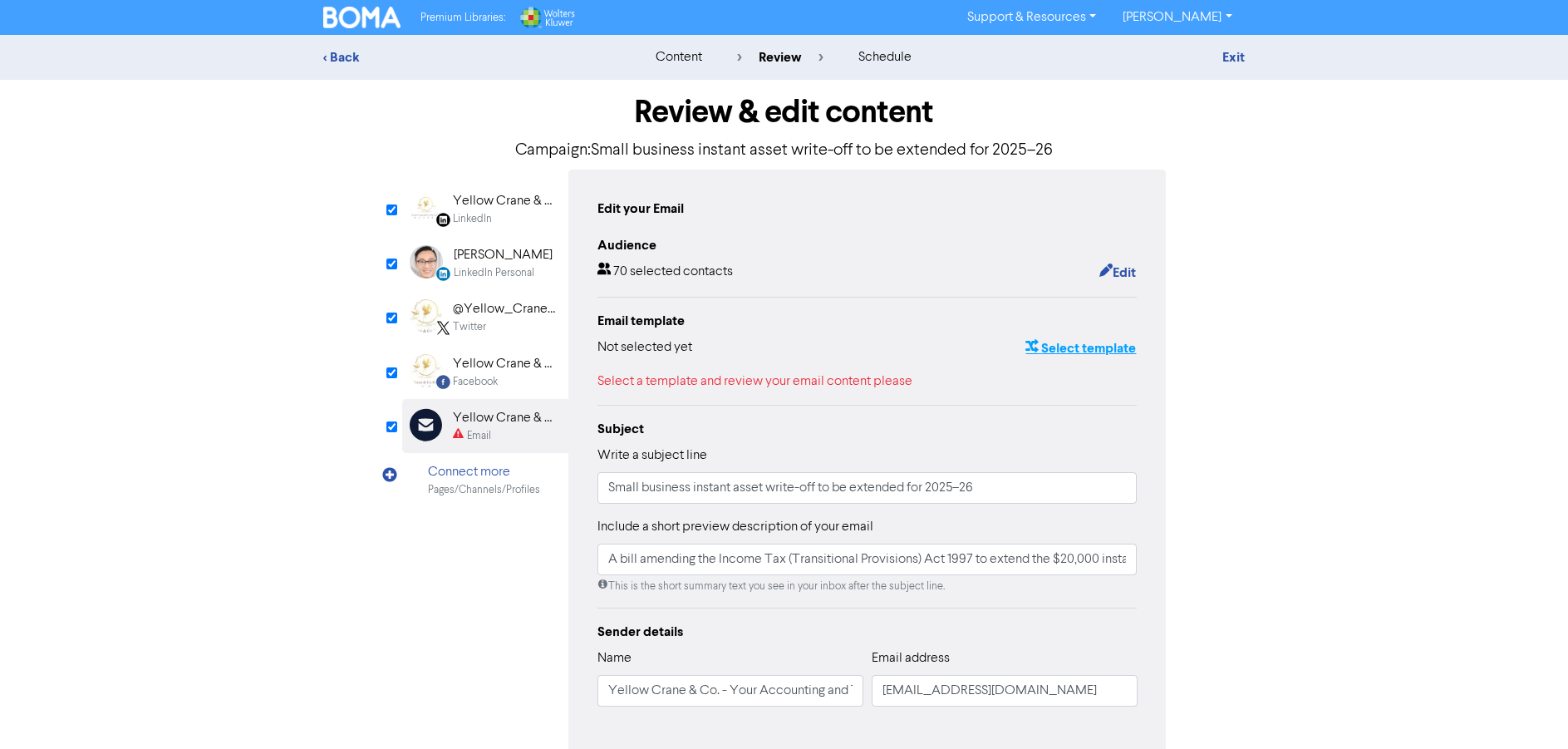
click at [1064, 346] on button "Select template" at bounding box center [1080, 348] width 112 height 22
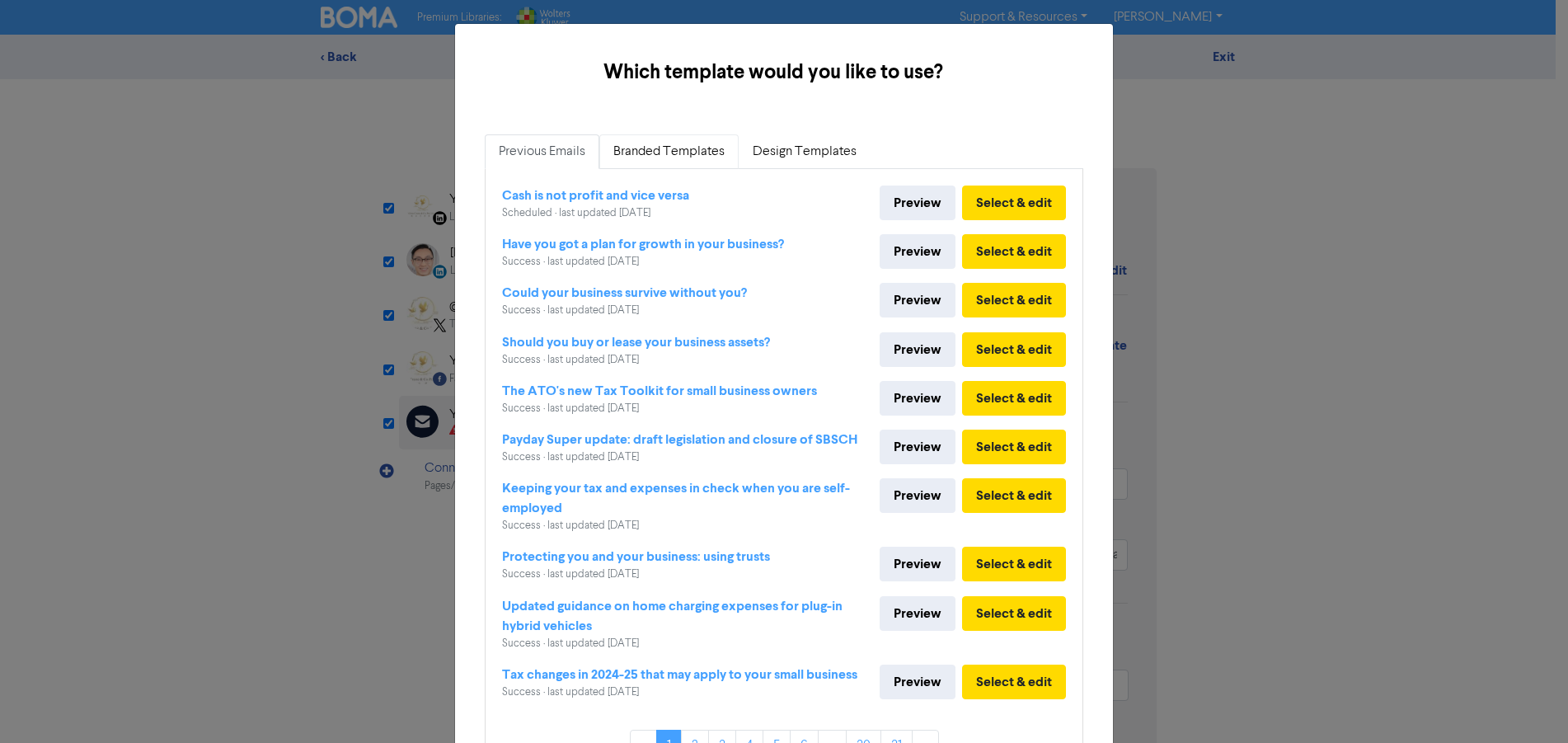
click at [629, 144] on link "Branded Templates" at bounding box center [669, 151] width 139 height 35
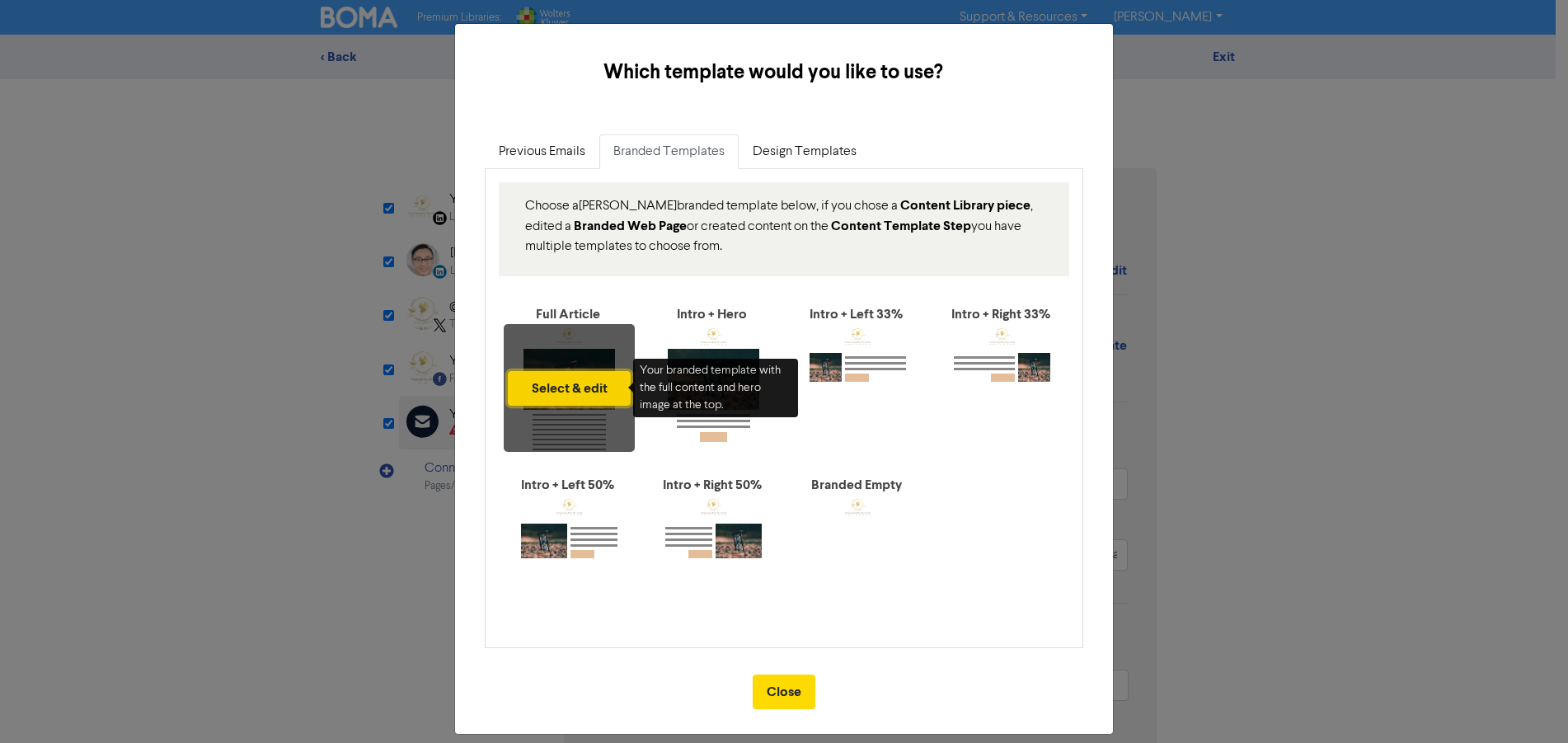
click at [569, 382] on button "Select & edit" at bounding box center [569, 388] width 123 height 35
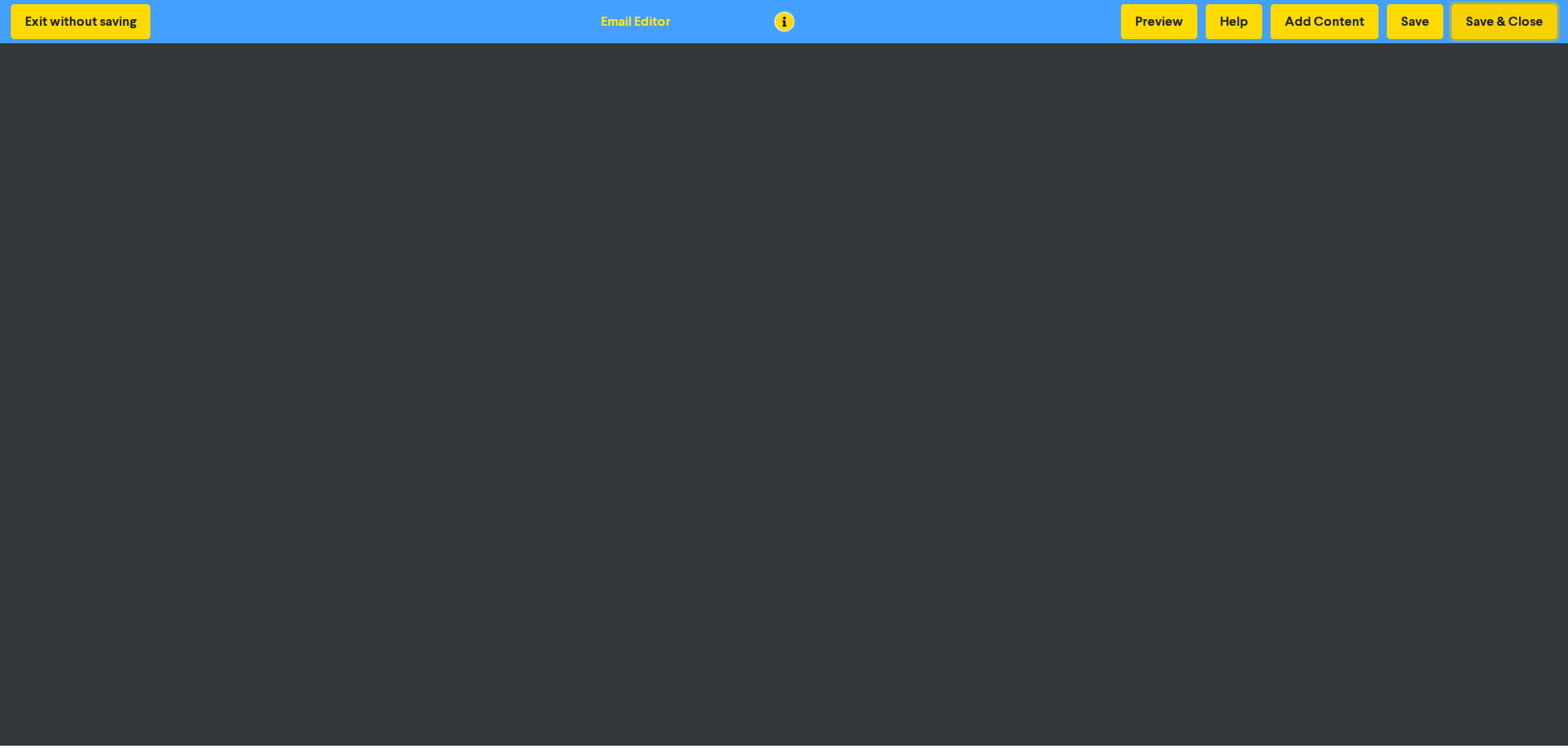
click at [1493, 18] on button "Save & Close" at bounding box center [1504, 22] width 105 height 35
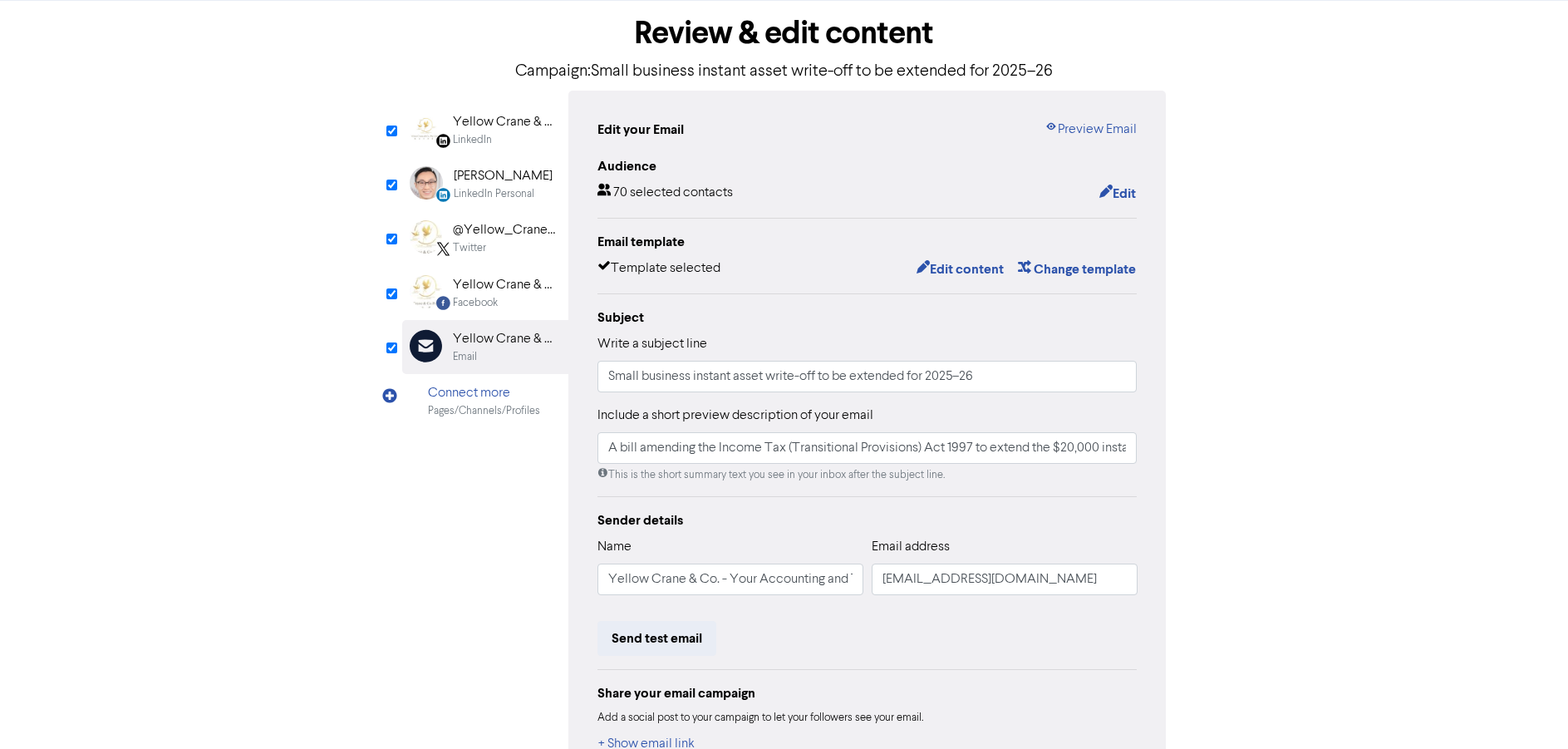
scroll to position [190, 0]
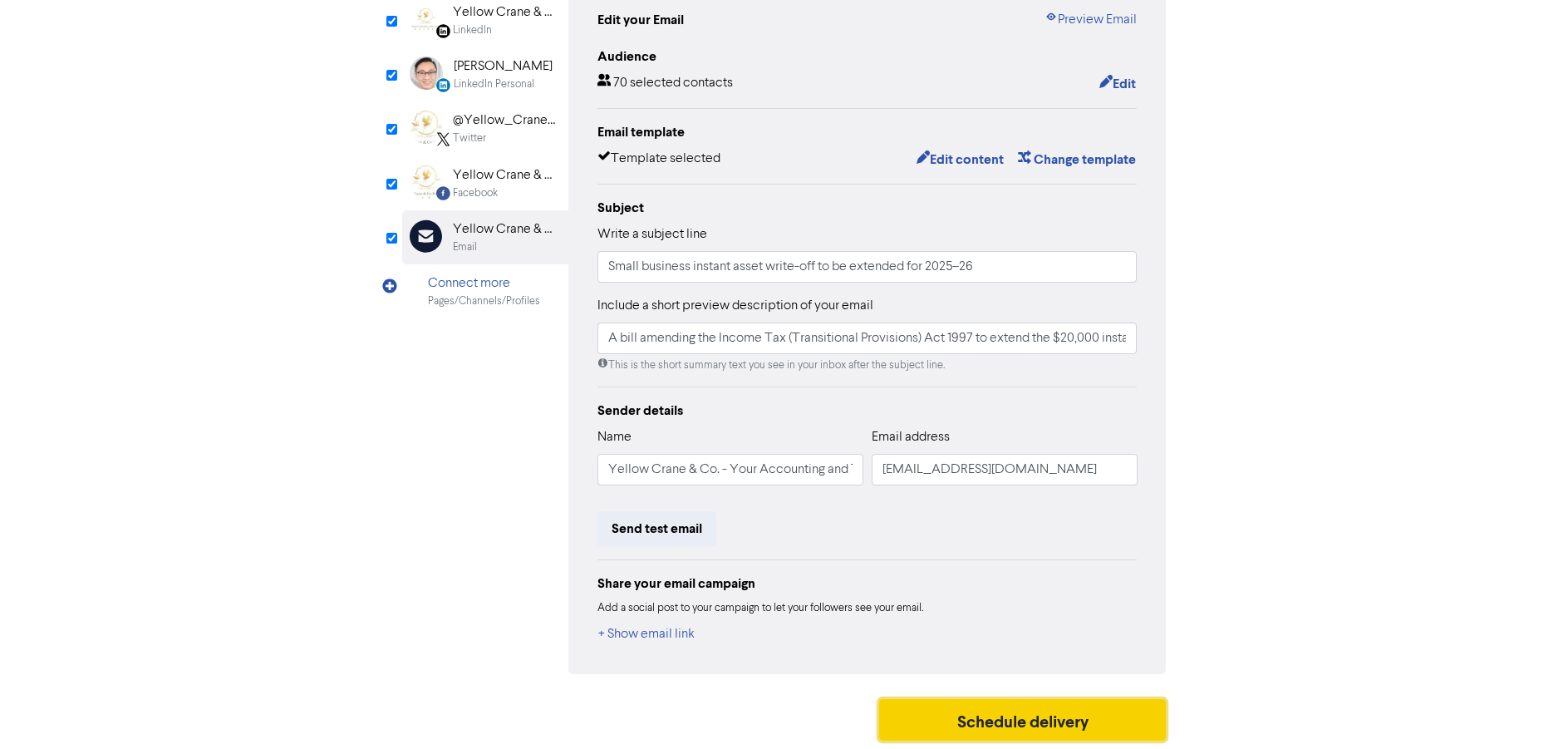
click at [1015, 721] on button "Schedule delivery" at bounding box center [1023, 720] width 288 height 41
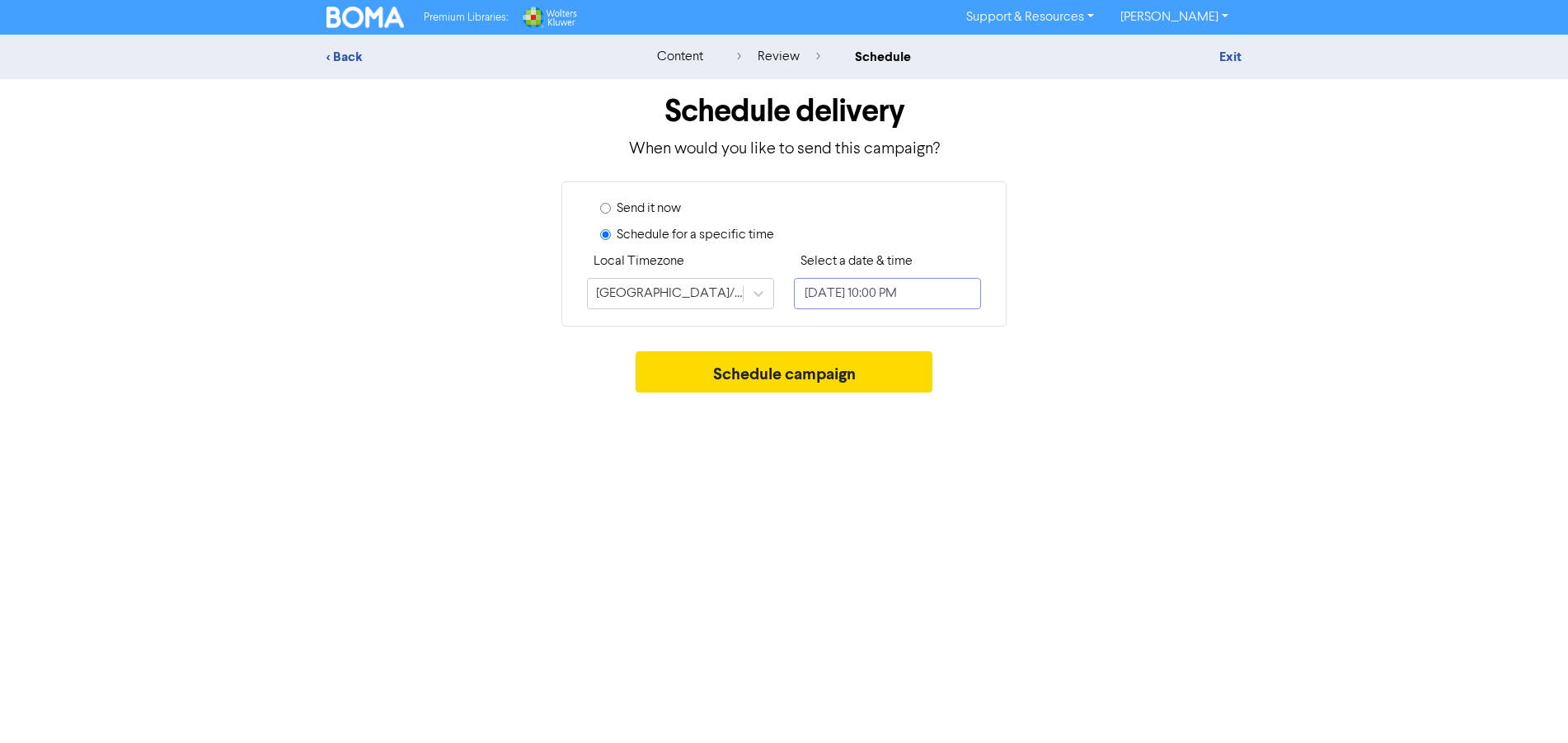
click at [904, 297] on input "[DATE] 10:00 PM" at bounding box center [887, 293] width 187 height 32
select select "8"
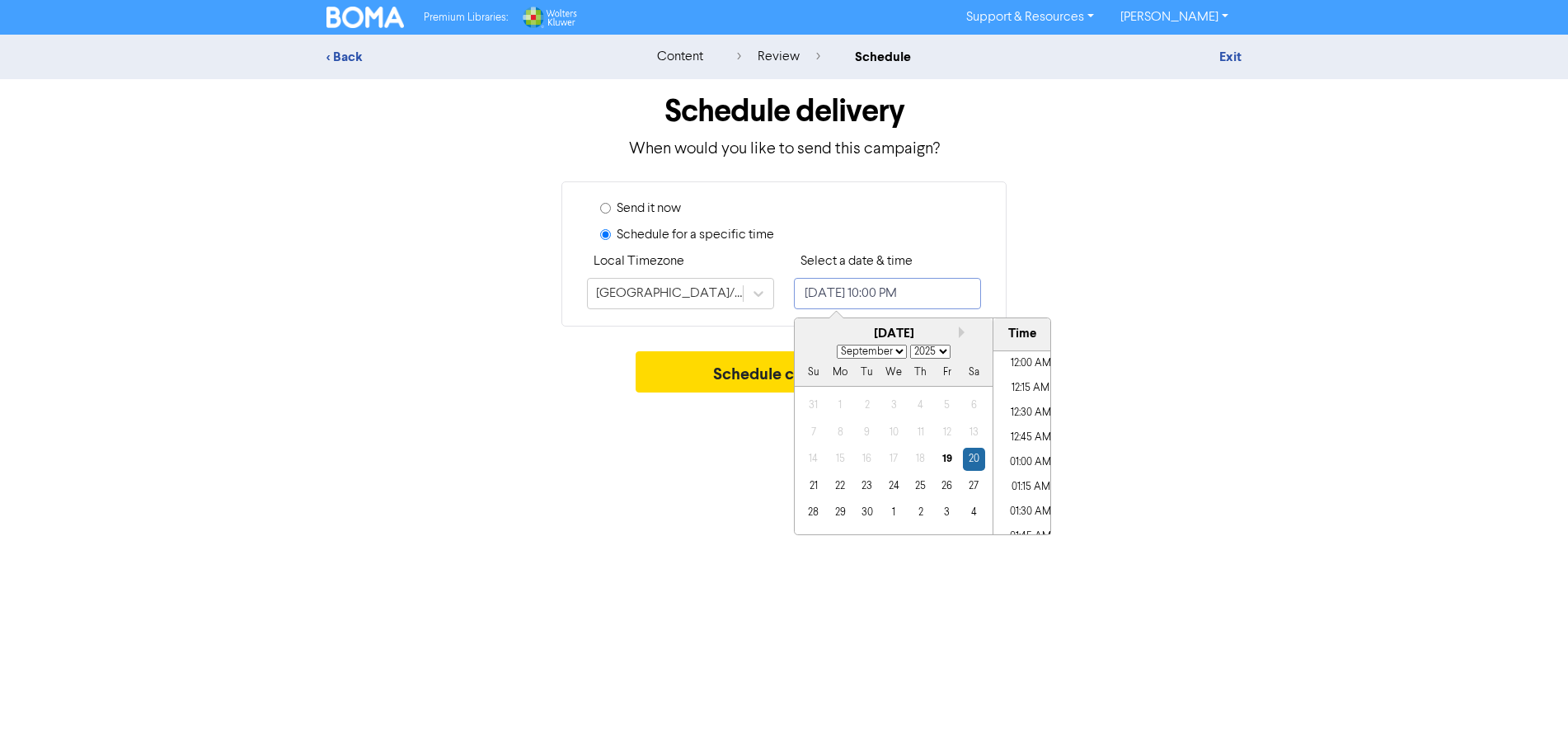
scroll to position [2098, 0]
click at [924, 487] on div "25" at bounding box center [921, 486] width 22 height 22
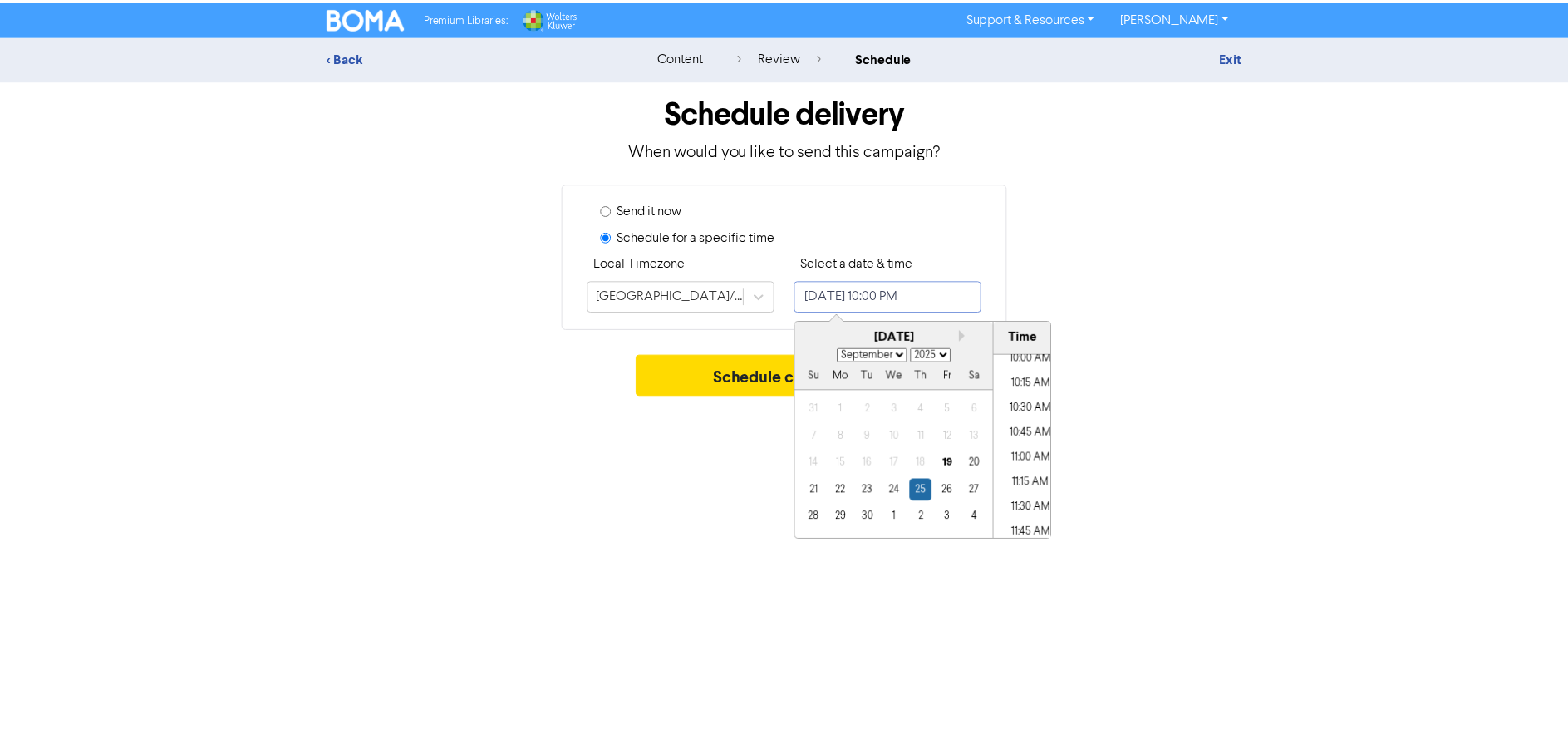
scroll to position [868, 0]
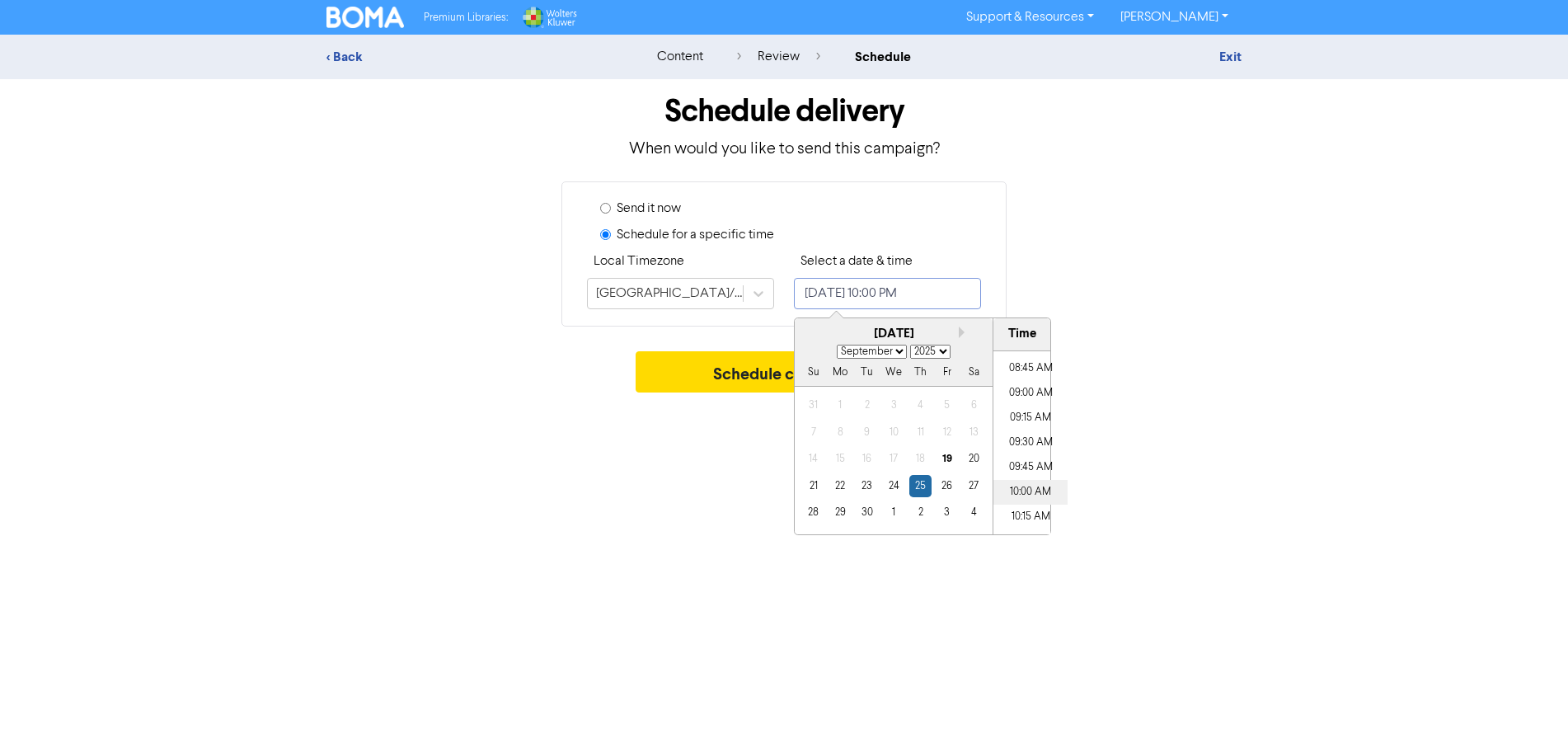
click at [1018, 491] on li "10:00 AM" at bounding box center [1030, 492] width 74 height 25
type input "[DATE] 10:00 AM"
click at [1024, 489] on li "10:00 AM" at bounding box center [1030, 492] width 74 height 25
click at [729, 461] on div "Premium Libraries: Support & Resources Video Tutorials FAQ & Guides Marketing E…" at bounding box center [784, 371] width 1568 height 743
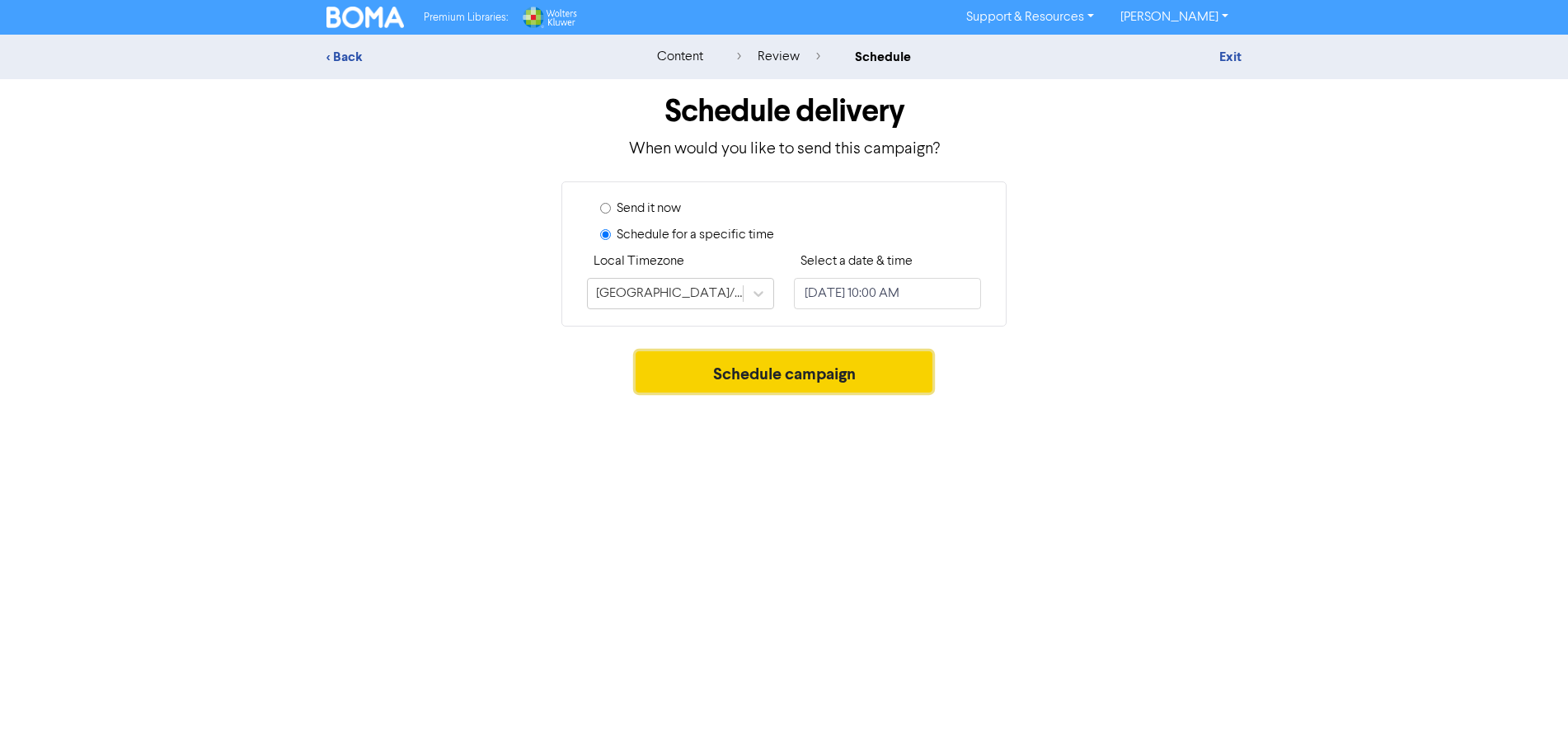
click at [744, 381] on button "Schedule campaign" at bounding box center [785, 372] width 298 height 41
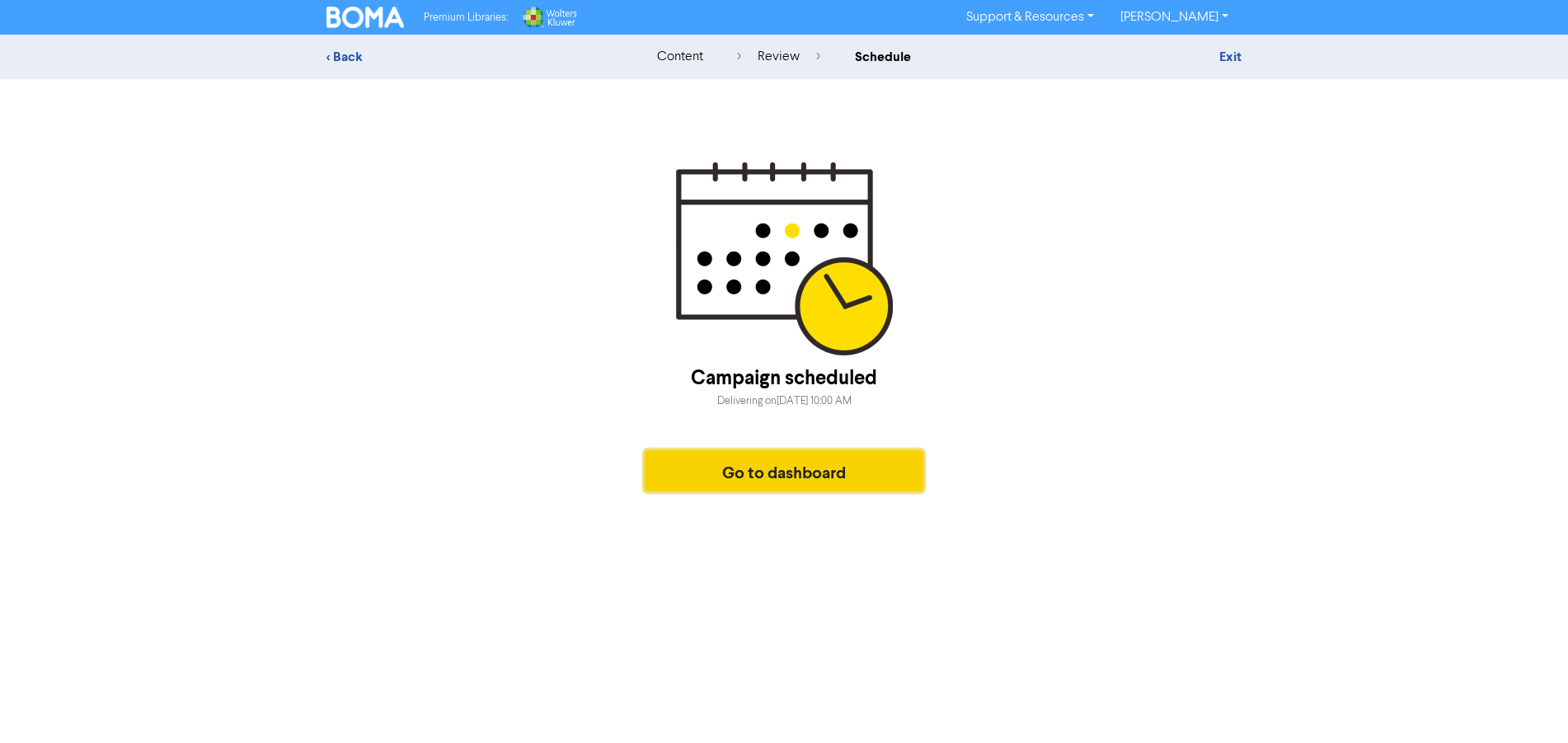
click at [780, 475] on button "Go to dashboard" at bounding box center [784, 471] width 279 height 41
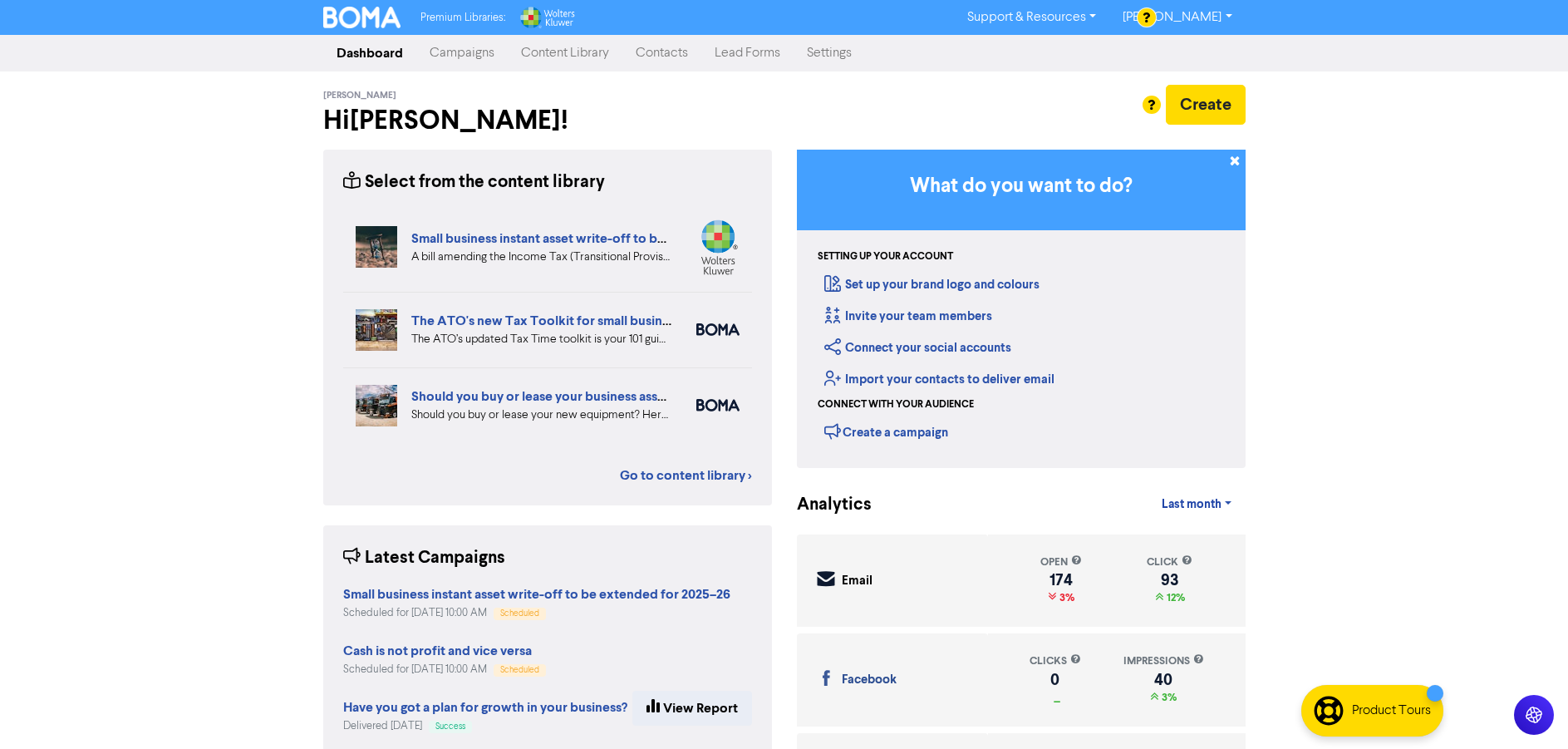
click at [550, 54] on link "Content Library" at bounding box center [564, 53] width 115 height 34
